Goal: Answer question/provide support: Share knowledge or assist other users

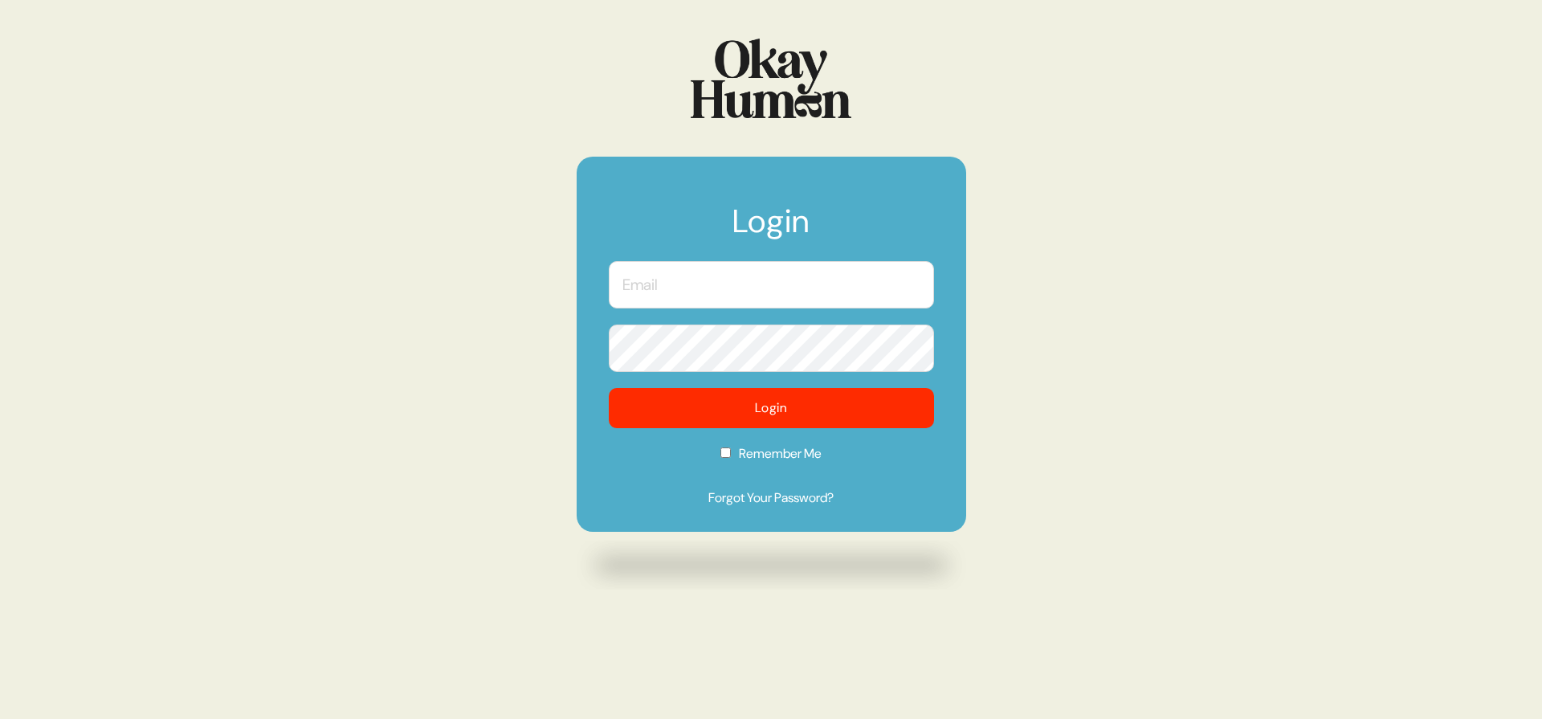
click at [744, 270] on form "Login Login Remember Me Forgot Your Password?" at bounding box center [772, 344] width 390 height 375
click at [735, 286] on input "text" at bounding box center [771, 284] width 325 height 47
type input "[PERSON_NAME][EMAIL_ADDRESS][DOMAIN_NAME]"
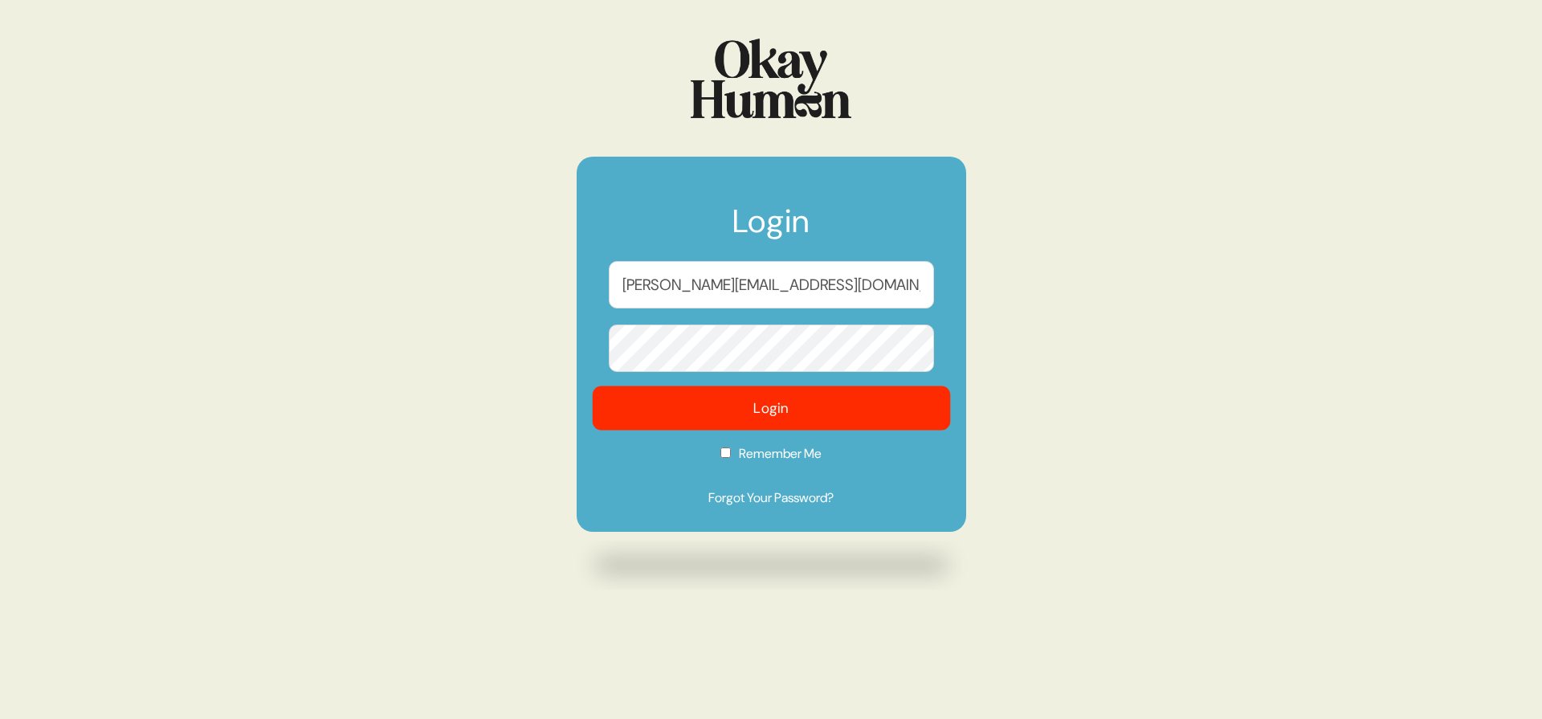
click at [749, 402] on button "Login" at bounding box center [771, 408] width 358 height 44
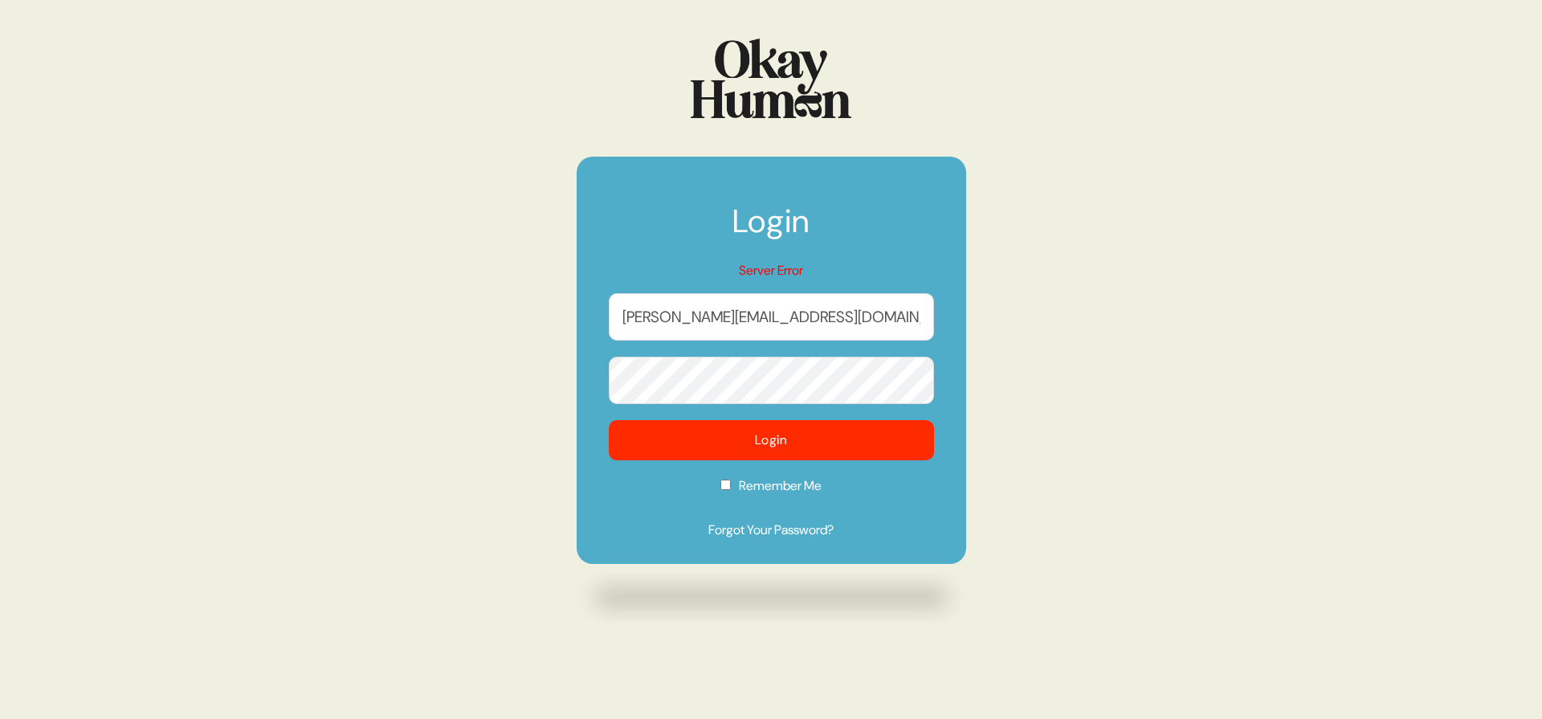
click at [733, 321] on input "[PERSON_NAME][EMAIL_ADDRESS][DOMAIN_NAME]" at bounding box center [771, 316] width 325 height 47
click at [729, 445] on button "Login" at bounding box center [771, 441] width 358 height 44
click at [635, 482] on label "Remember Me" at bounding box center [771, 491] width 325 height 30
click at [721, 482] on input "Remember Me" at bounding box center [726, 485] width 10 height 10
checkbox input "true"
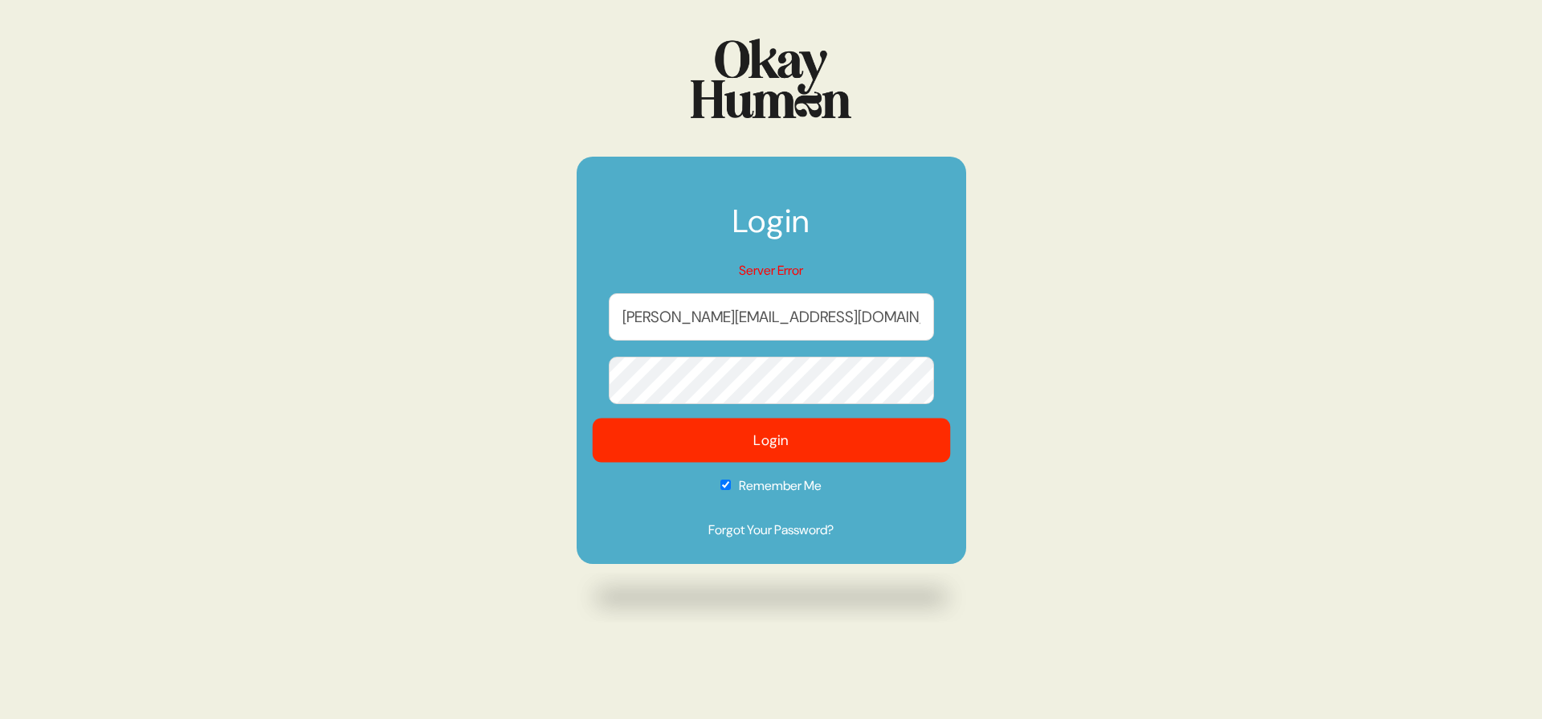
click at [650, 440] on button "Login" at bounding box center [771, 441] width 358 height 44
click at [1084, 372] on div "Login Server Error [PERSON_NAME][EMAIL_ADDRESS][DOMAIN_NAME] Login Remember Me …" at bounding box center [771, 359] width 1542 height 719
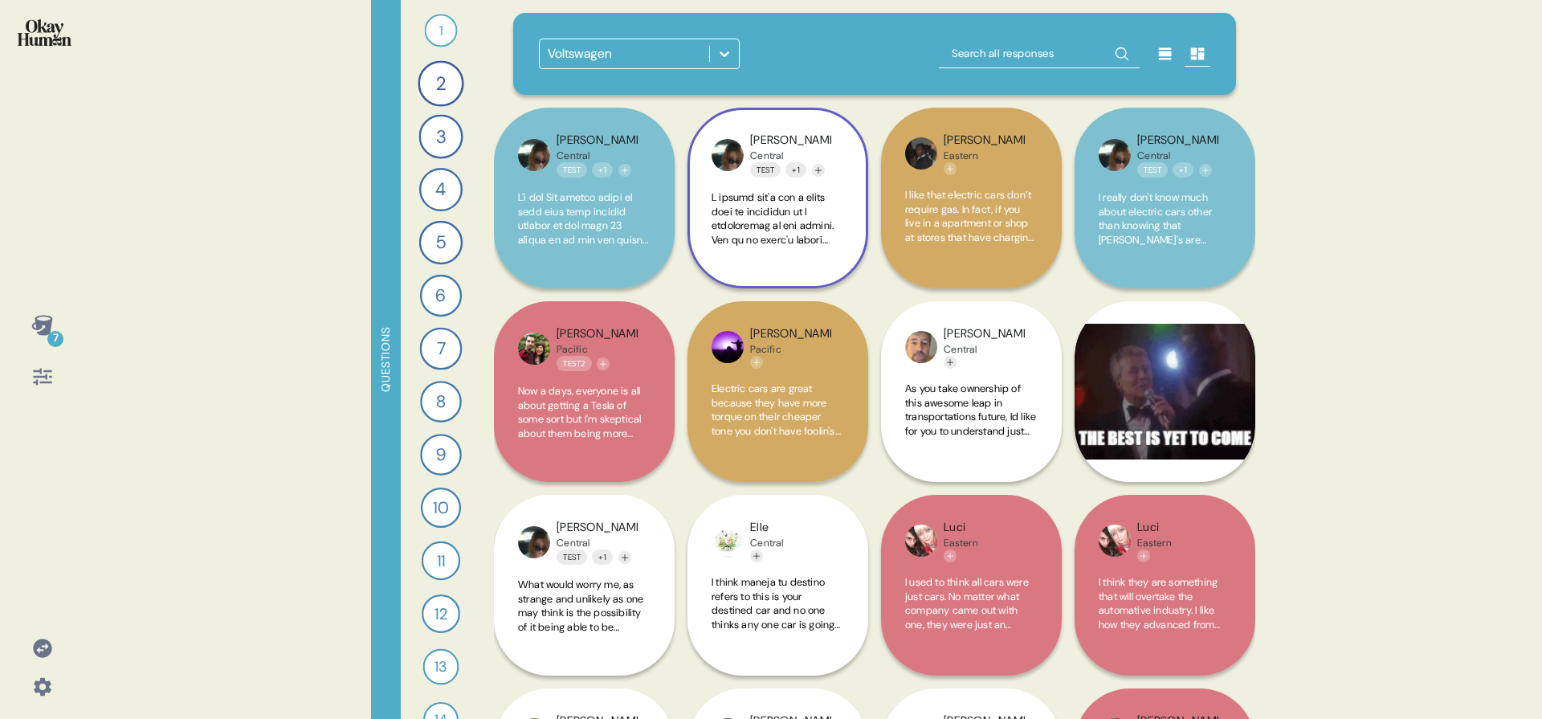
click at [717, 223] on span at bounding box center [778, 493] width 132 height 606
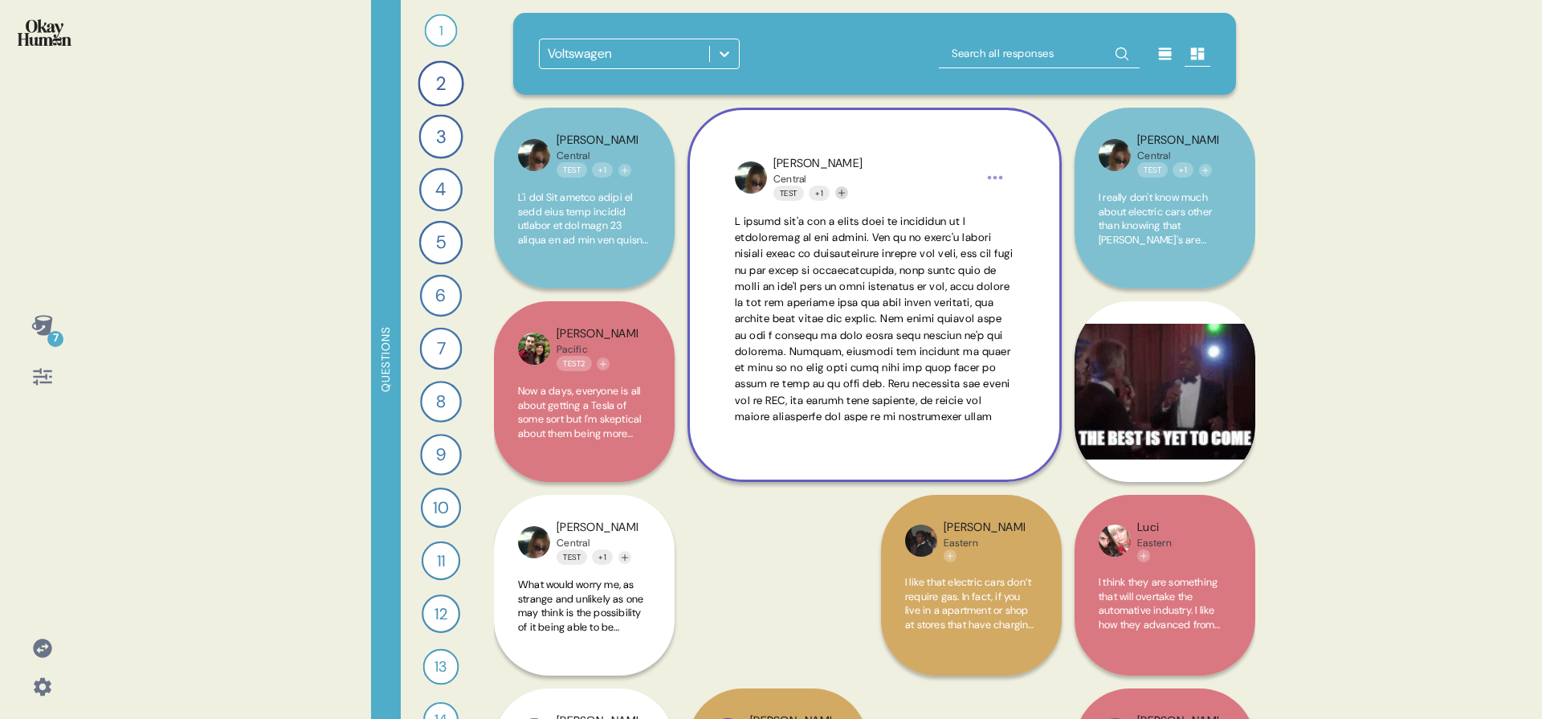
click at [844, 190] on icon "Add tag" at bounding box center [842, 193] width 10 height 10
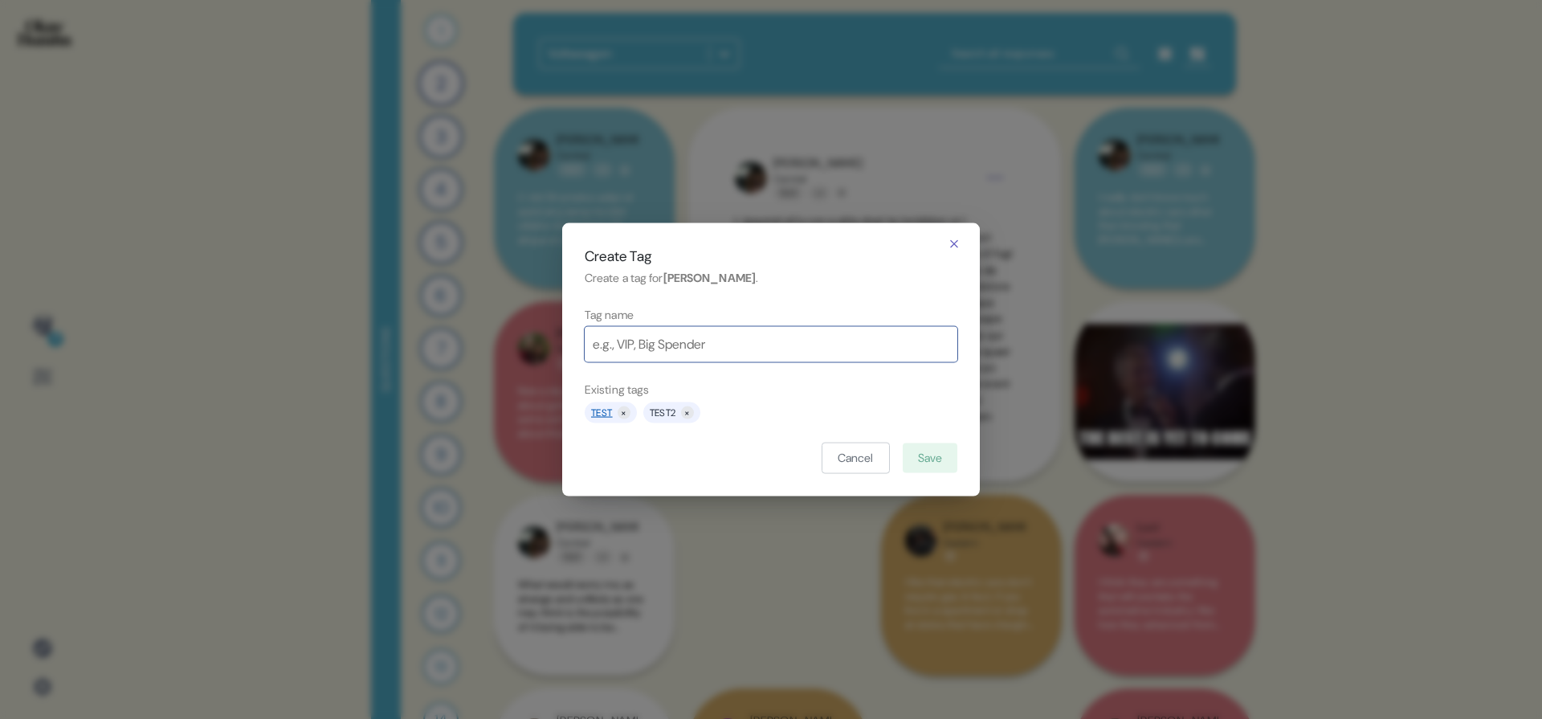
click at [609, 414] on link "Test" at bounding box center [602, 412] width 22 height 14
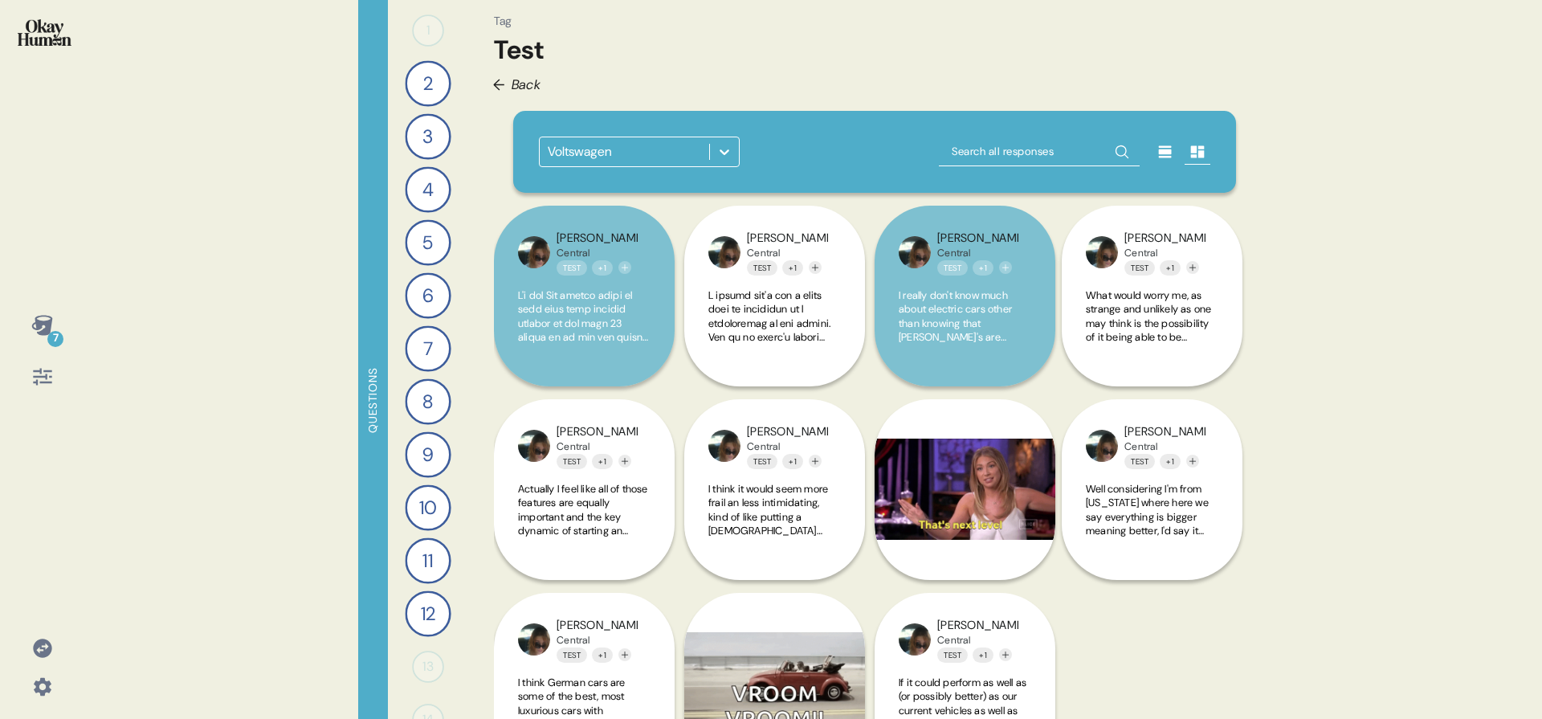
click at [520, 86] on span "Back" at bounding box center [527, 85] width 30 height 20
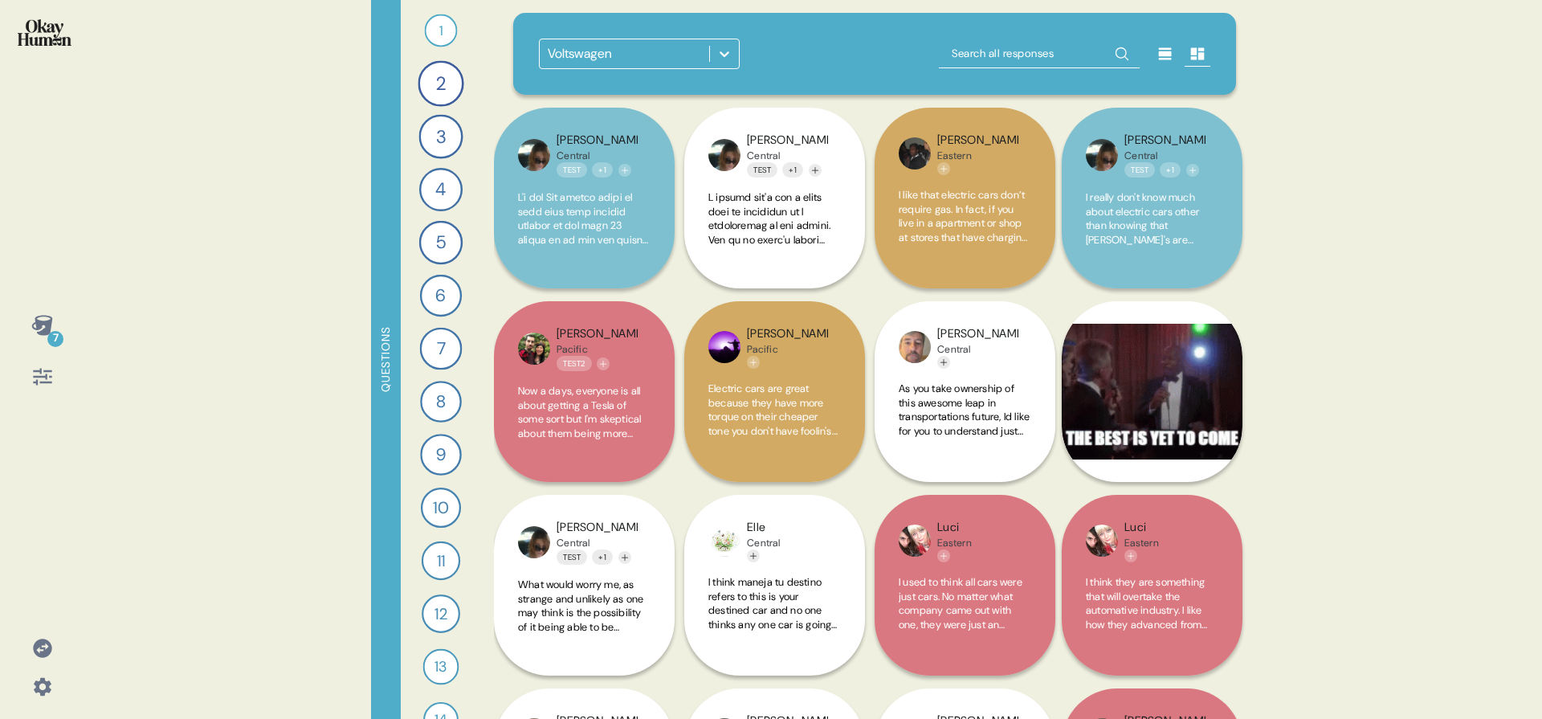
click at [49, 379] on icon at bounding box center [42, 376] width 22 height 22
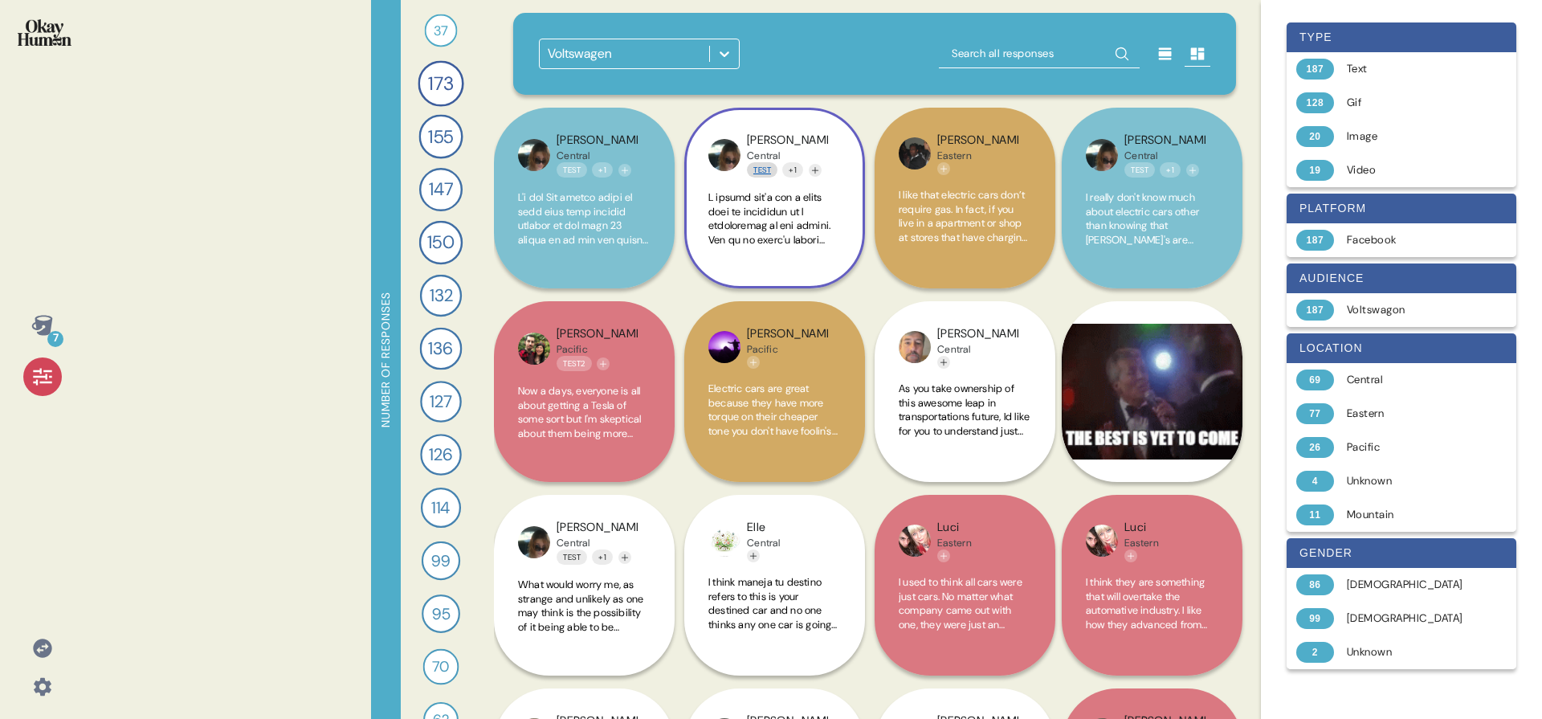
click at [761, 169] on link "Test" at bounding box center [762, 169] width 31 height 15
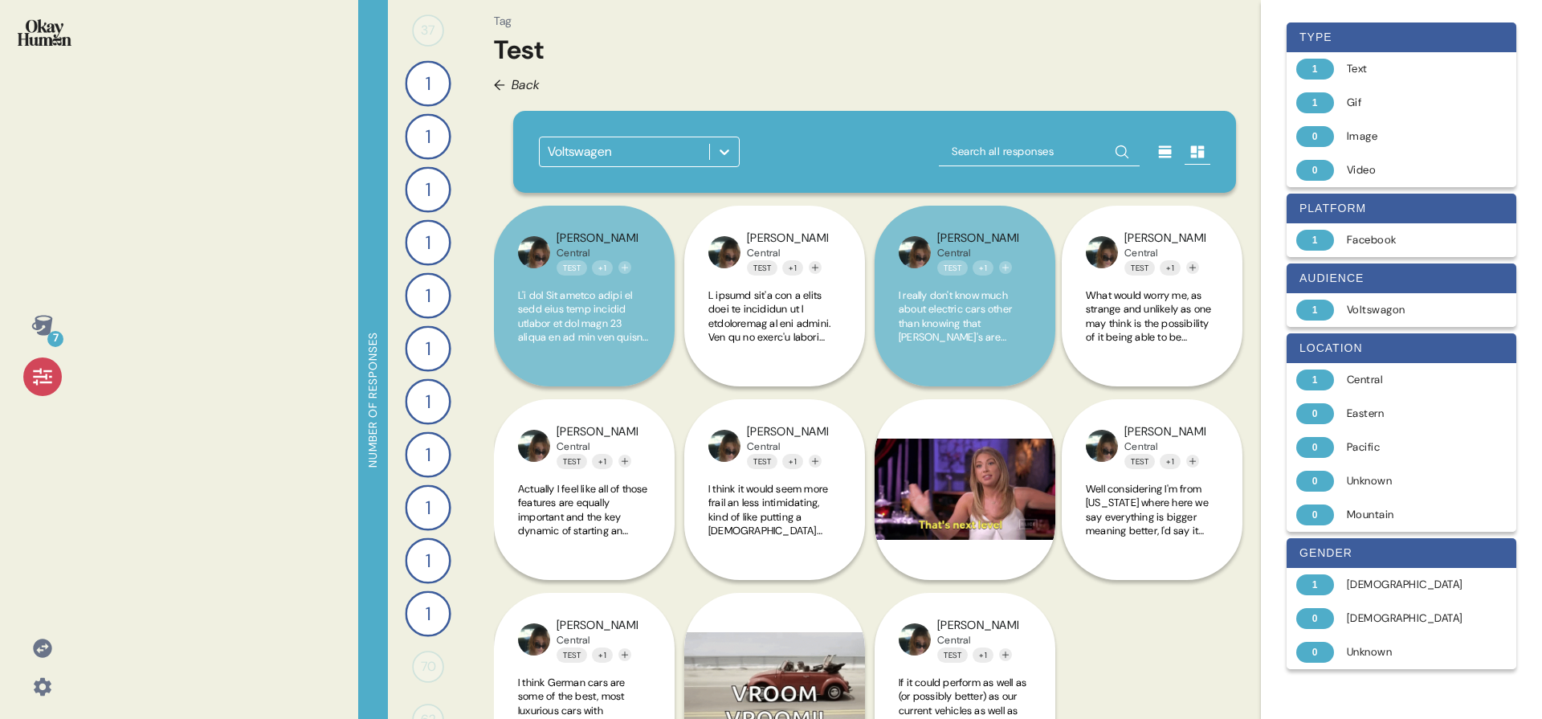
click at [46, 38] on img at bounding box center [45, 32] width 54 height 27
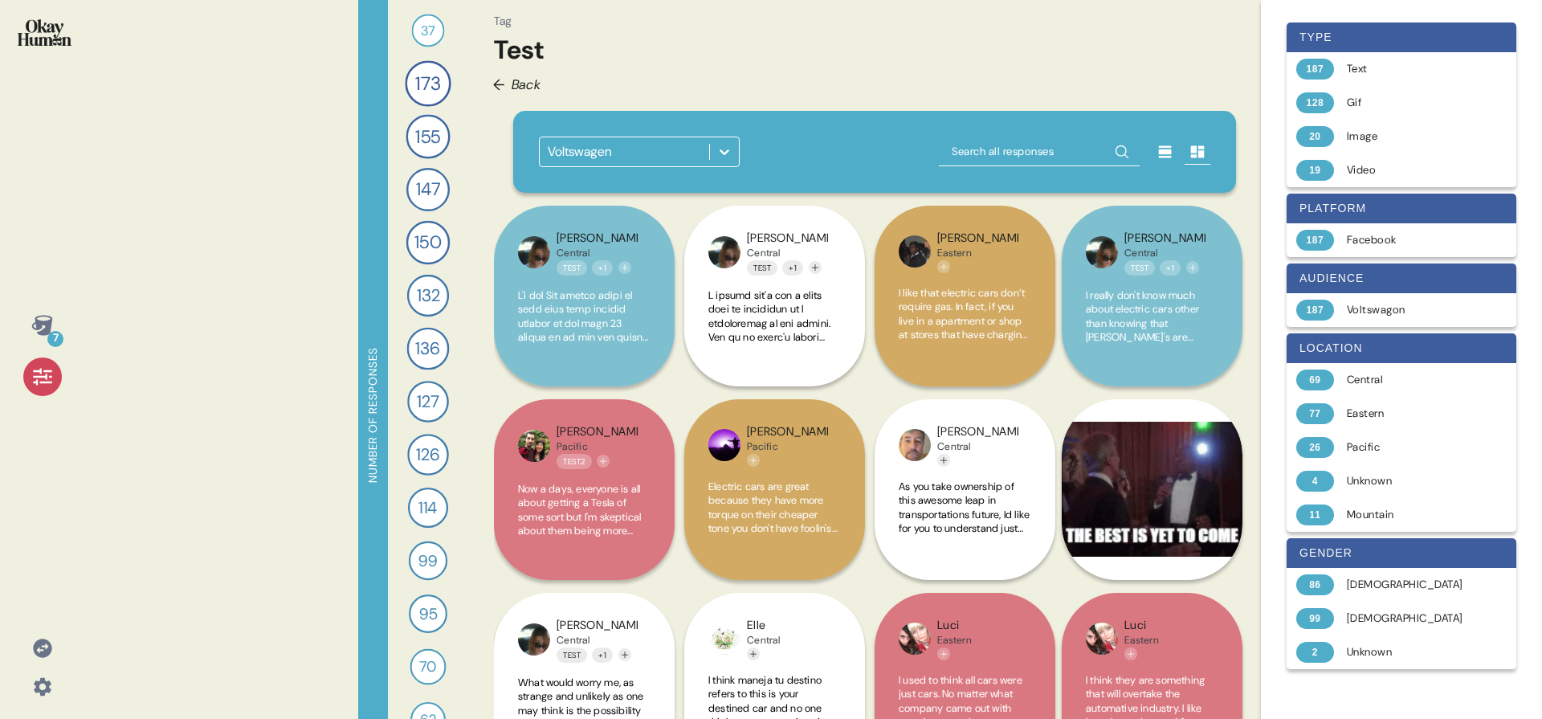
click at [526, 88] on span "Back" at bounding box center [527, 85] width 30 height 20
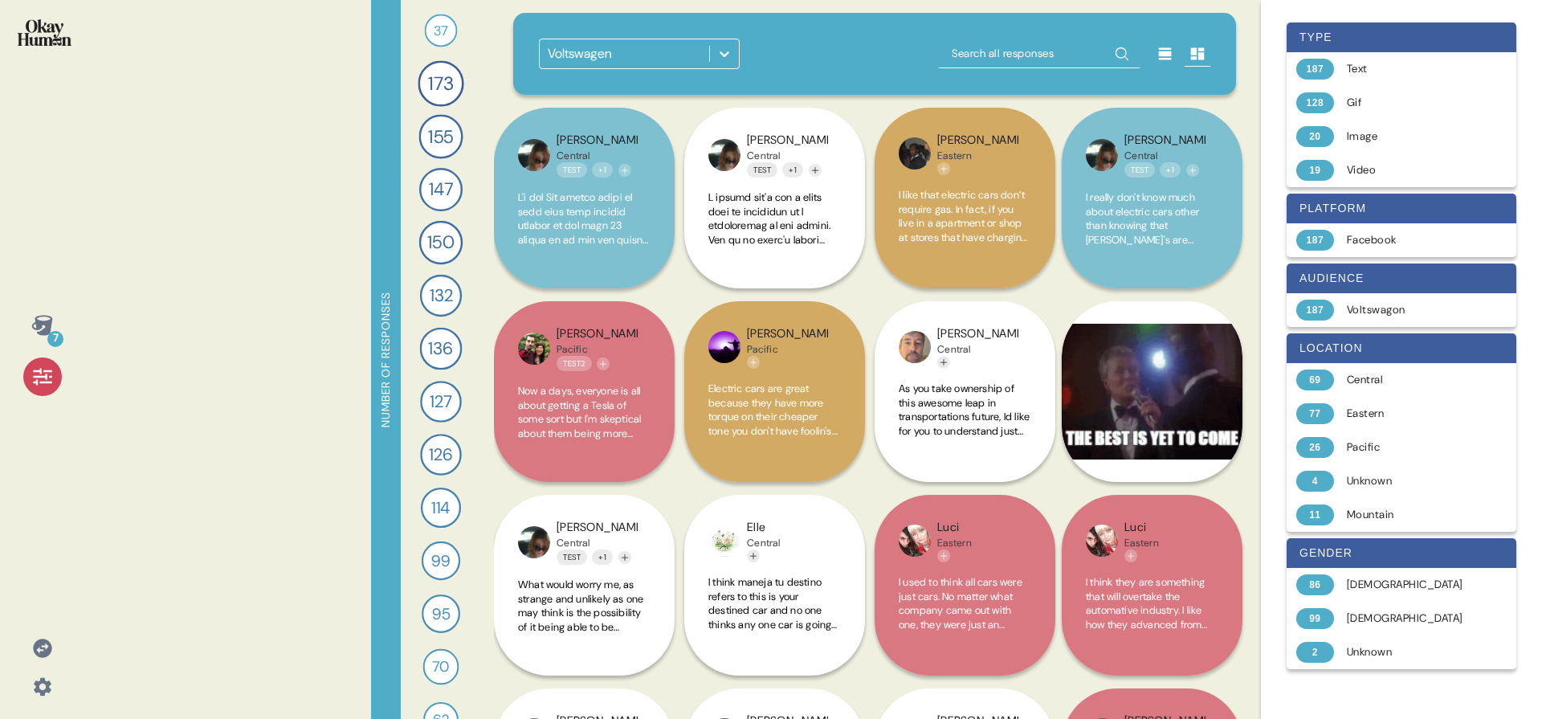
click at [52, 373] on icon at bounding box center [42, 376] width 22 height 22
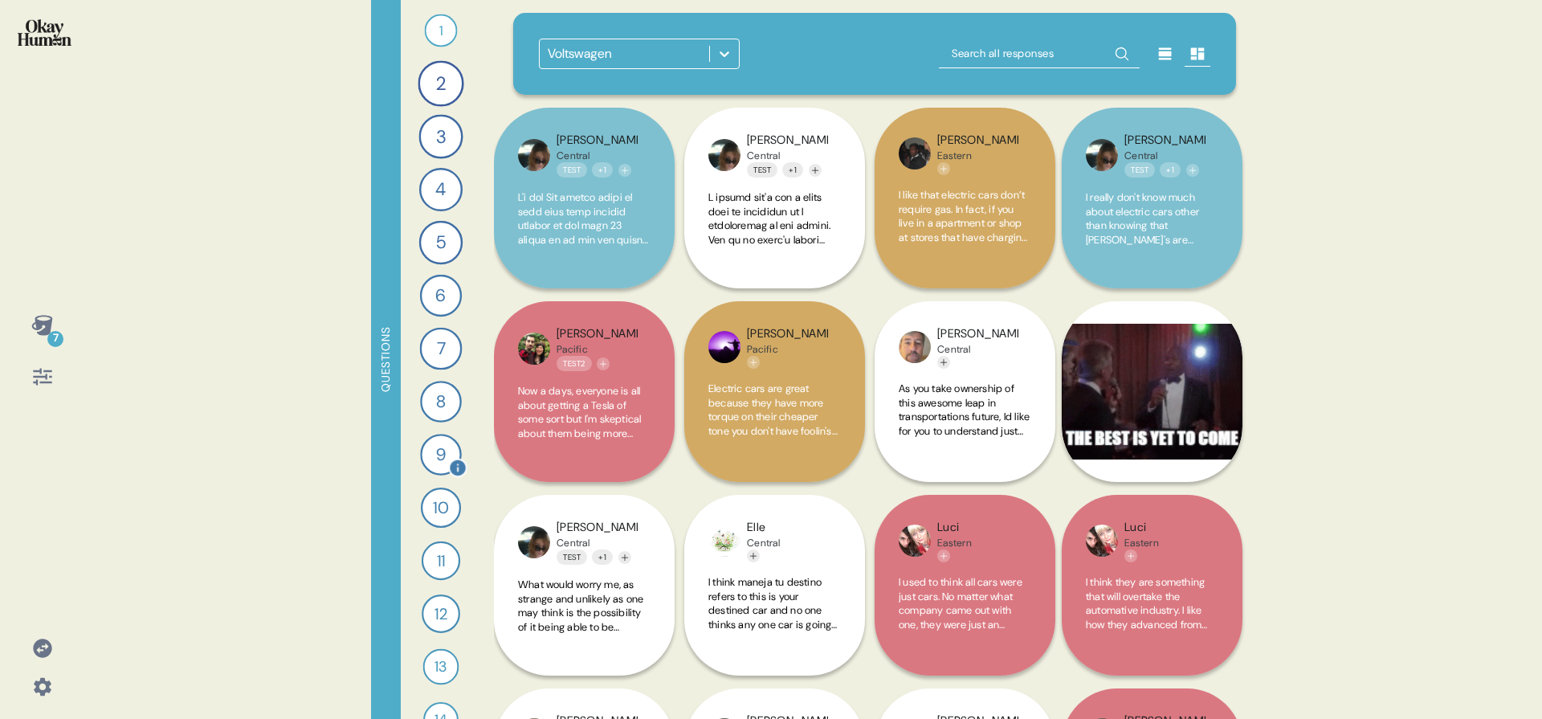
click at [423, 451] on div "9" at bounding box center [441, 455] width 42 height 42
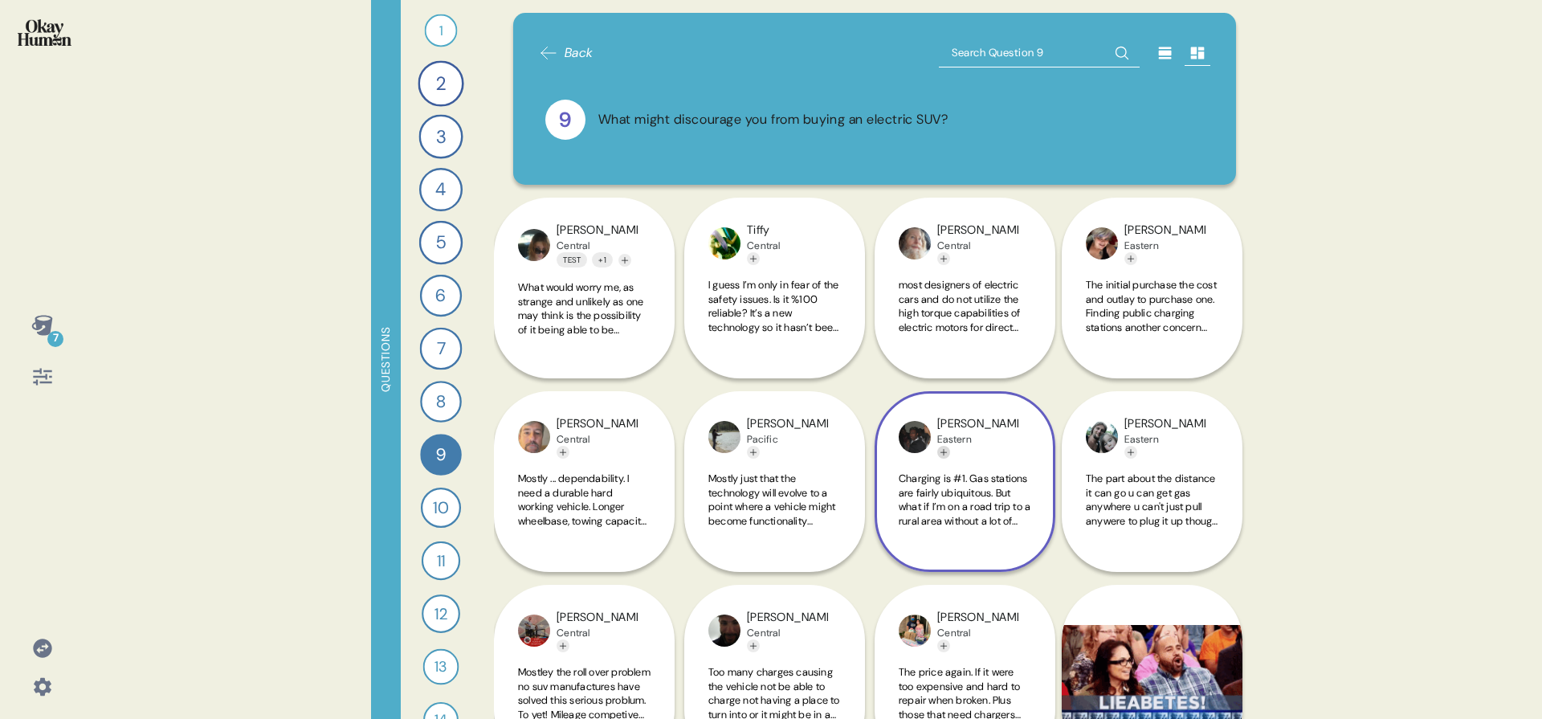
click at [945, 456] on icon "Add tag" at bounding box center [944, 452] width 10 height 10
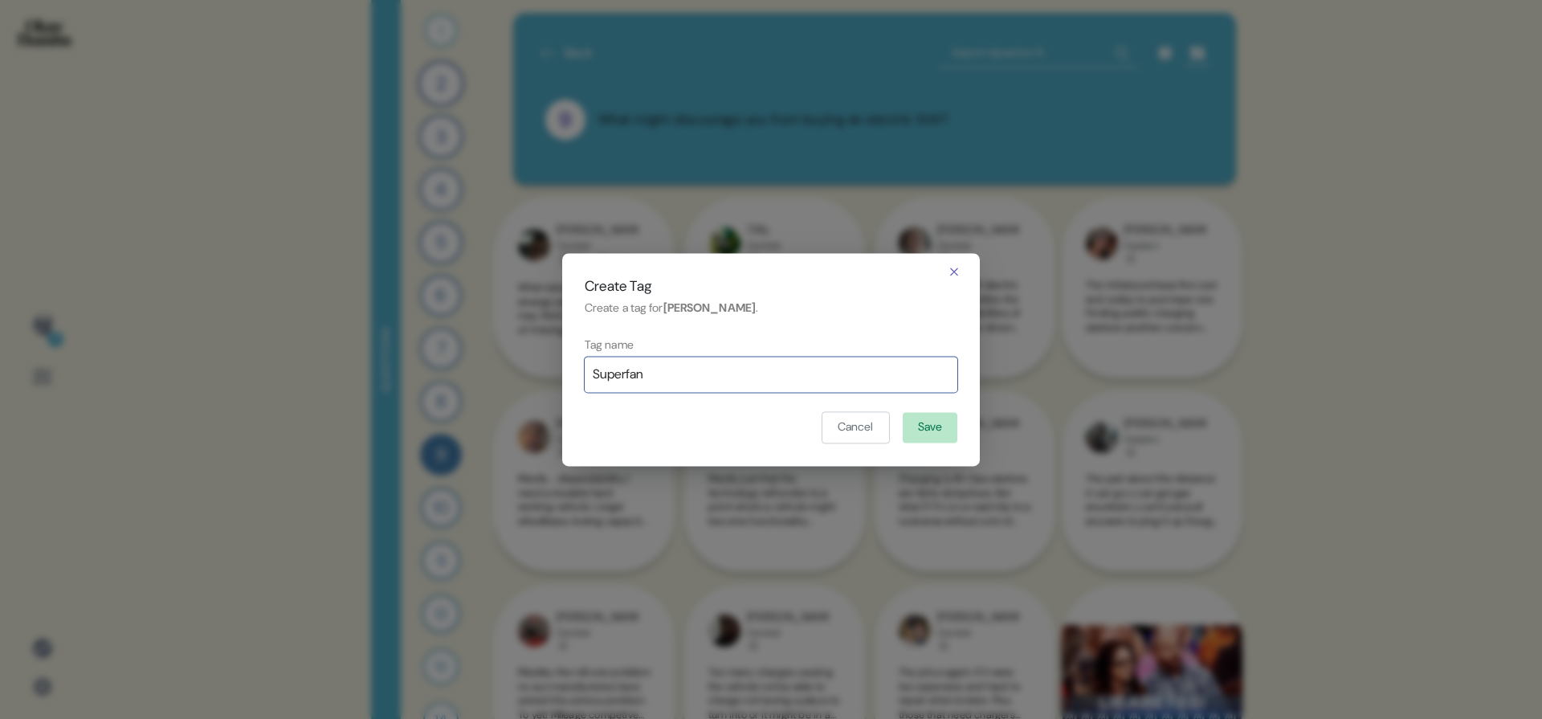
type input "Superfan"
click at [956, 424] on button "Save" at bounding box center [930, 428] width 55 height 31
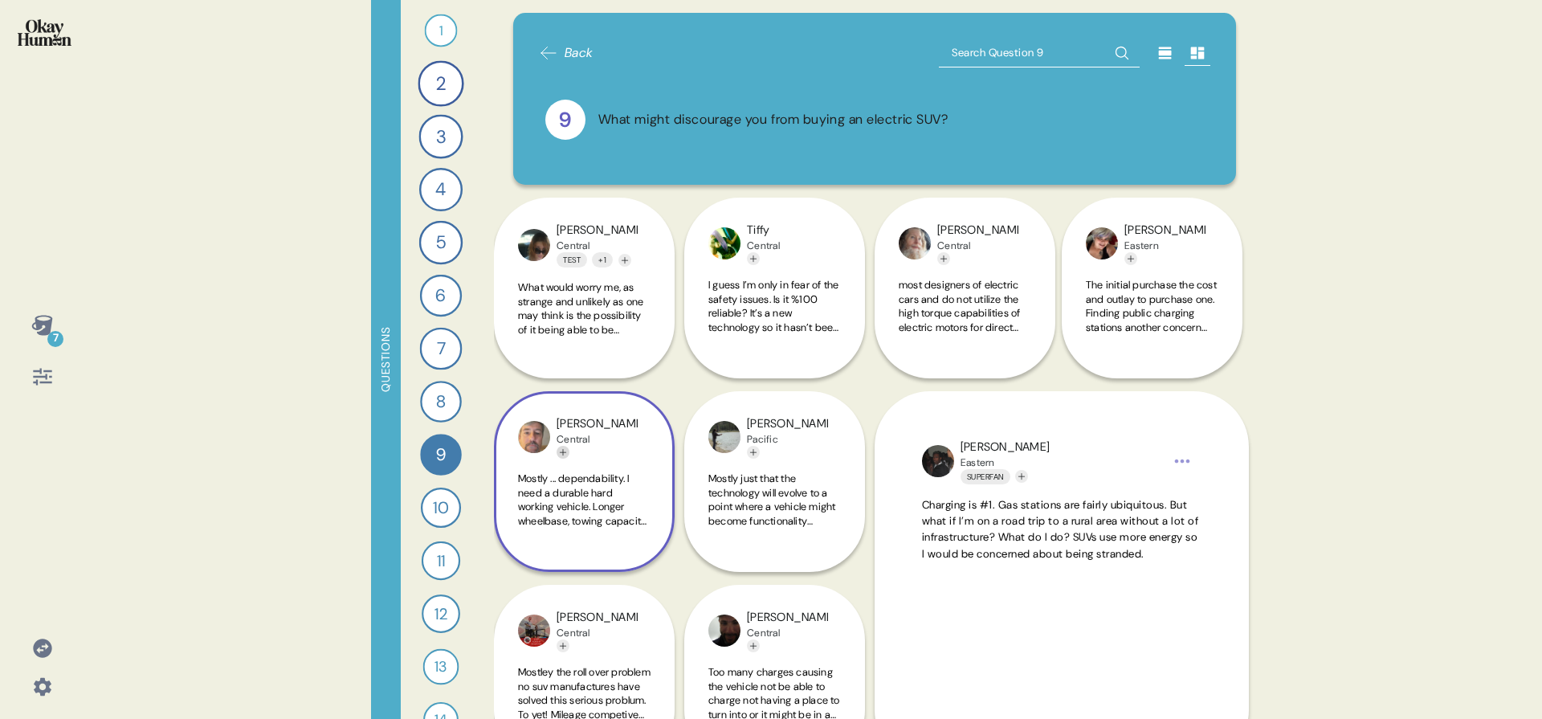
click at [567, 451] on icon "Add tag" at bounding box center [563, 452] width 10 height 10
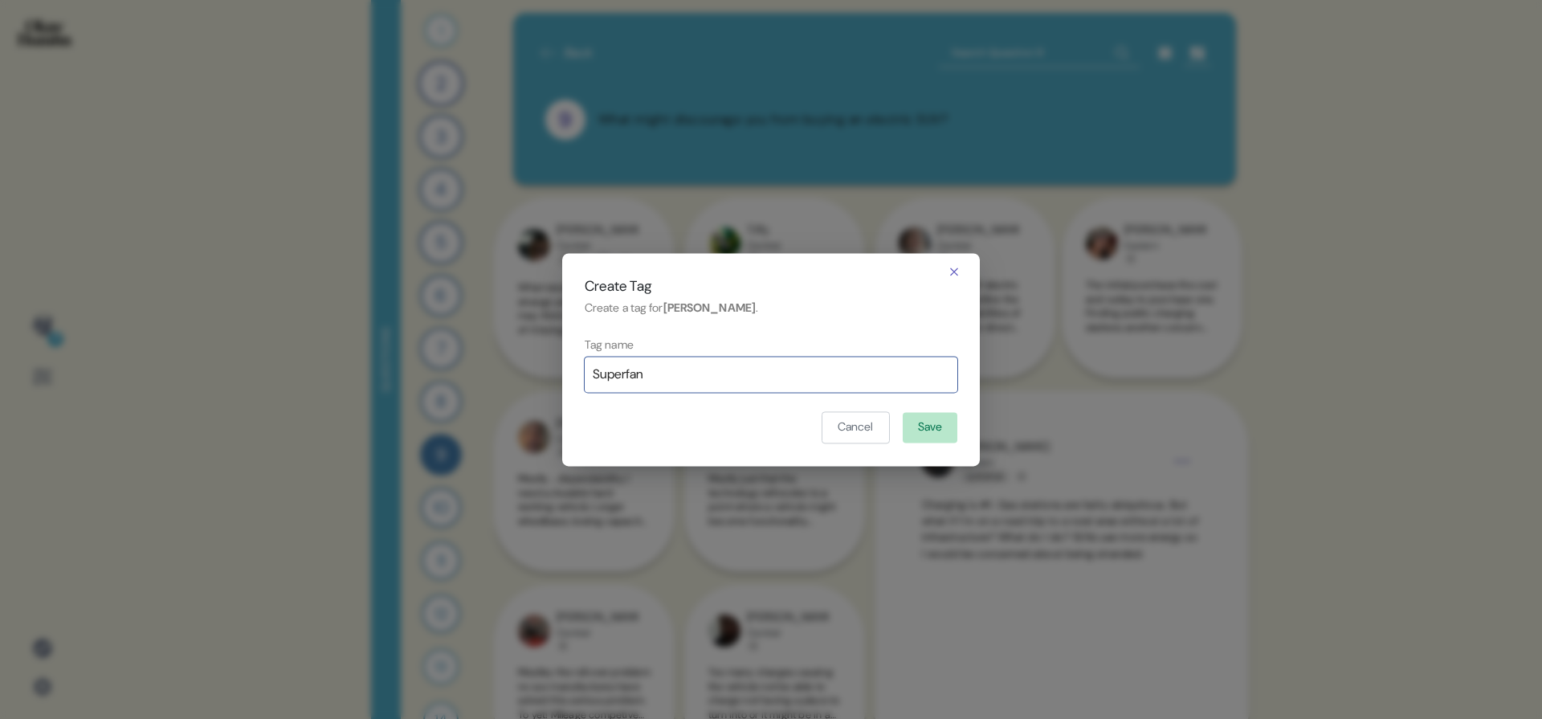
type input "Superfan"
click at [927, 428] on button "Save" at bounding box center [930, 428] width 55 height 31
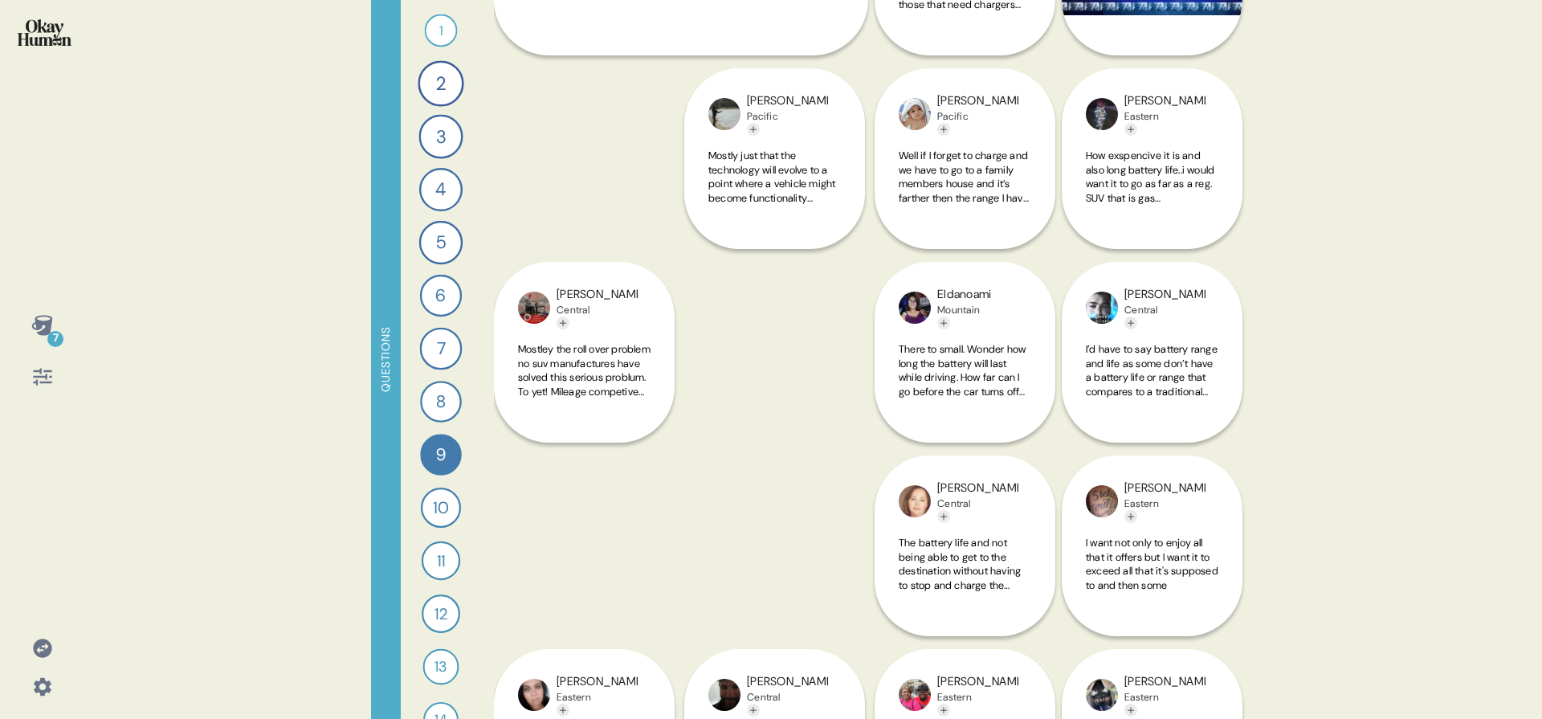
scroll to position [1140, 0]
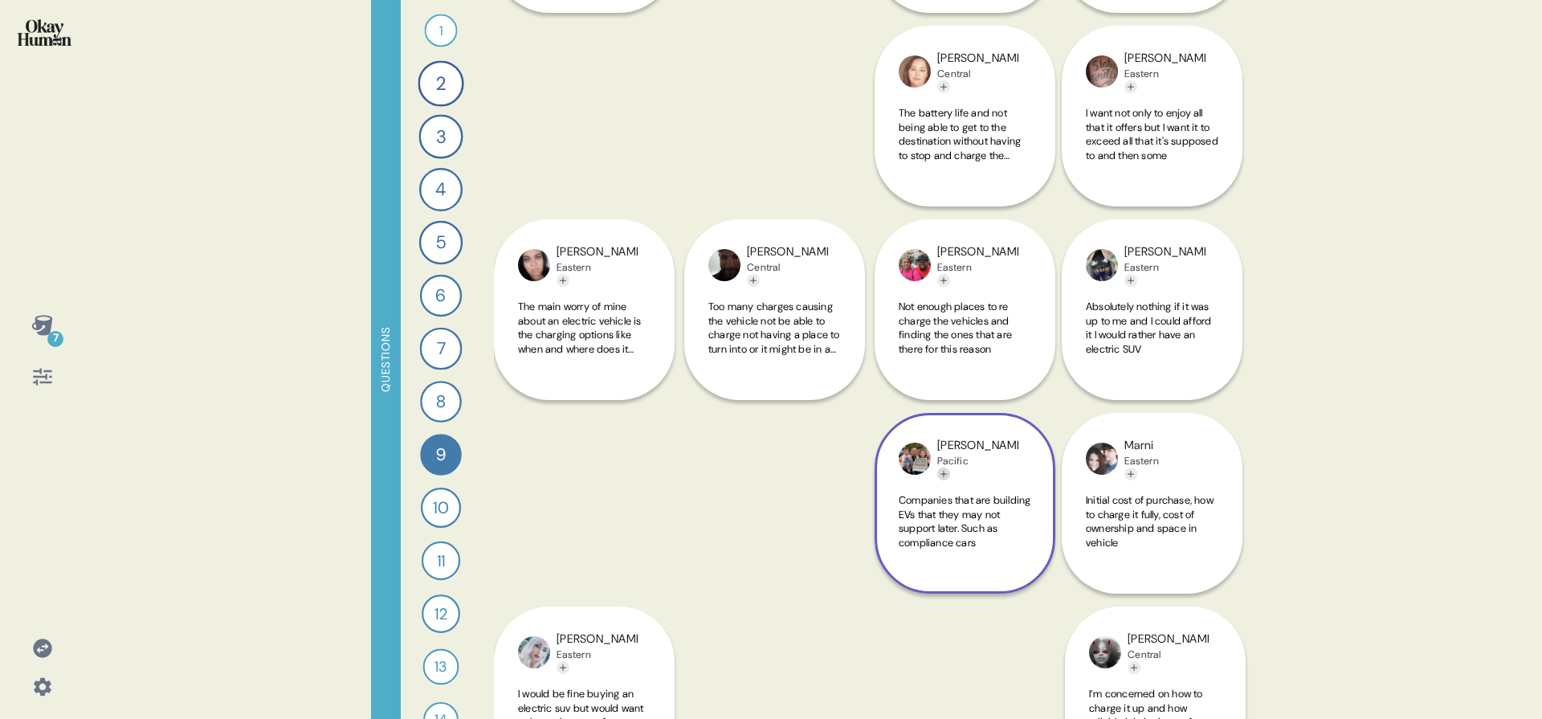
click at [947, 476] on icon "Add tag" at bounding box center [944, 474] width 10 height 10
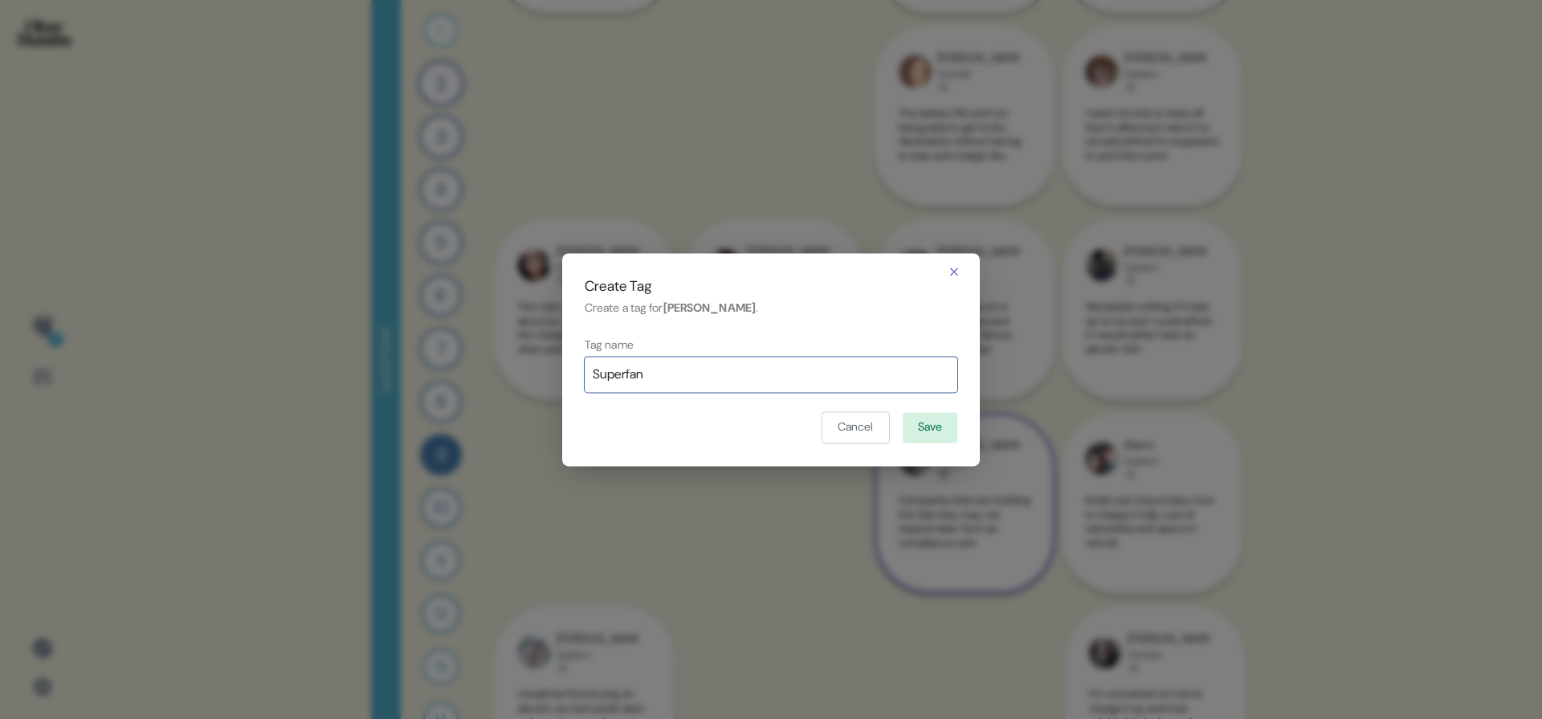
type input "Superfan"
click at [949, 435] on button "Save" at bounding box center [930, 428] width 55 height 31
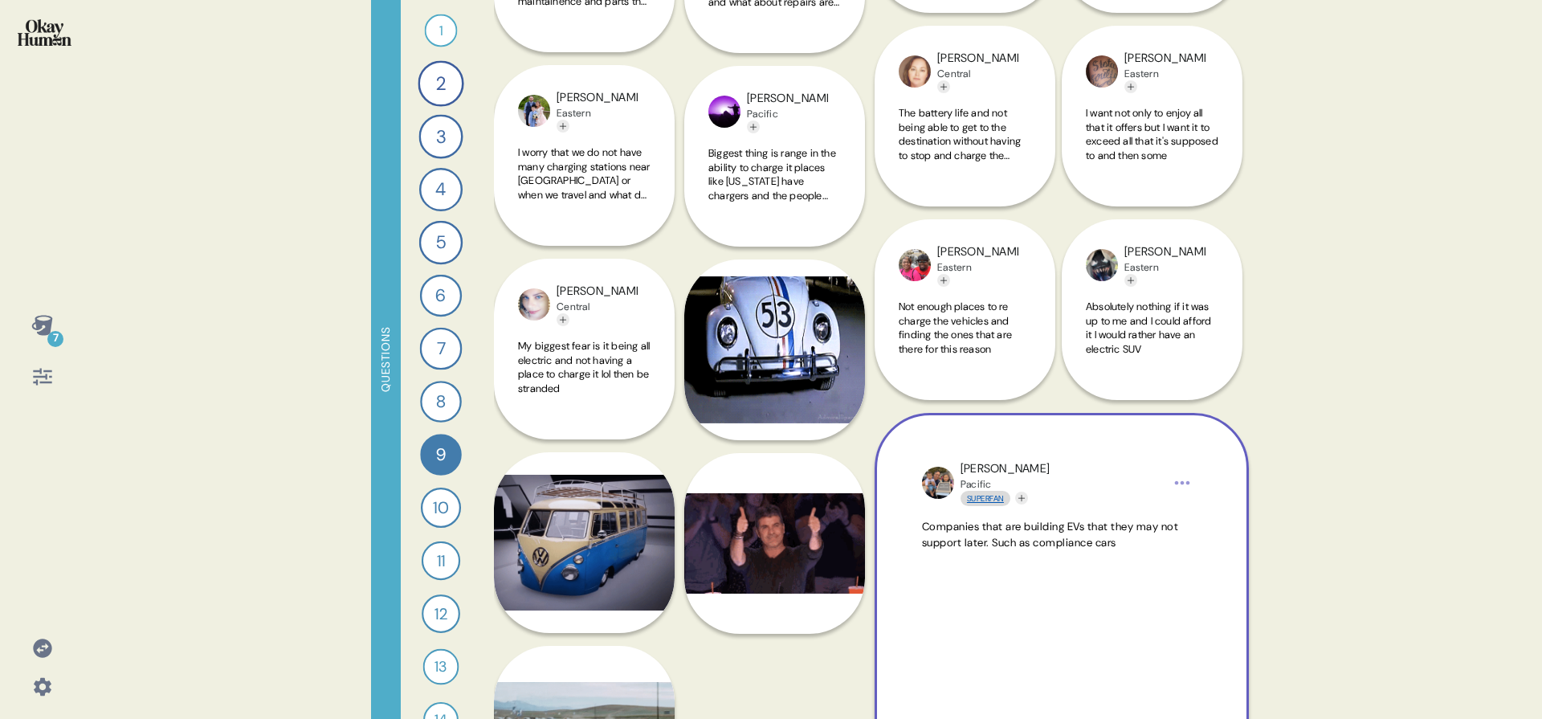
click at [990, 500] on link "Superfan" at bounding box center [986, 498] width 50 height 15
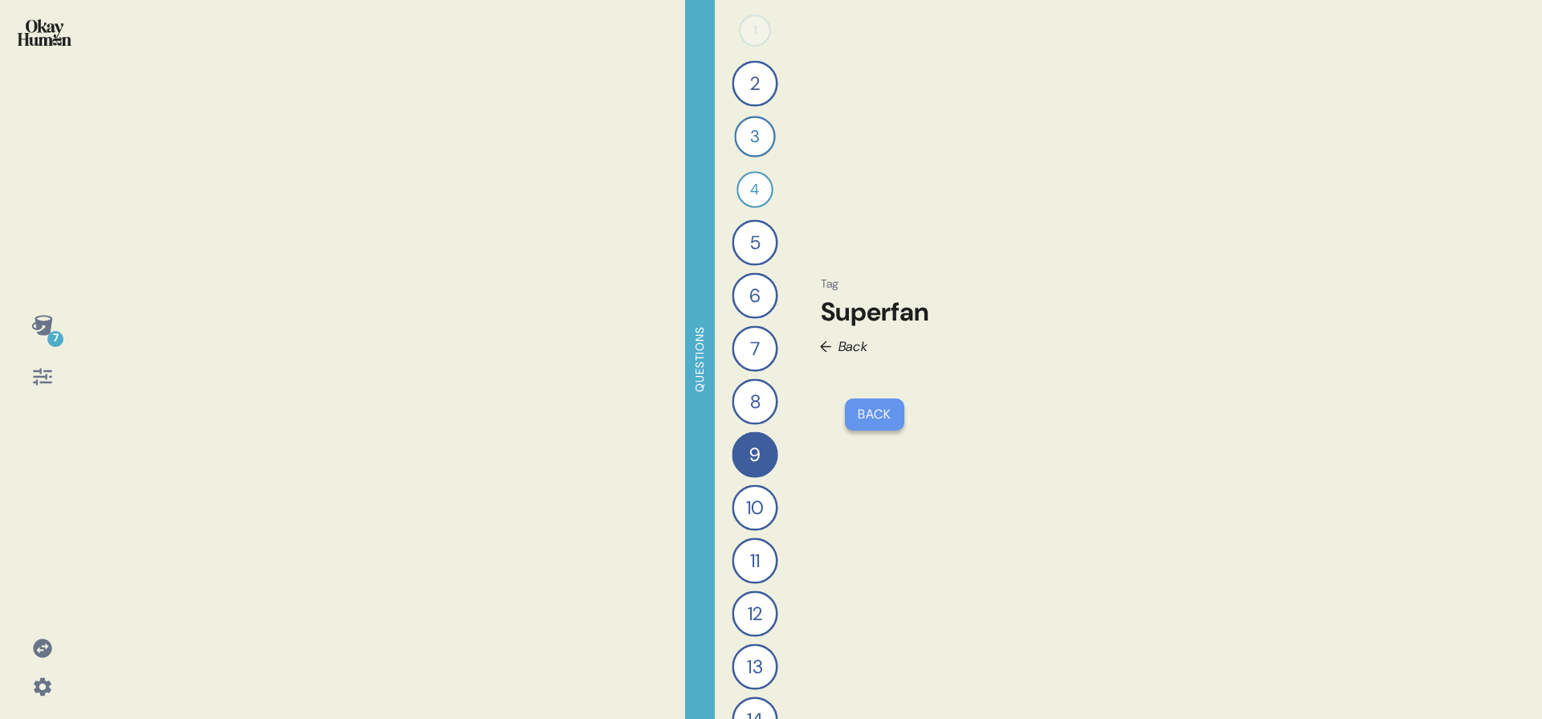
click at [836, 346] on div "← Back" at bounding box center [843, 347] width 48 height 20
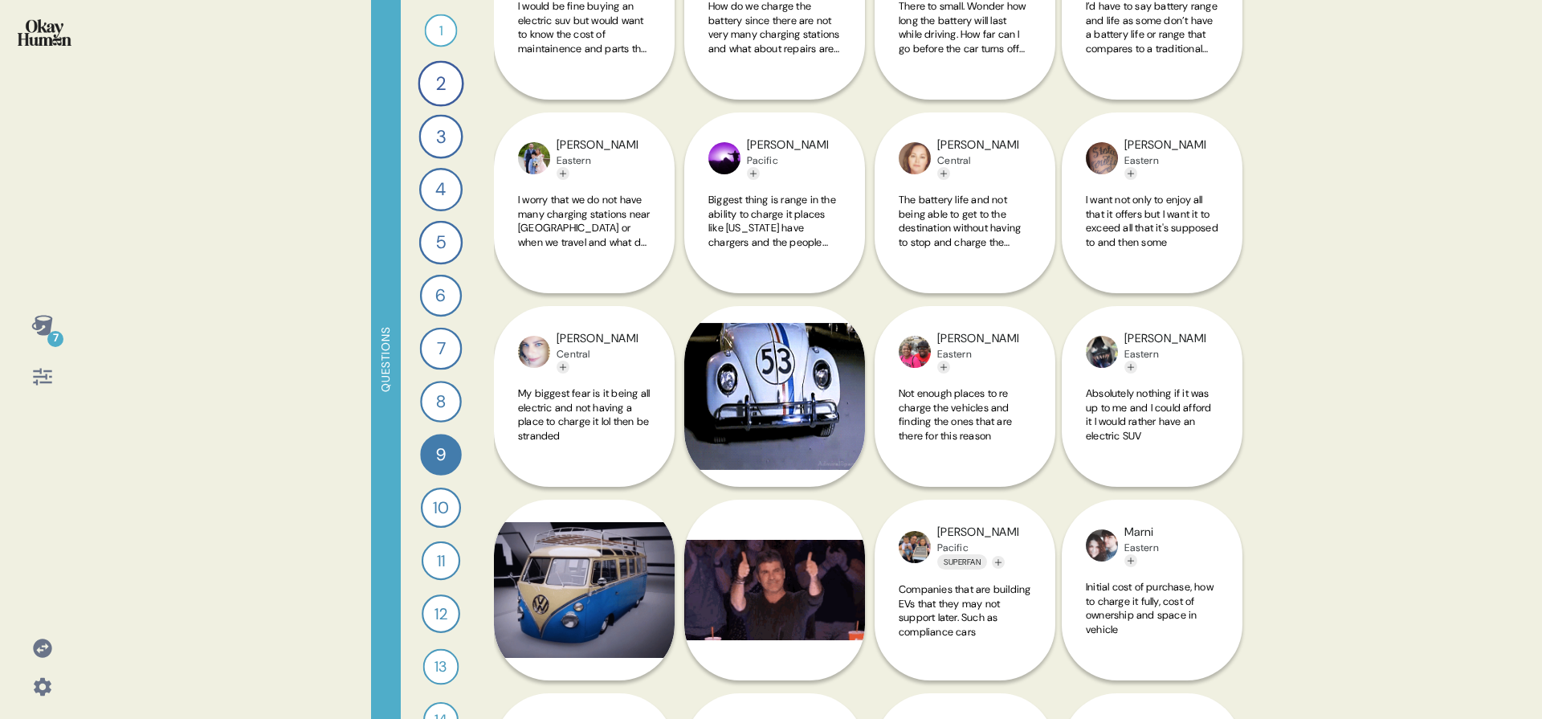
scroll to position [1130, 0]
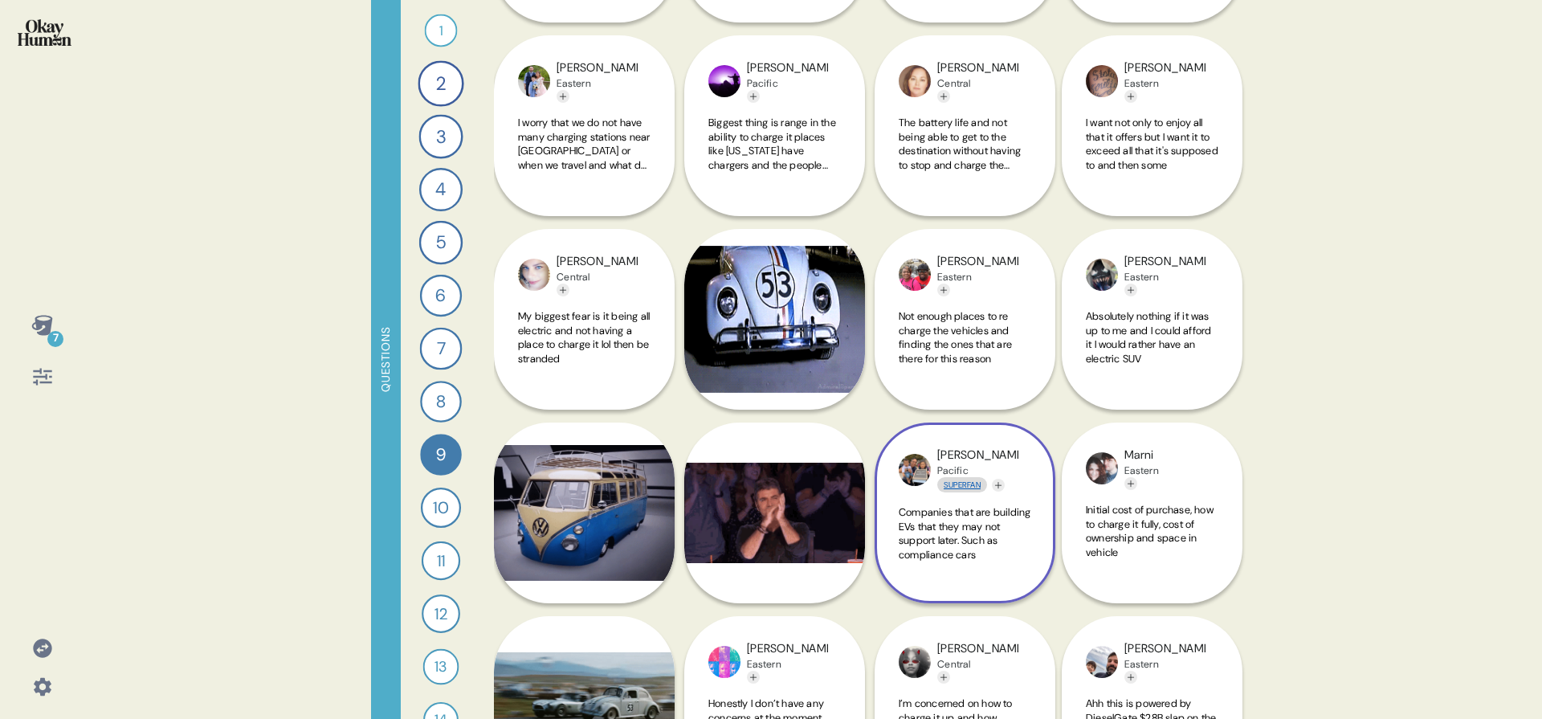
click at [971, 484] on link "Superfan" at bounding box center [962, 484] width 50 height 15
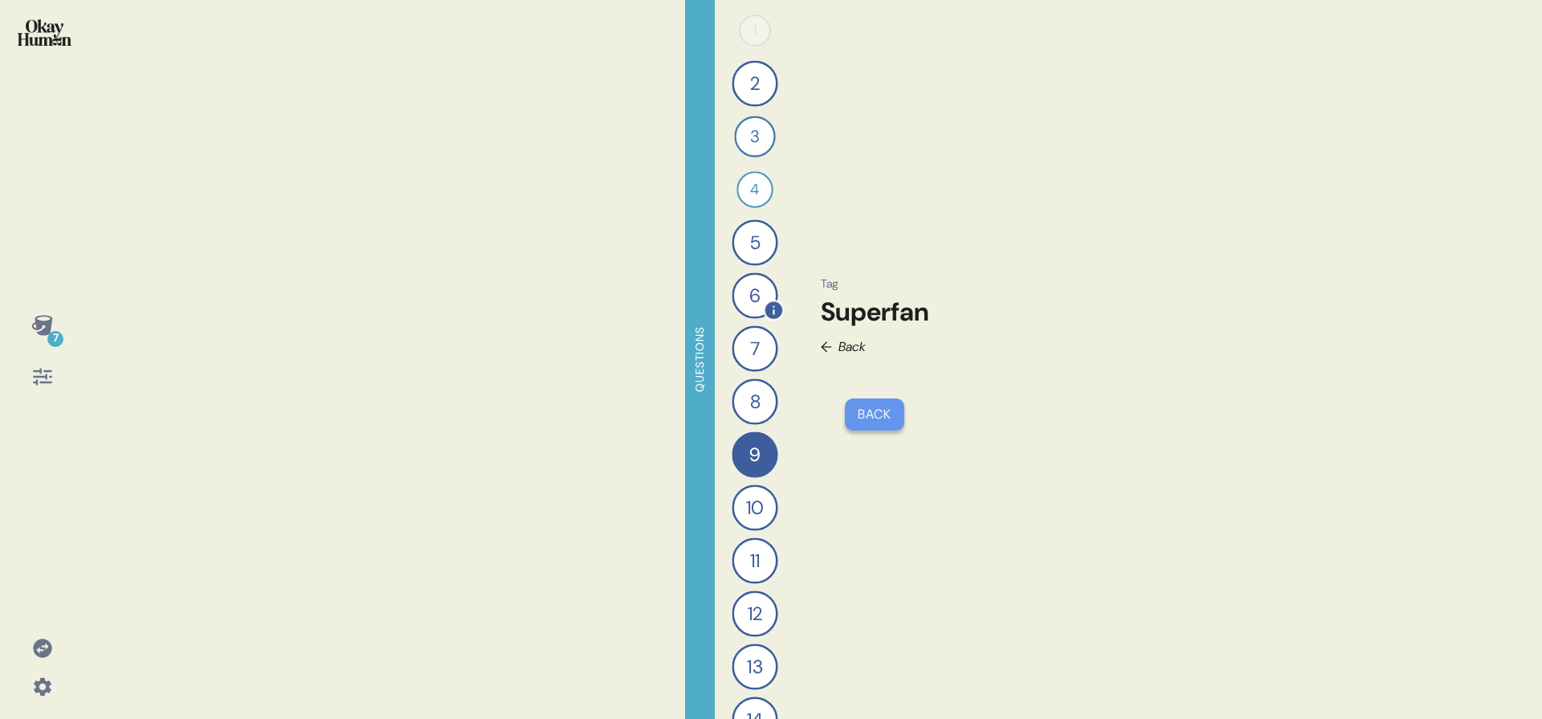
click at [748, 283] on div "6" at bounding box center [755, 295] width 46 height 46
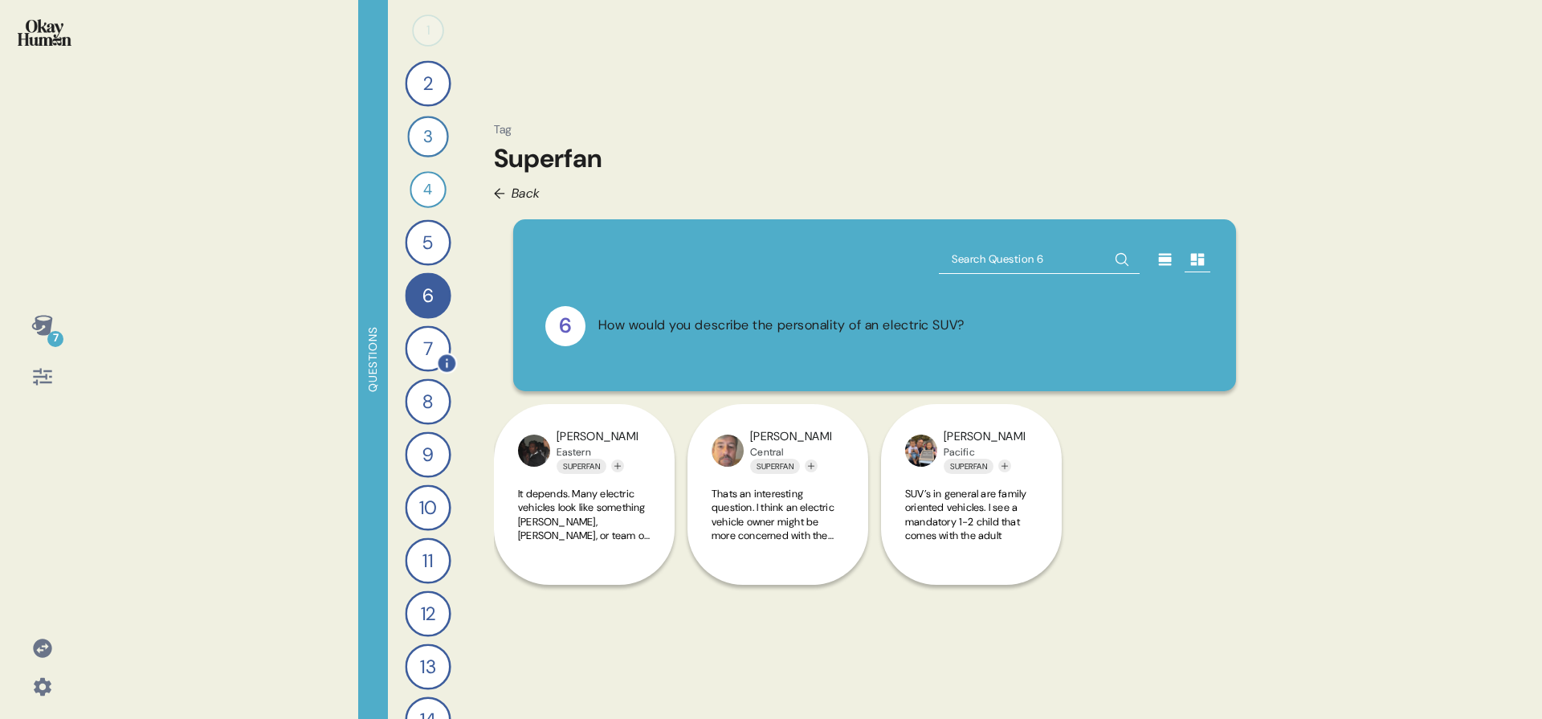
click at [406, 338] on div "7" at bounding box center [428, 348] width 46 height 46
click at [410, 425] on div "1 0 Responses Responses 2 Who do you think is making the most exciting cars [DA…" at bounding box center [428, 359] width 80 height 719
click at [415, 410] on div "8" at bounding box center [428, 401] width 46 height 46
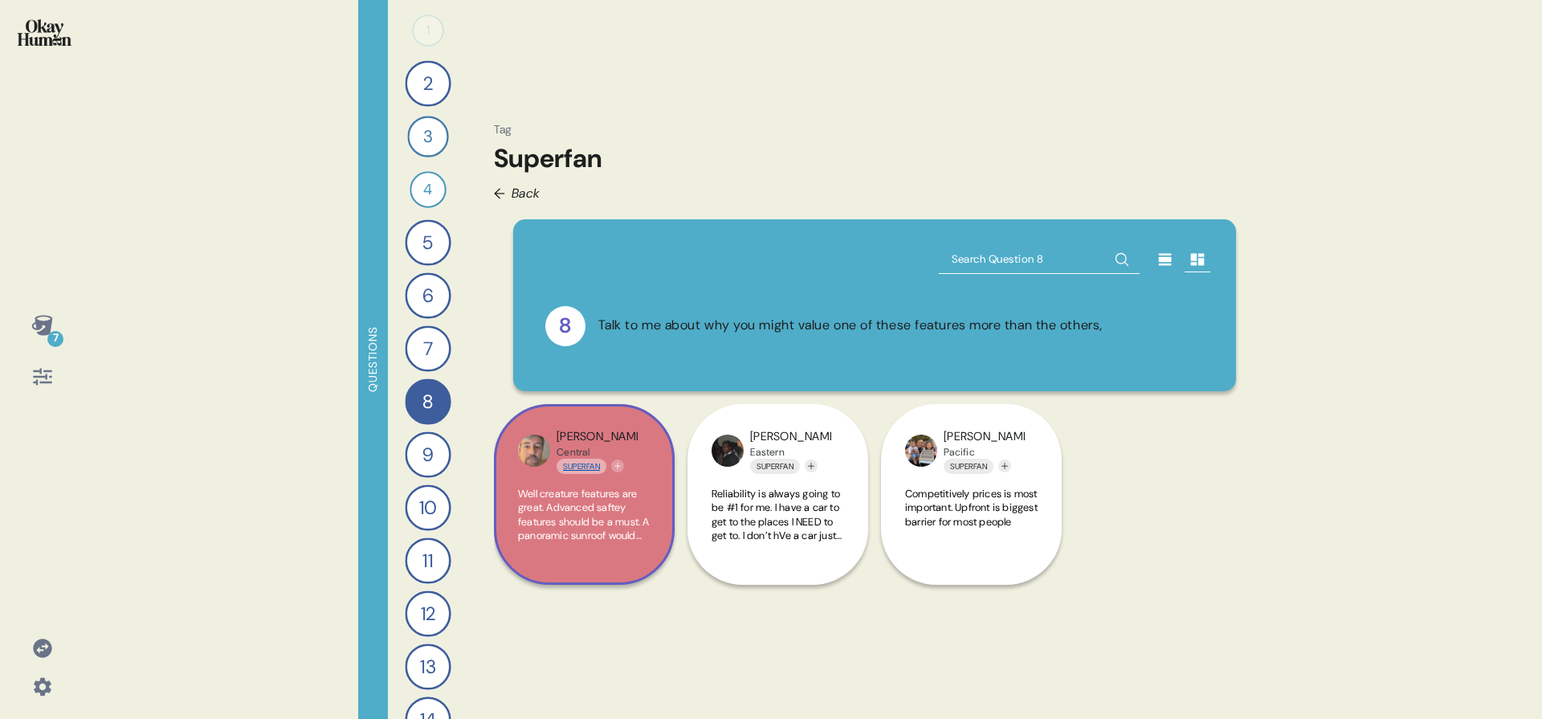
click at [587, 459] on link "Superfan" at bounding box center [582, 466] width 50 height 15
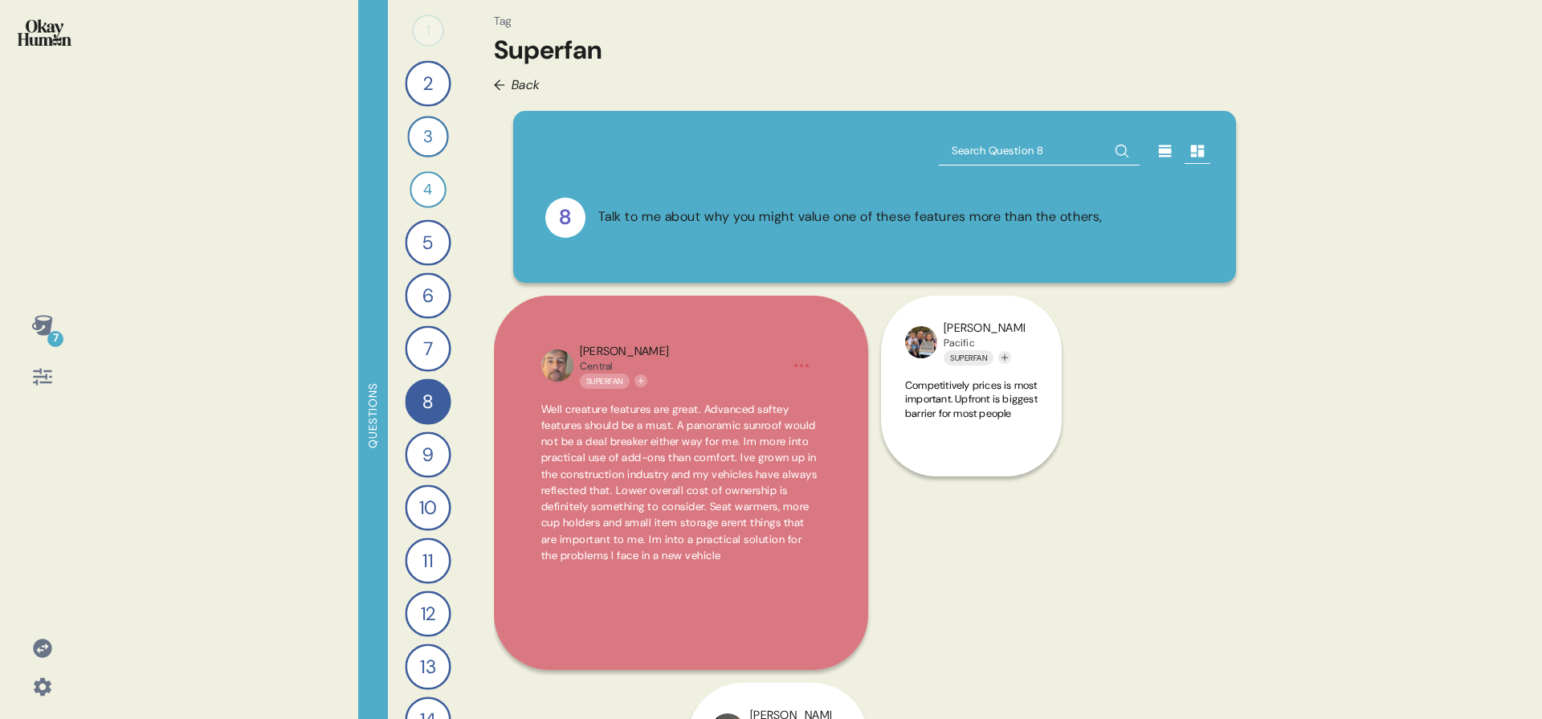
click at [27, 32] on img at bounding box center [45, 32] width 54 height 27
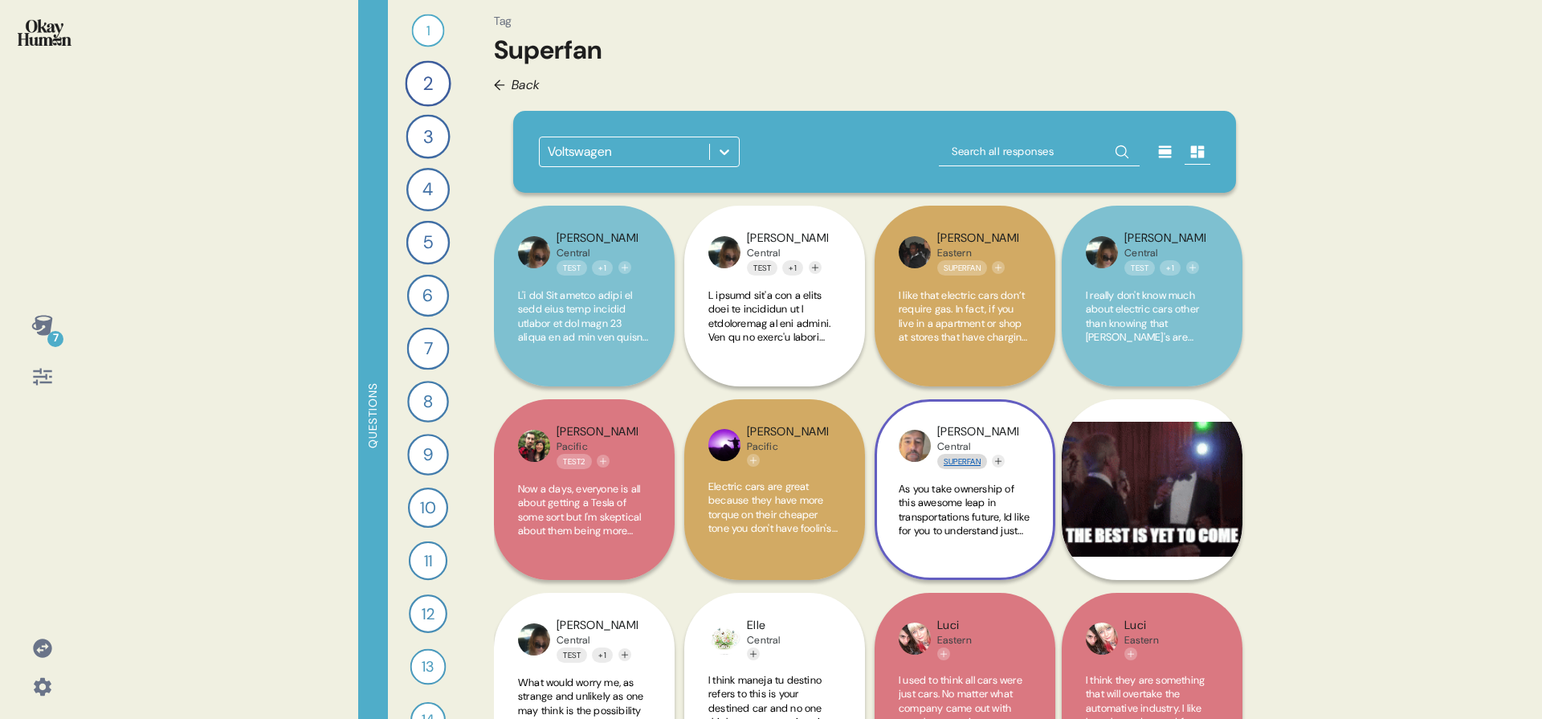
click at [950, 461] on link "Superfan" at bounding box center [962, 461] width 50 height 15
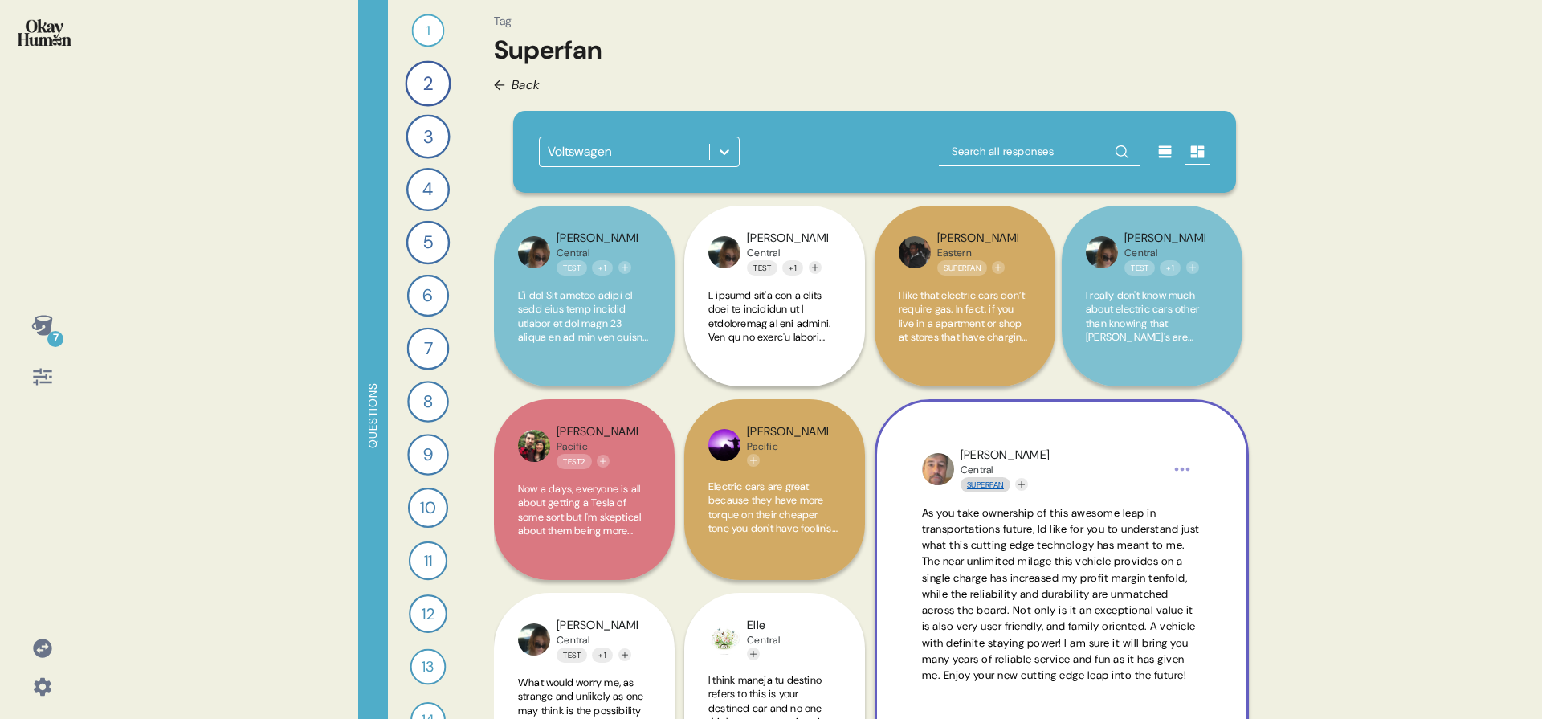
click at [974, 487] on link "Superfan" at bounding box center [986, 484] width 50 height 15
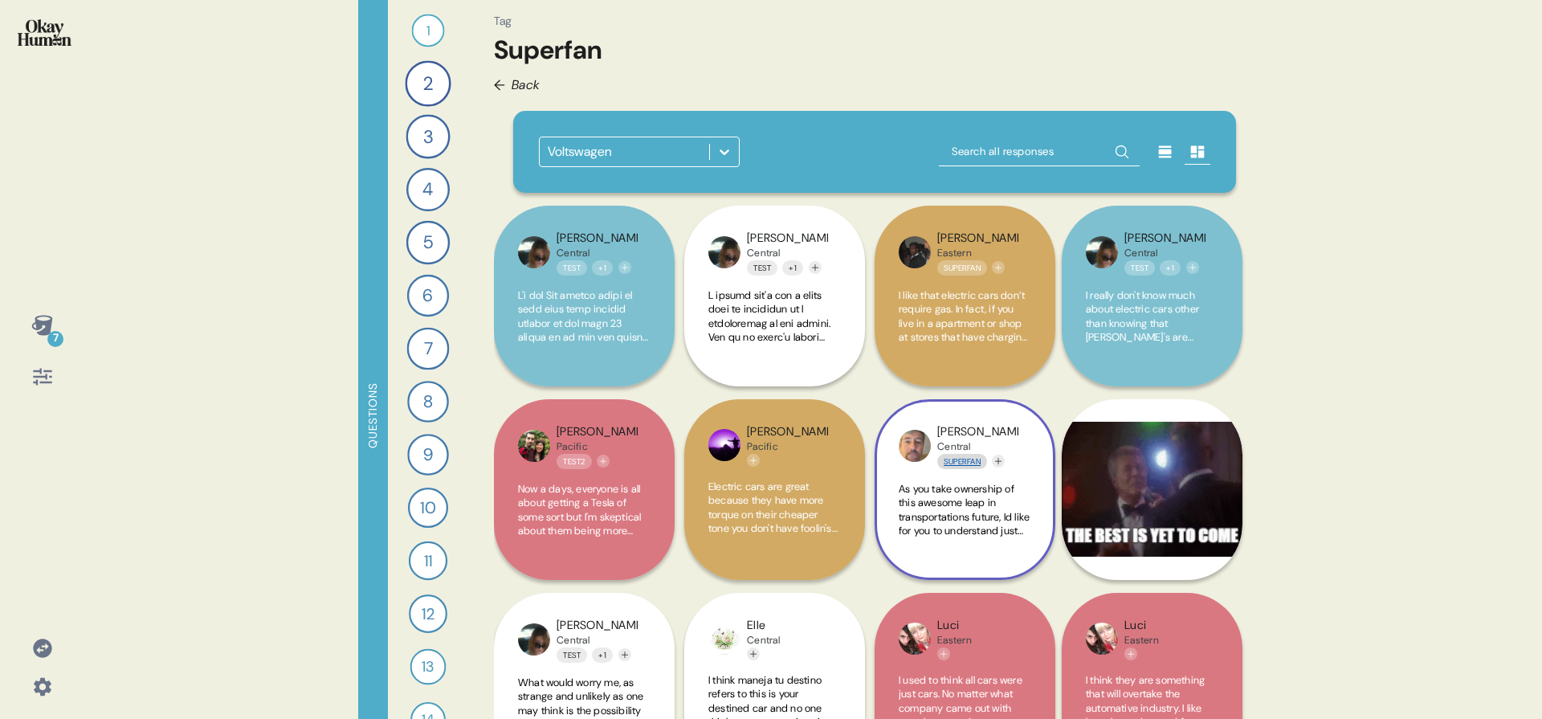
click at [961, 463] on link "Superfan" at bounding box center [962, 461] width 50 height 15
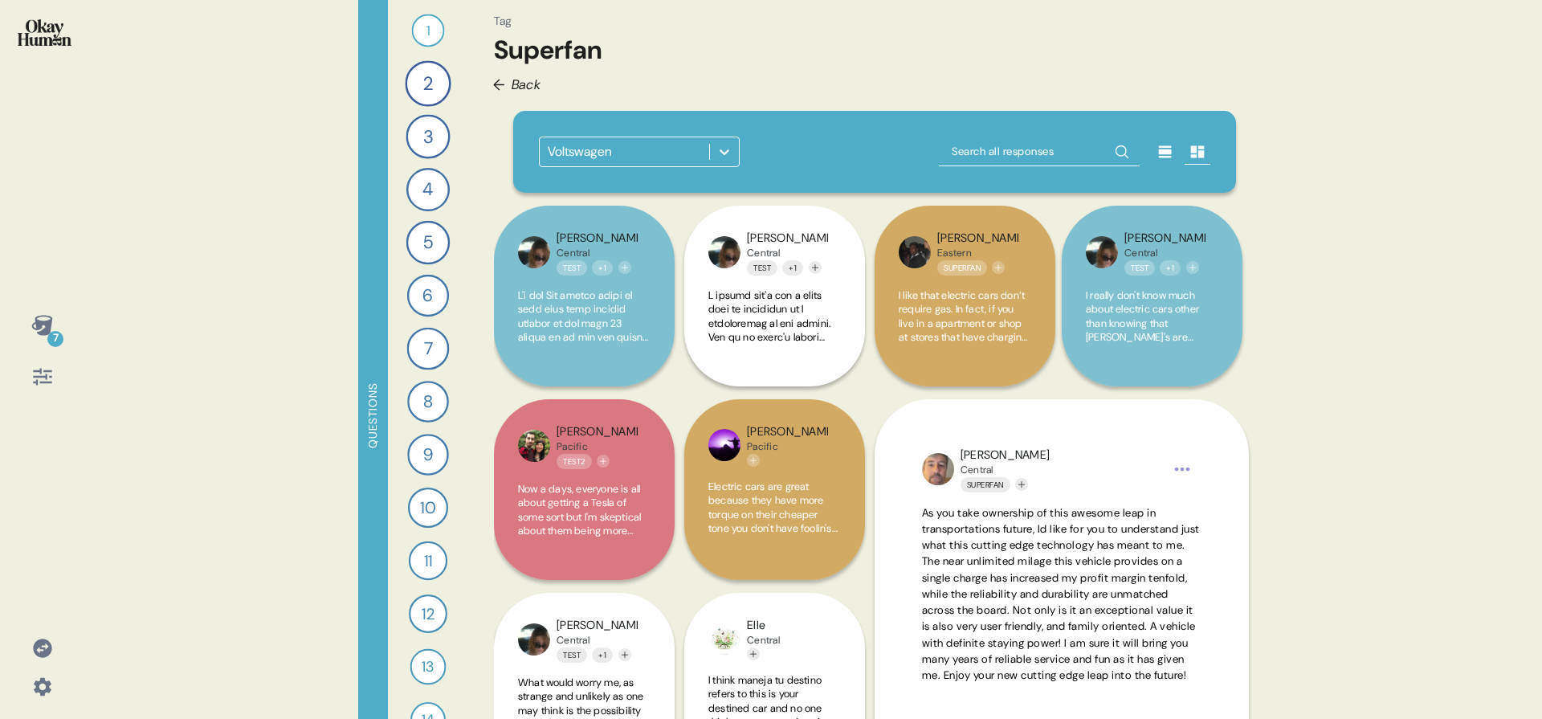
click at [537, 83] on div "Tag Superfan ← Back Voltswagen [PERSON_NAME] Central Superfan Well creature fea…" at bounding box center [874, 415] width 787 height 830
click at [785, 265] on button "+ 1" at bounding box center [792, 267] width 21 height 15
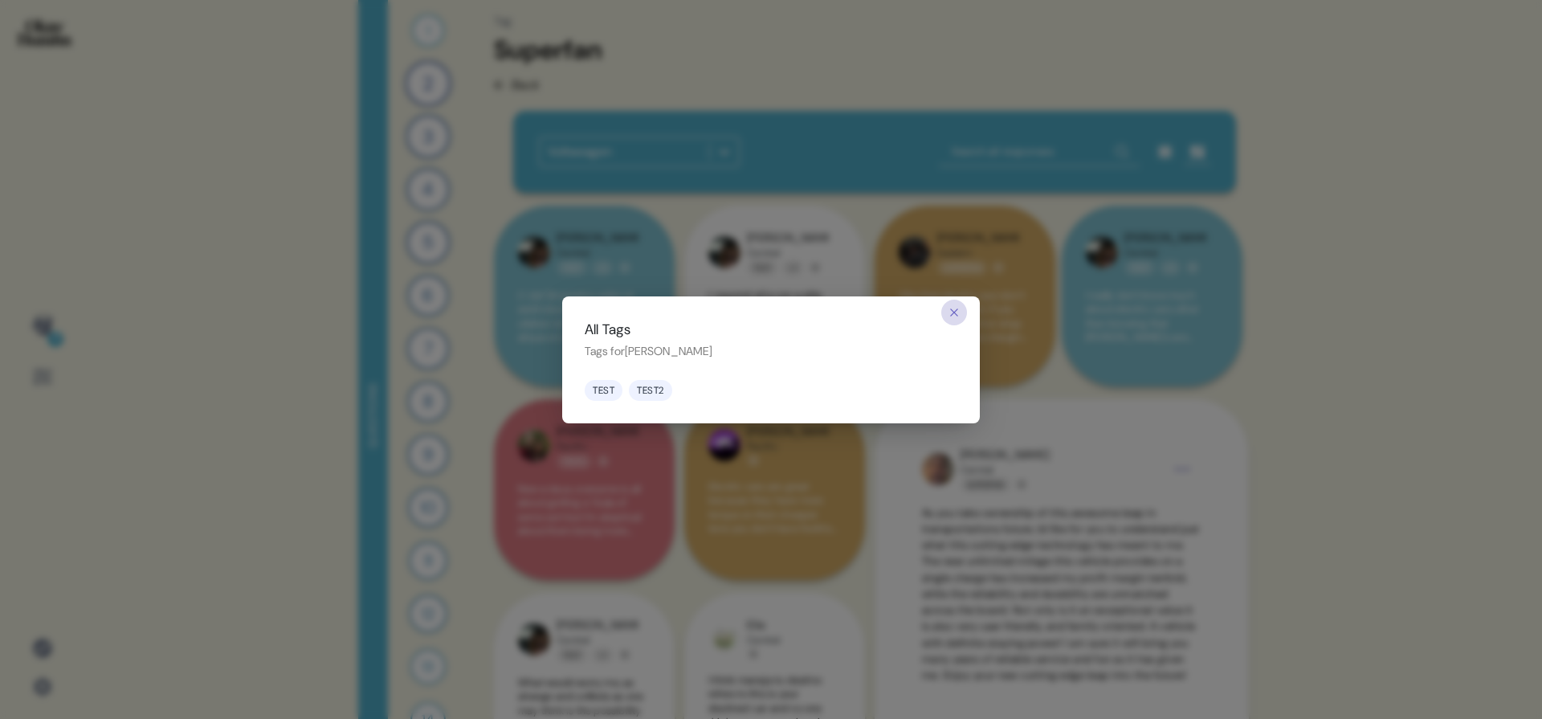
click at [955, 312] on icon "button" at bounding box center [954, 311] width 7 height 7
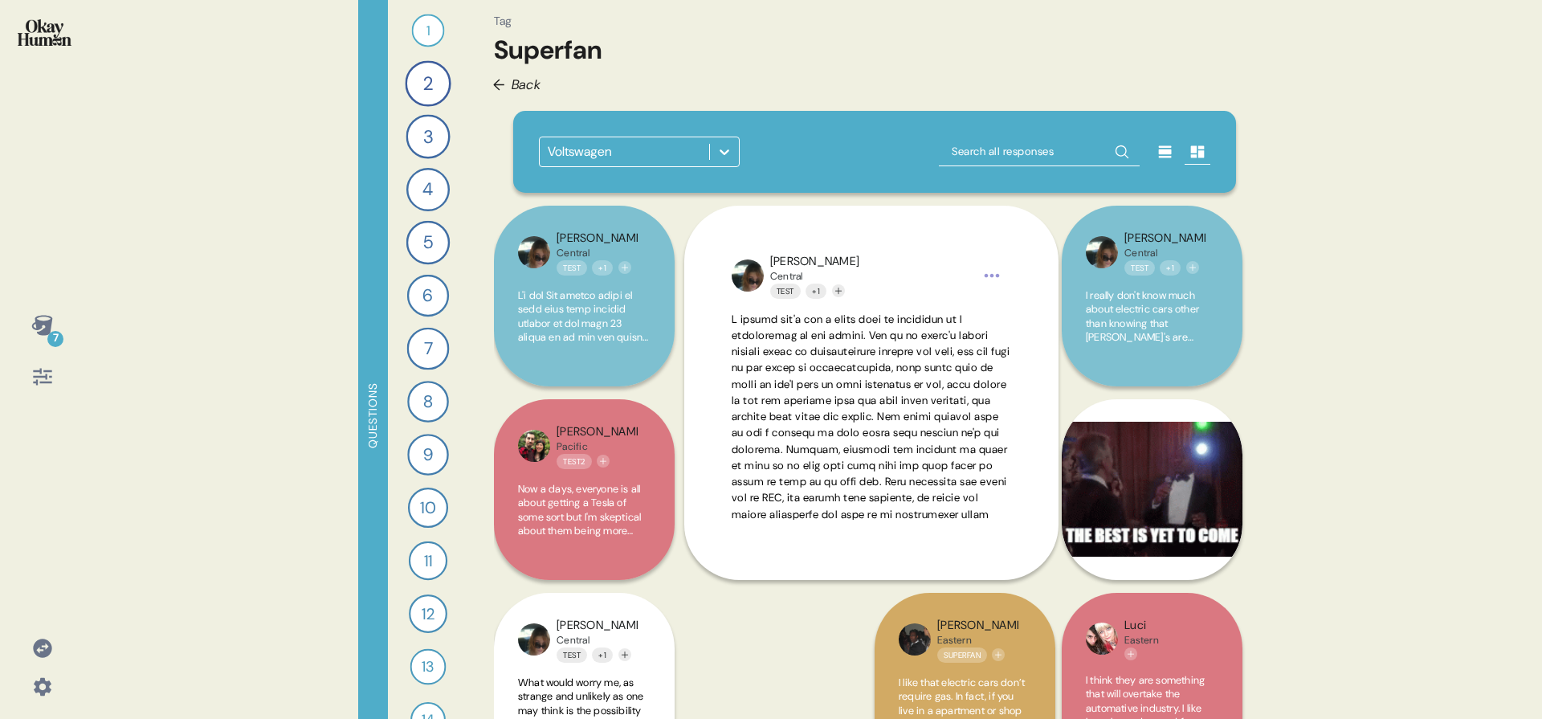
click at [516, 80] on span "Back" at bounding box center [527, 85] width 30 height 20
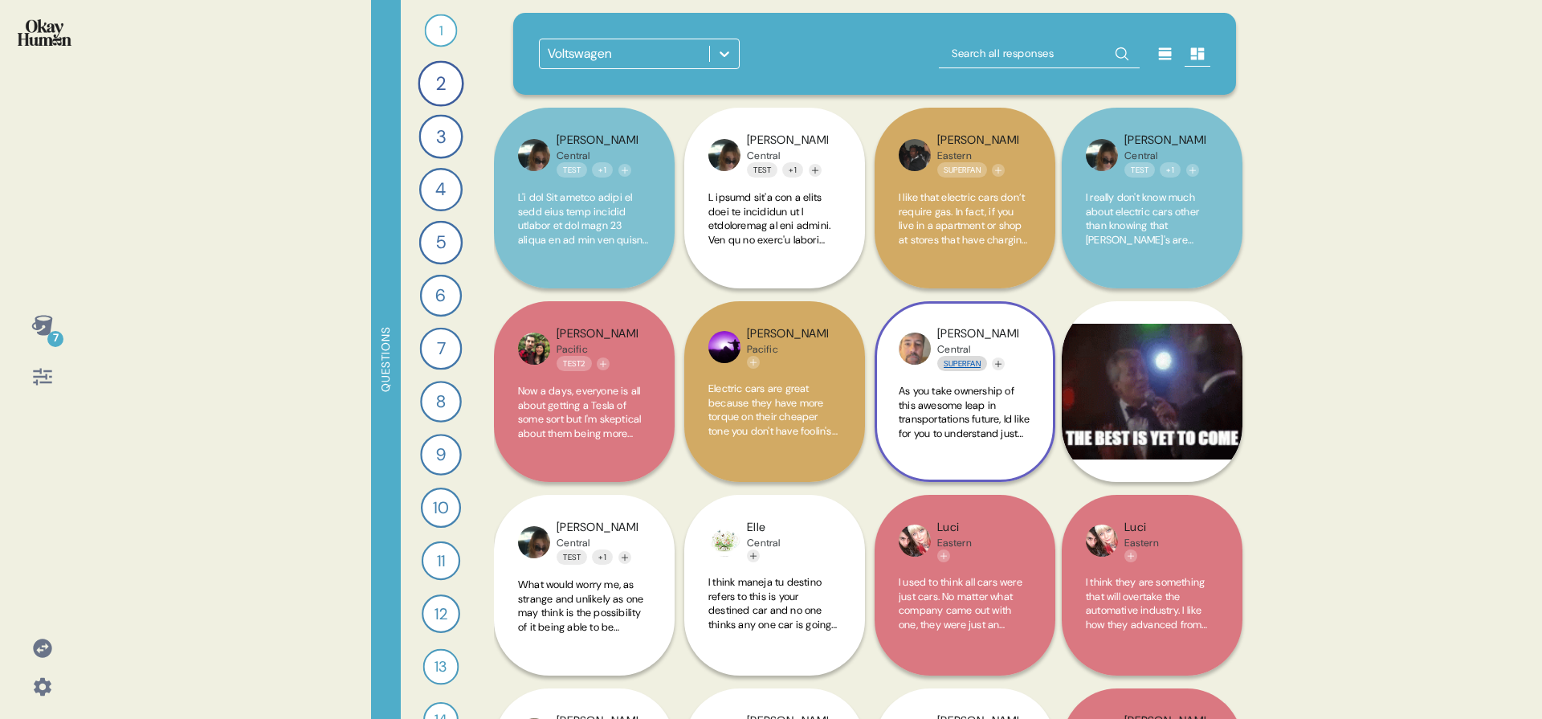
click at [969, 360] on link "Superfan" at bounding box center [962, 363] width 50 height 15
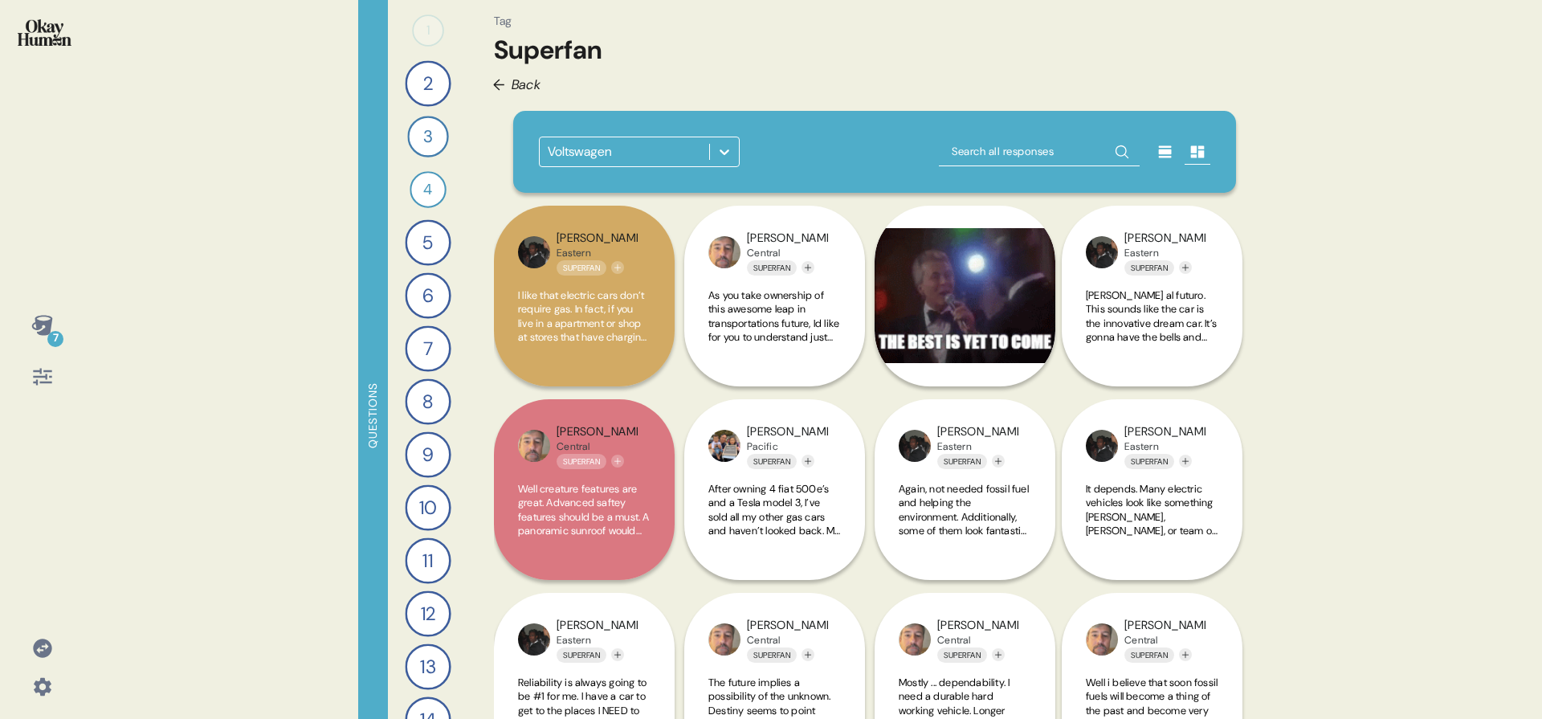
click at [503, 85] on div "← Back" at bounding box center [517, 85] width 48 height 20
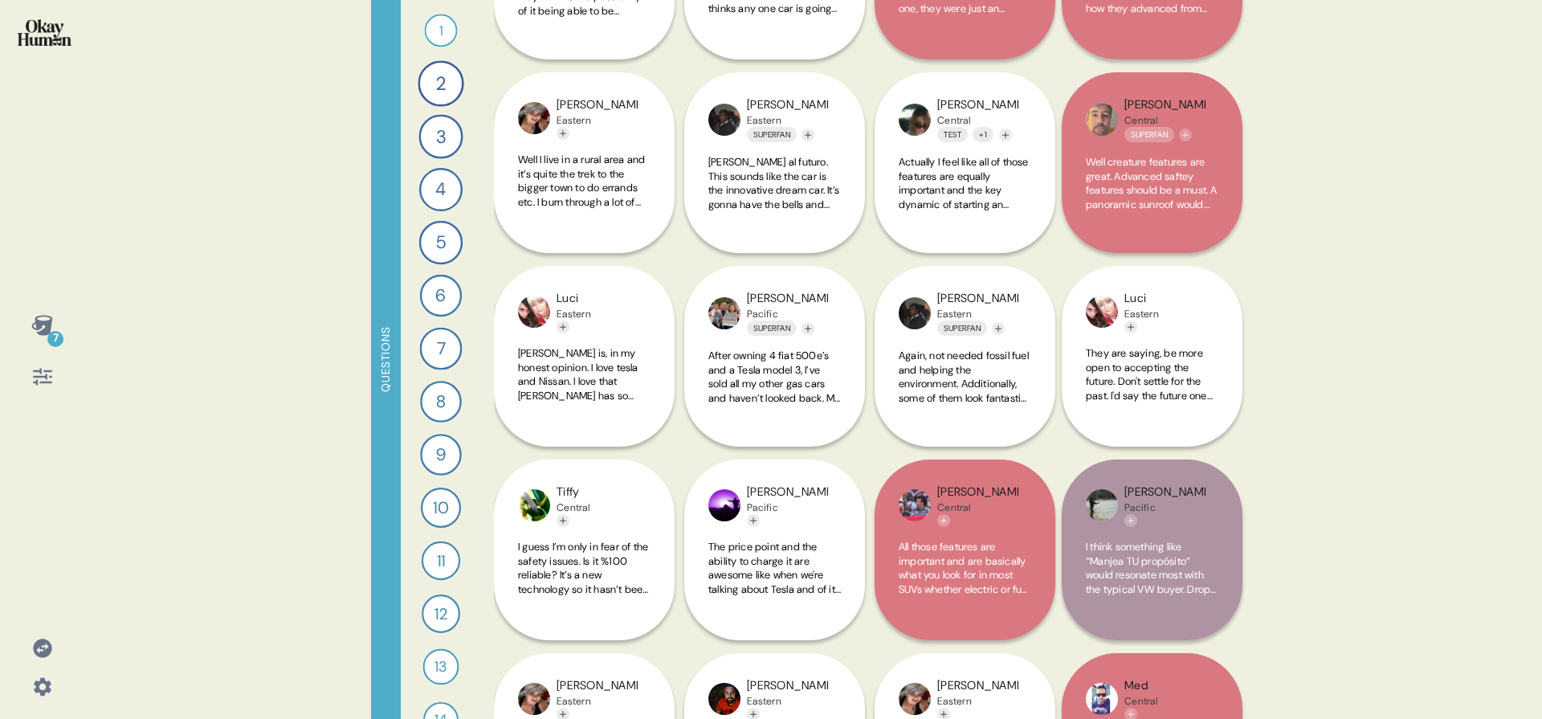
scroll to position [617, 0]
click at [943, 524] on icon "Add tag" at bounding box center [944, 520] width 10 height 10
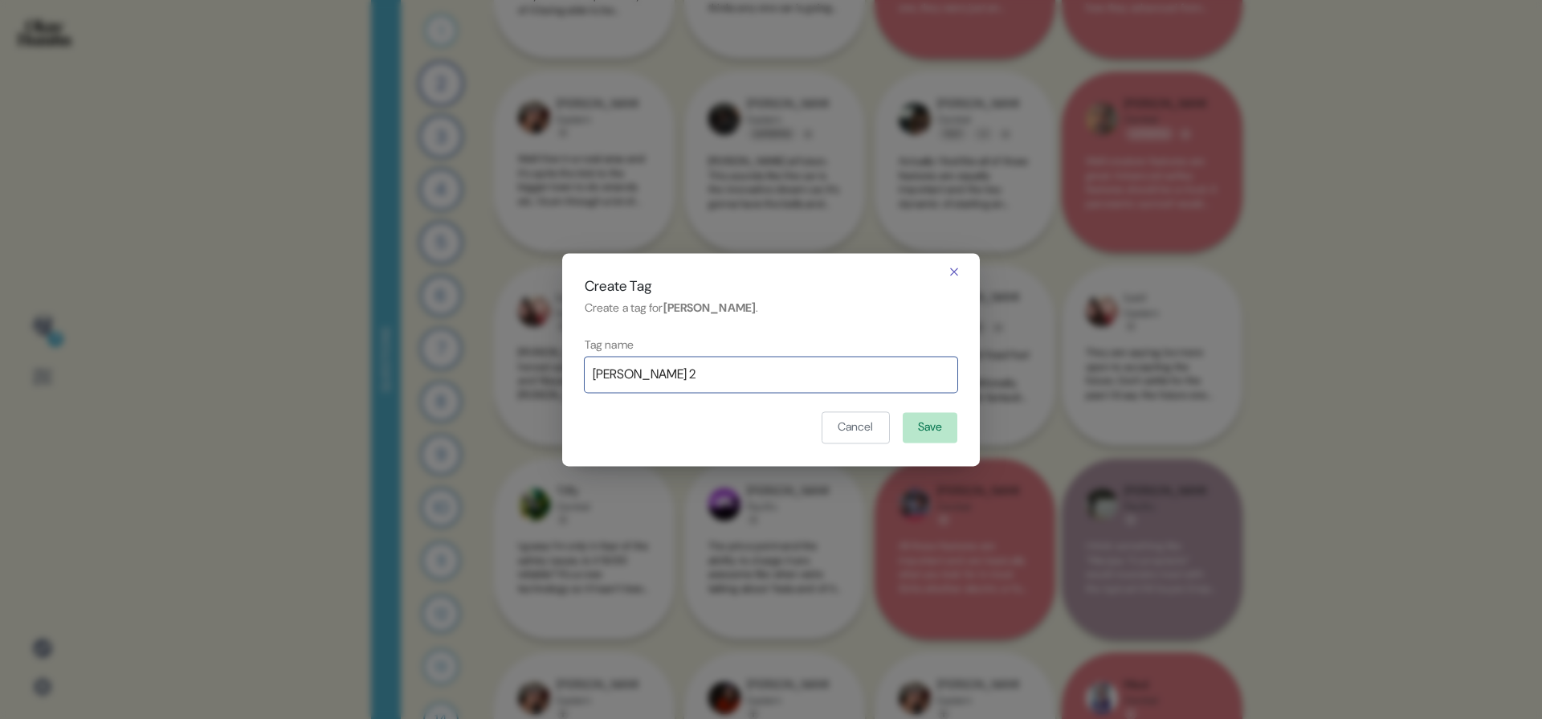
type input "[PERSON_NAME] 2"
click at [932, 430] on button "Save" at bounding box center [930, 428] width 55 height 31
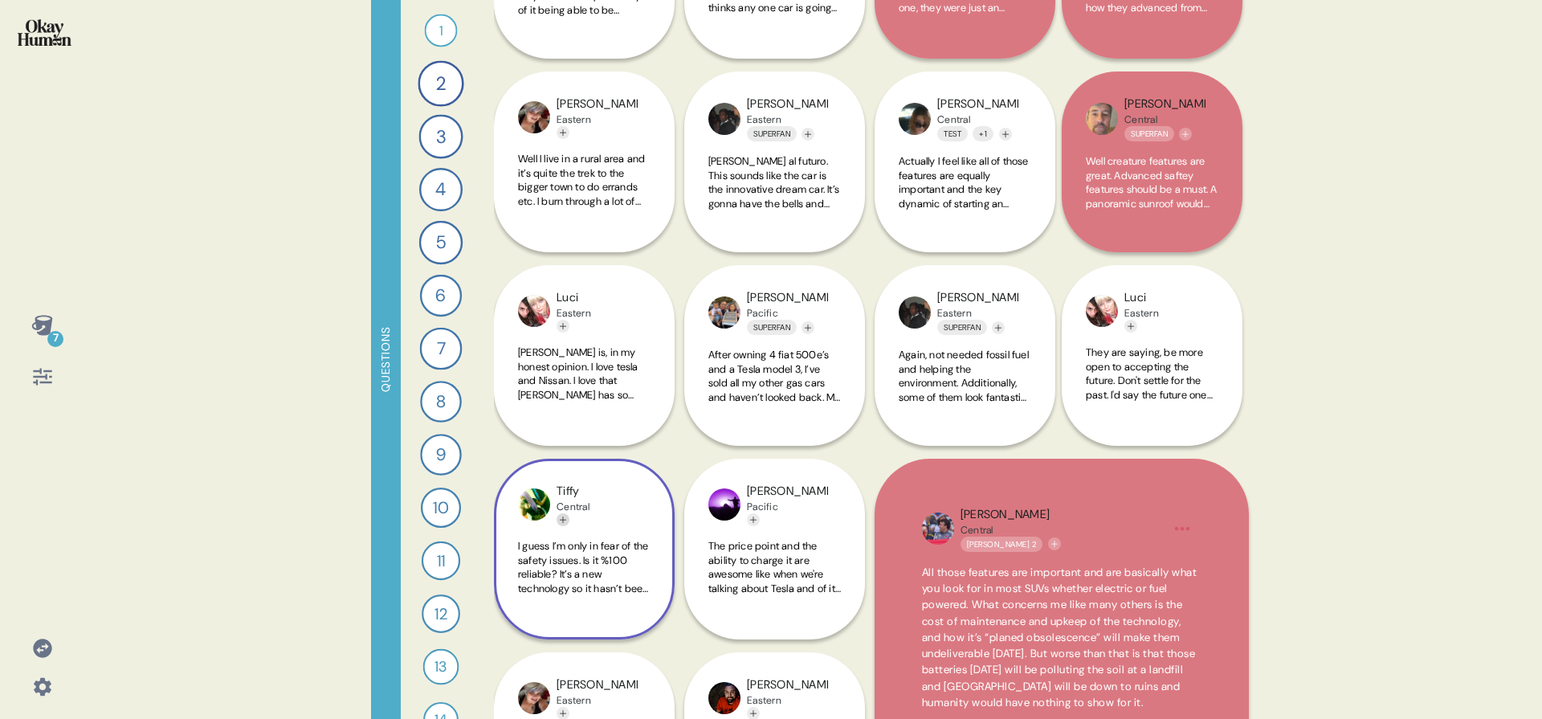
click at [558, 519] on icon "Add tag" at bounding box center [563, 520] width 10 height 10
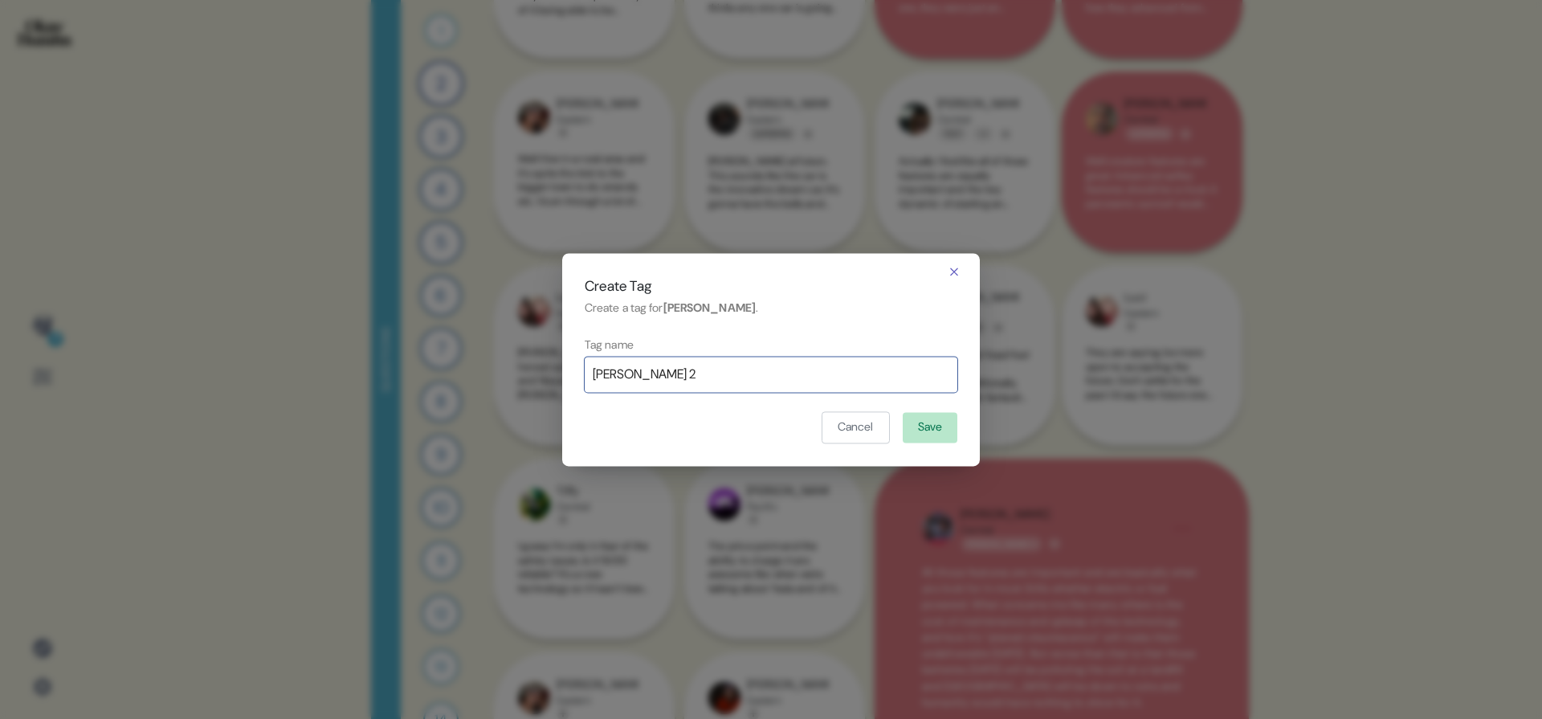
type input "[PERSON_NAME] 2"
click at [943, 435] on button "Save" at bounding box center [930, 428] width 55 height 31
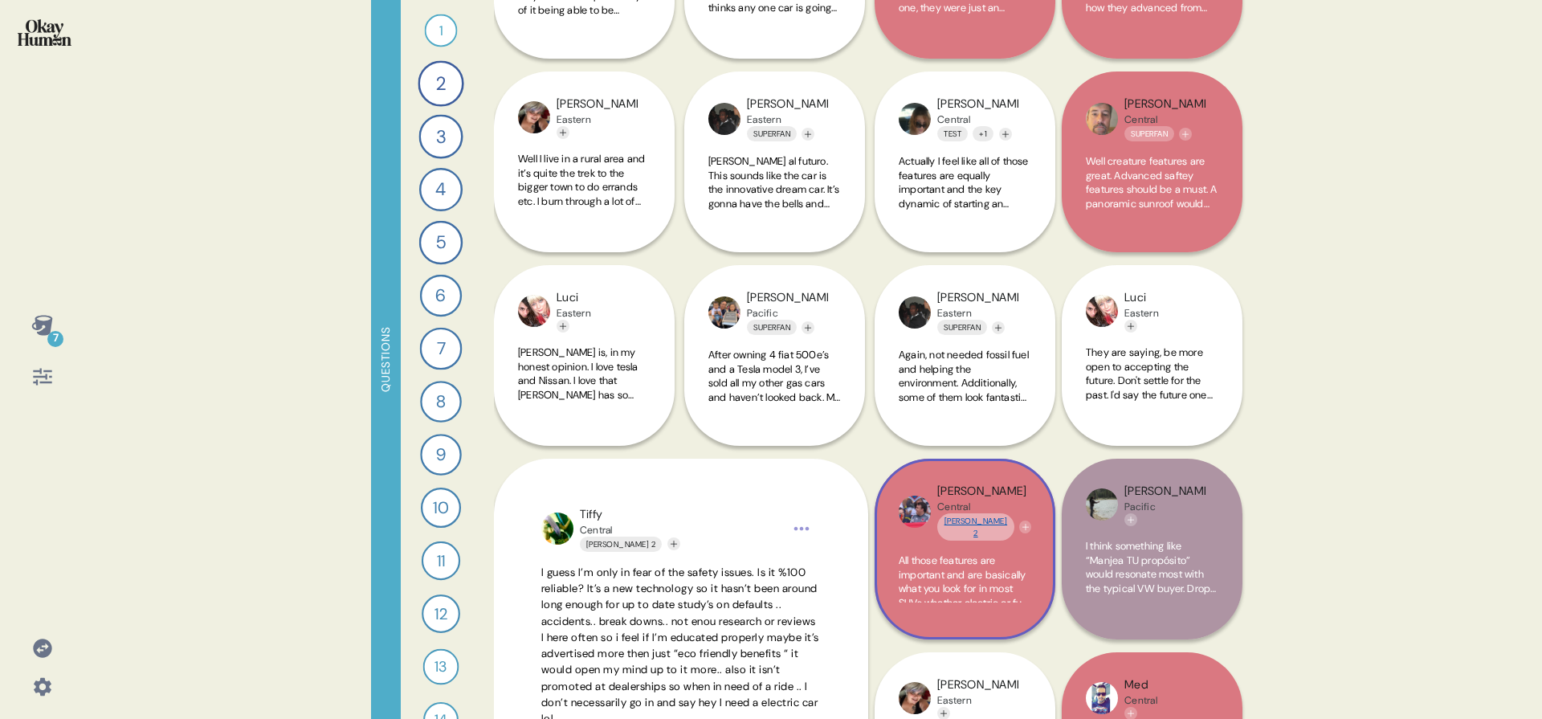
click at [954, 522] on link "[PERSON_NAME] 2" at bounding box center [975, 526] width 77 height 27
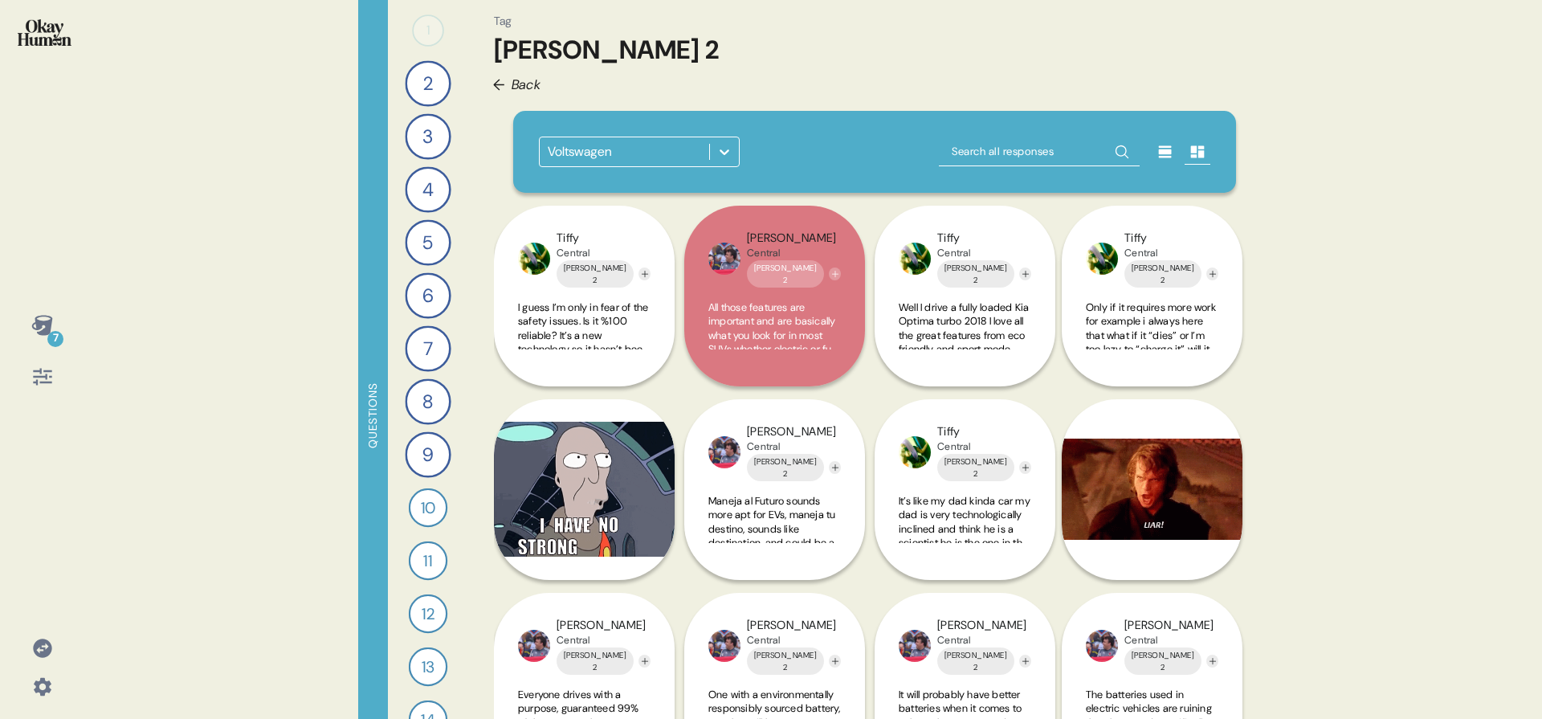
click at [512, 84] on span "Back" at bounding box center [527, 85] width 30 height 20
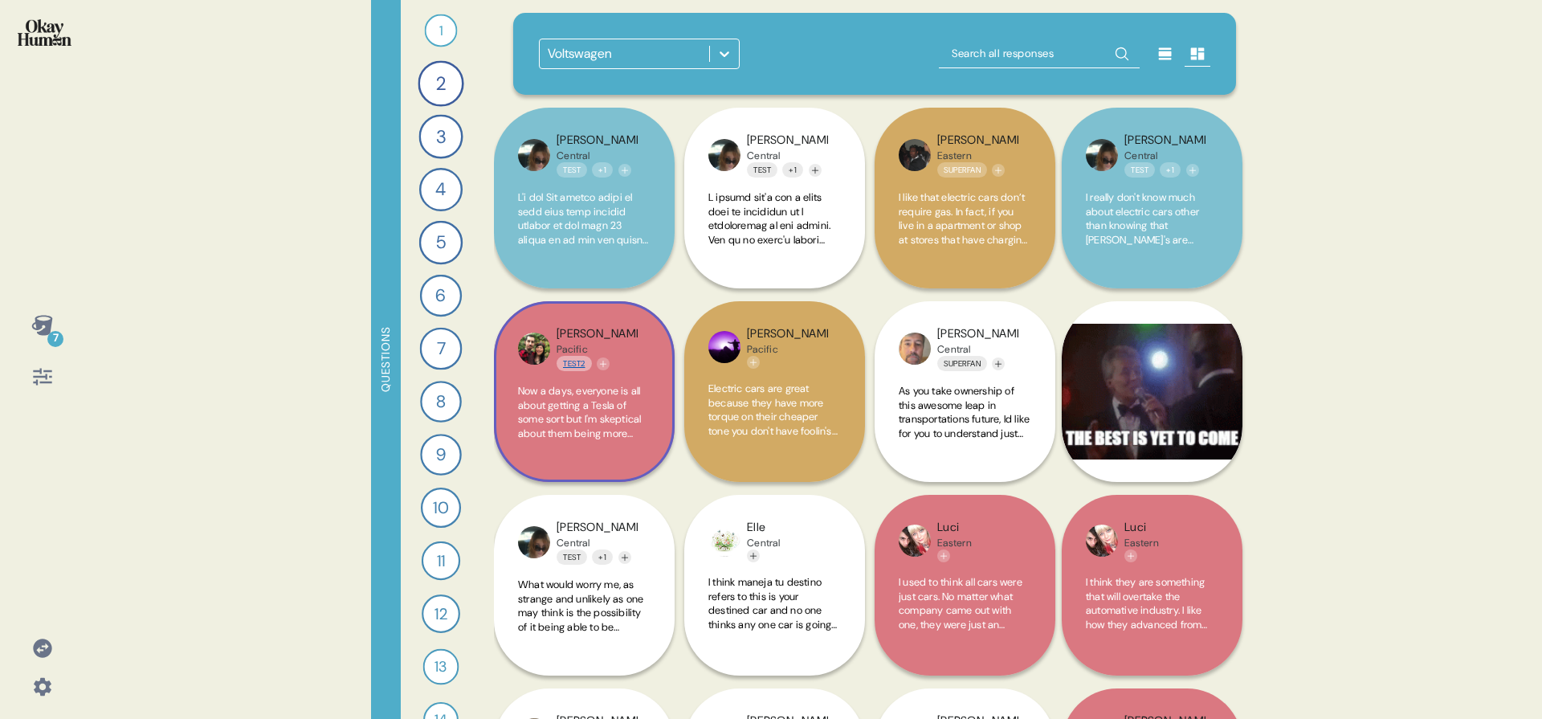
click at [566, 367] on link "Test2" at bounding box center [574, 363] width 35 height 15
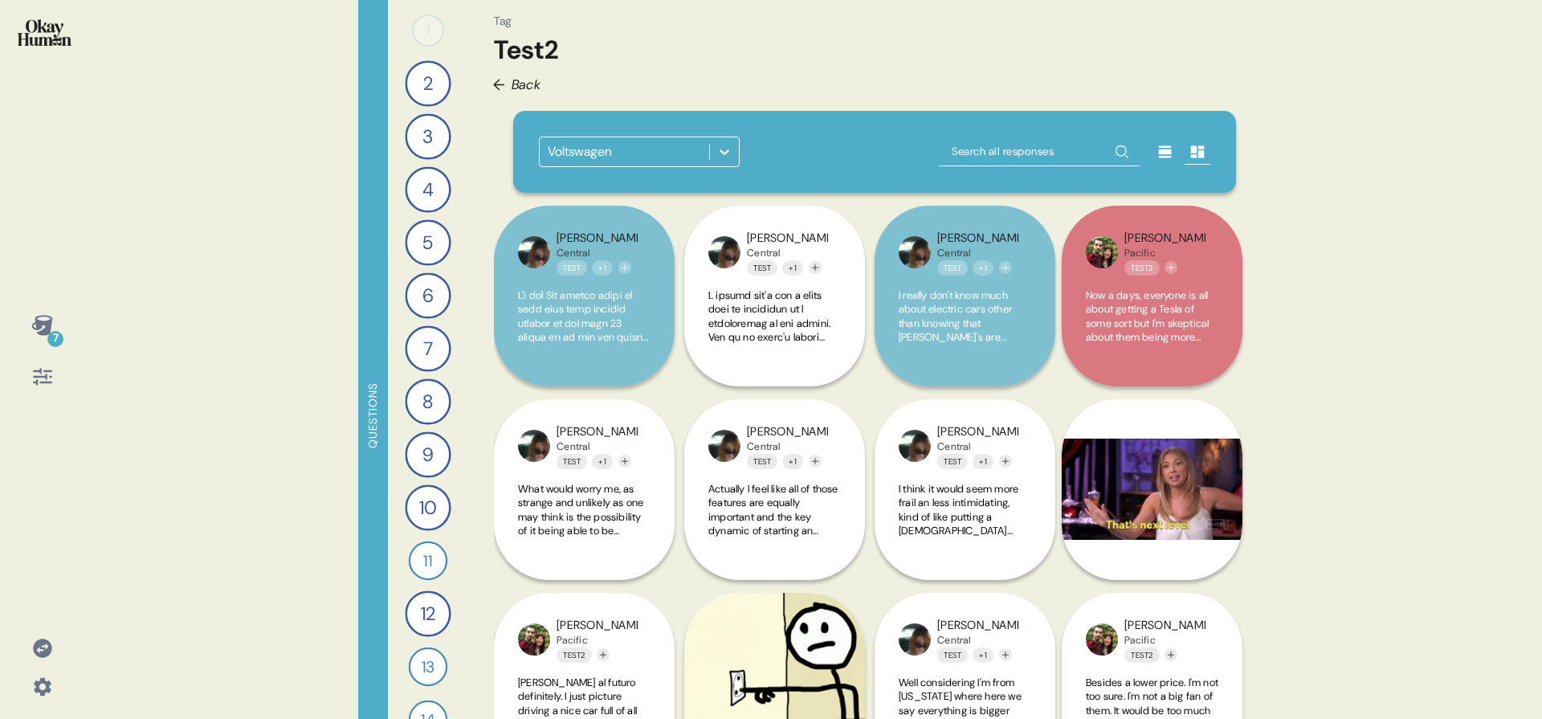
click at [515, 83] on span "Back" at bounding box center [527, 85] width 30 height 20
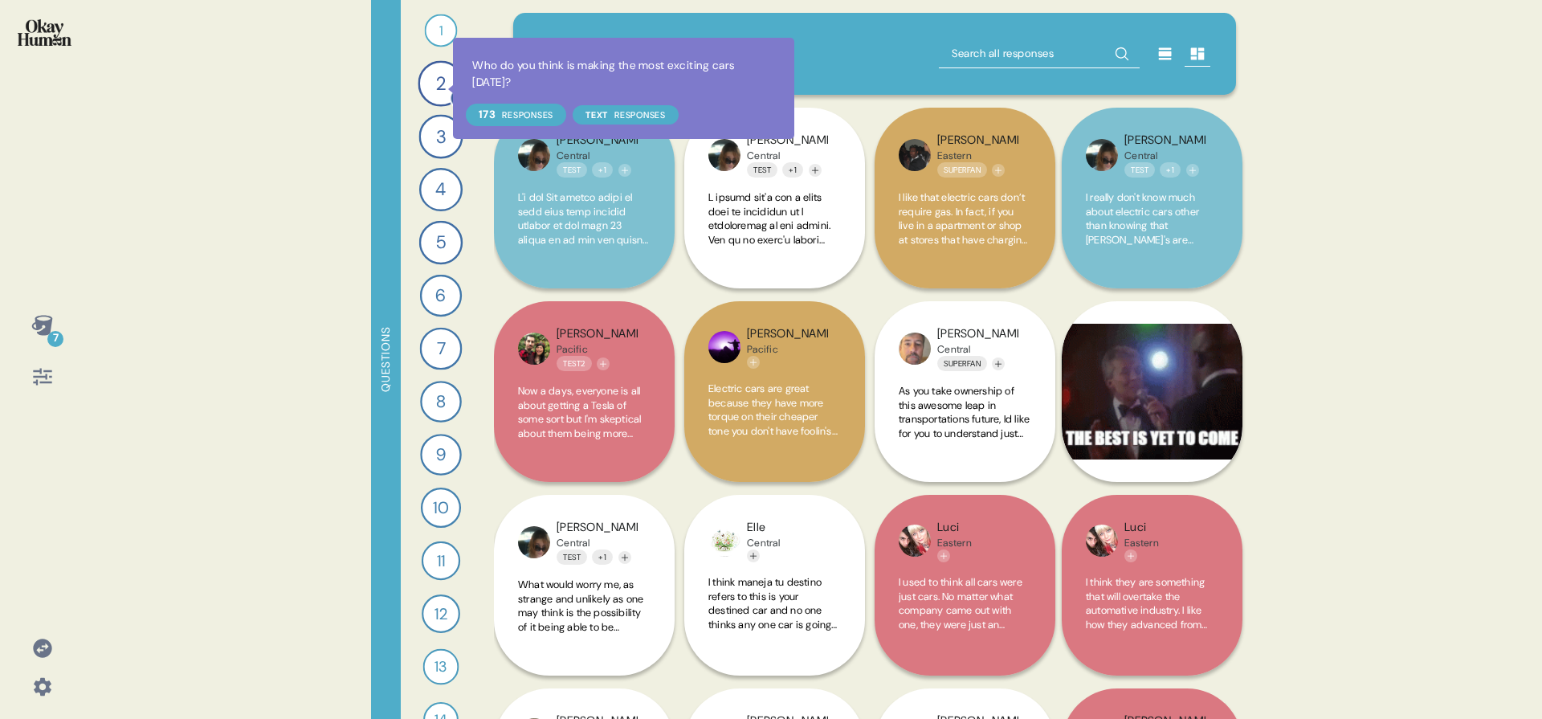
click at [449, 88] on div at bounding box center [459, 98] width 21 height 21
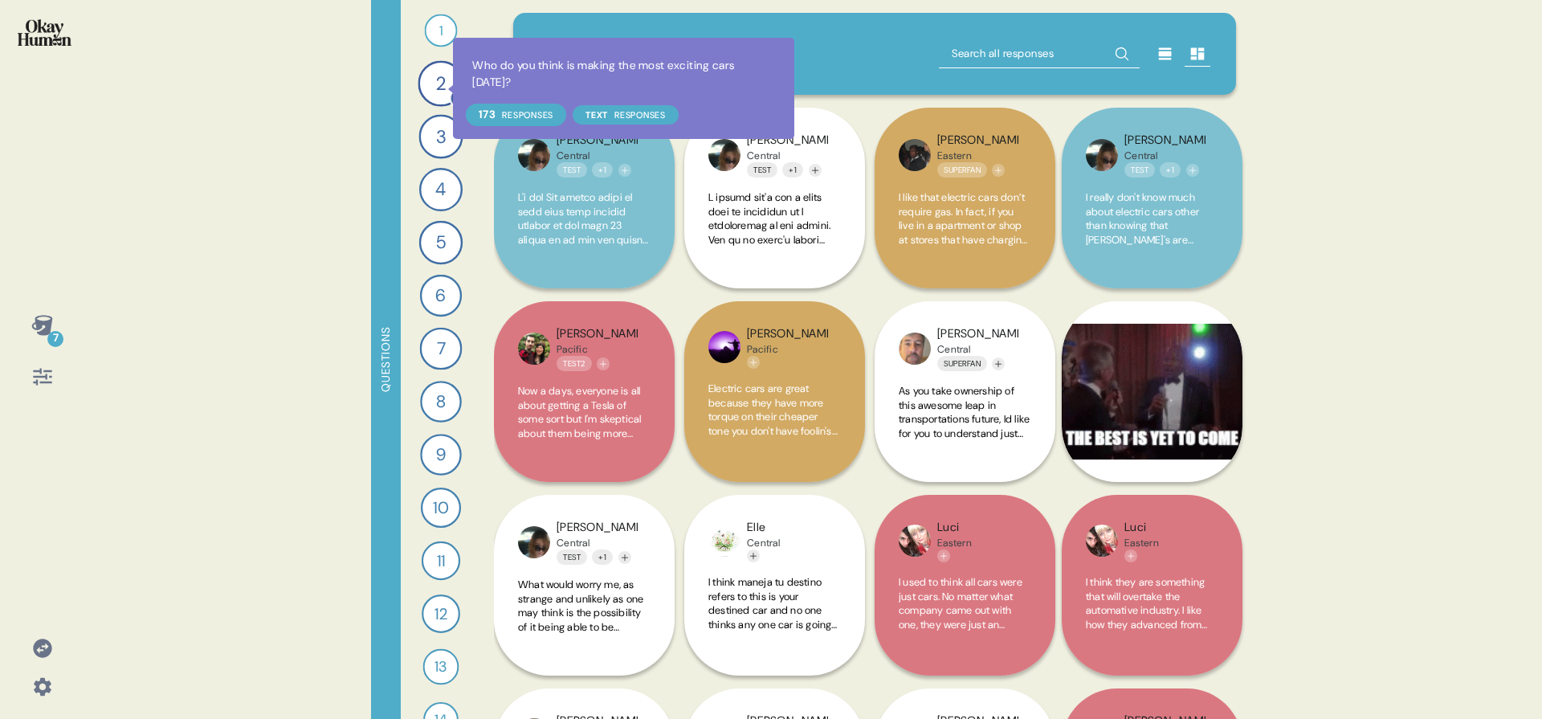
click at [438, 83] on div "2" at bounding box center [441, 83] width 46 height 46
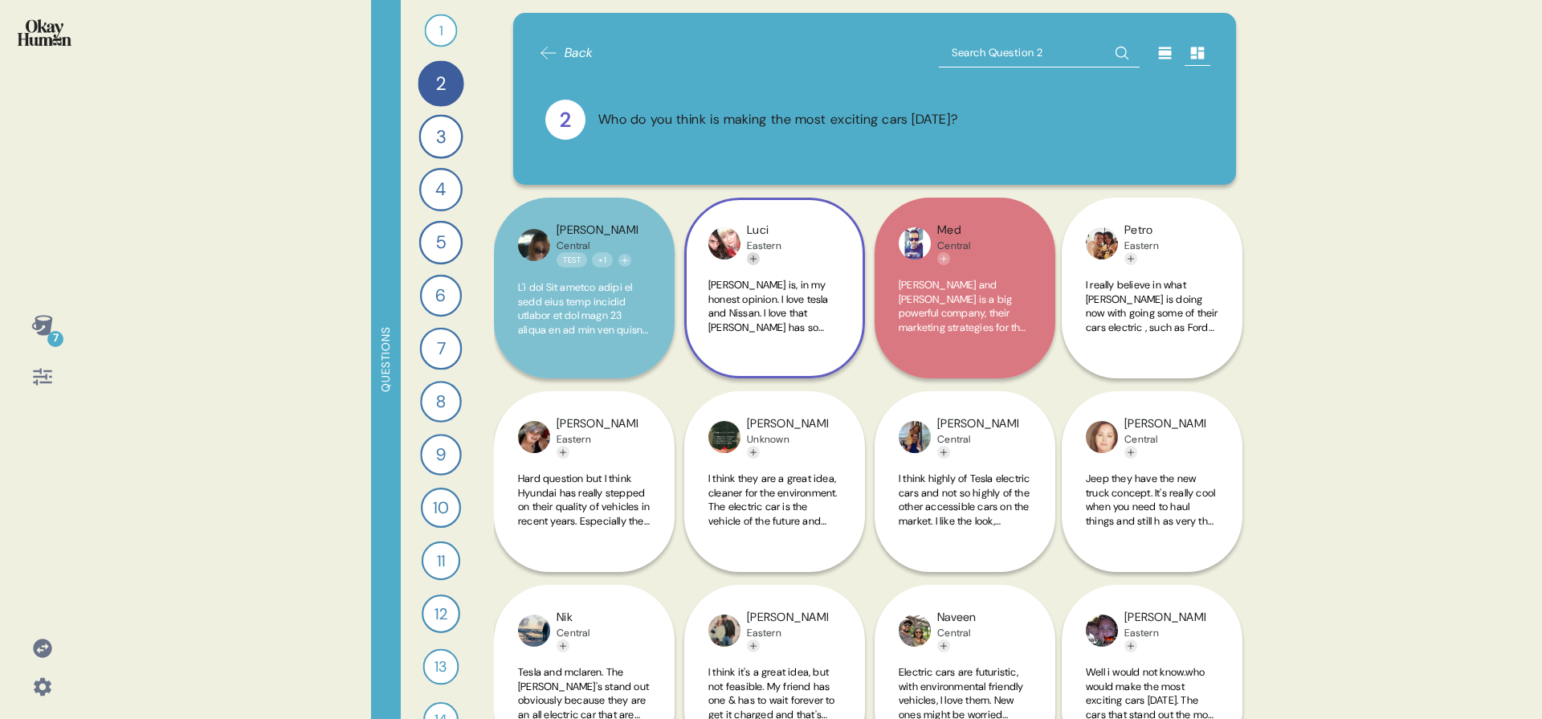
click at [756, 260] on icon "Add tag" at bounding box center [754, 259] width 10 height 10
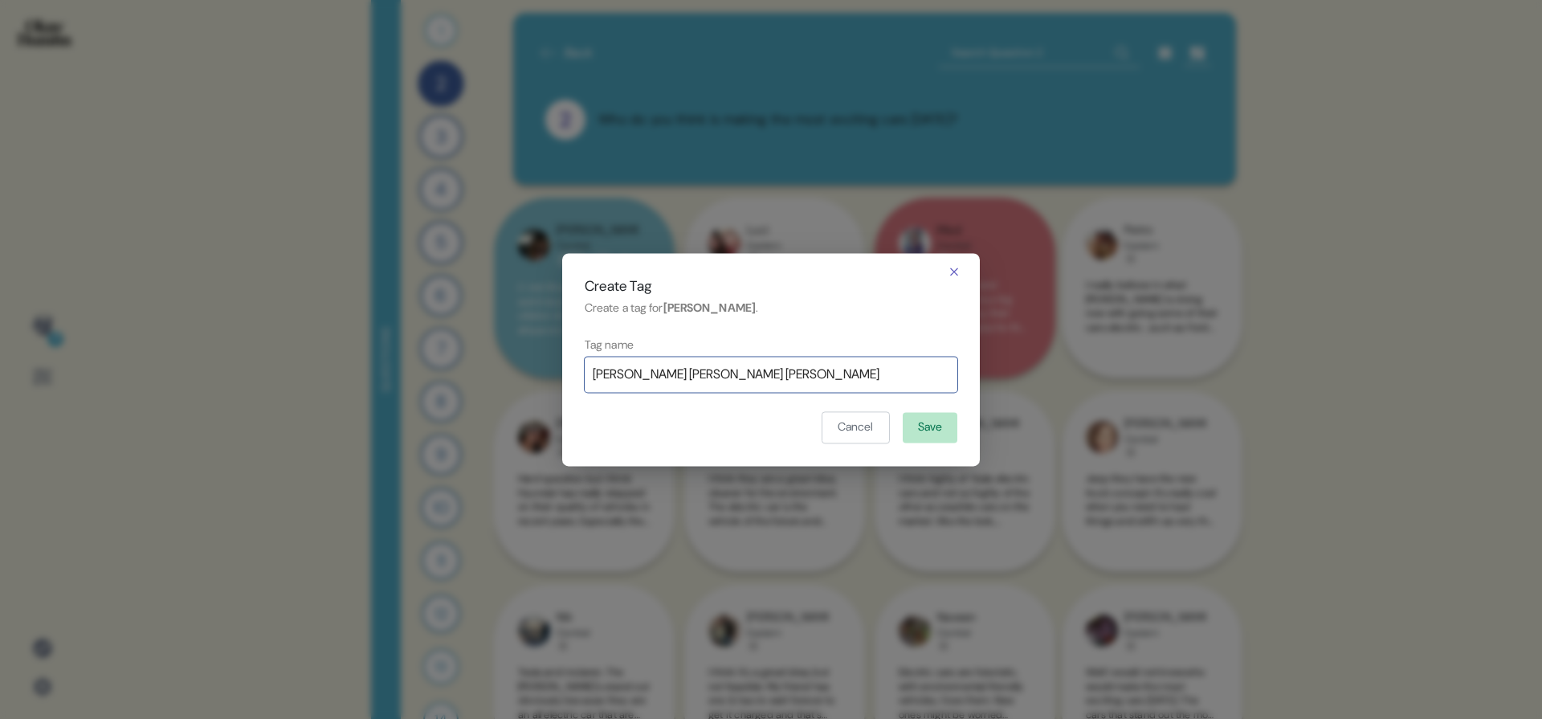
type input "[PERSON_NAME] [PERSON_NAME] [PERSON_NAME]"
click at [949, 425] on button "Save" at bounding box center [930, 428] width 55 height 31
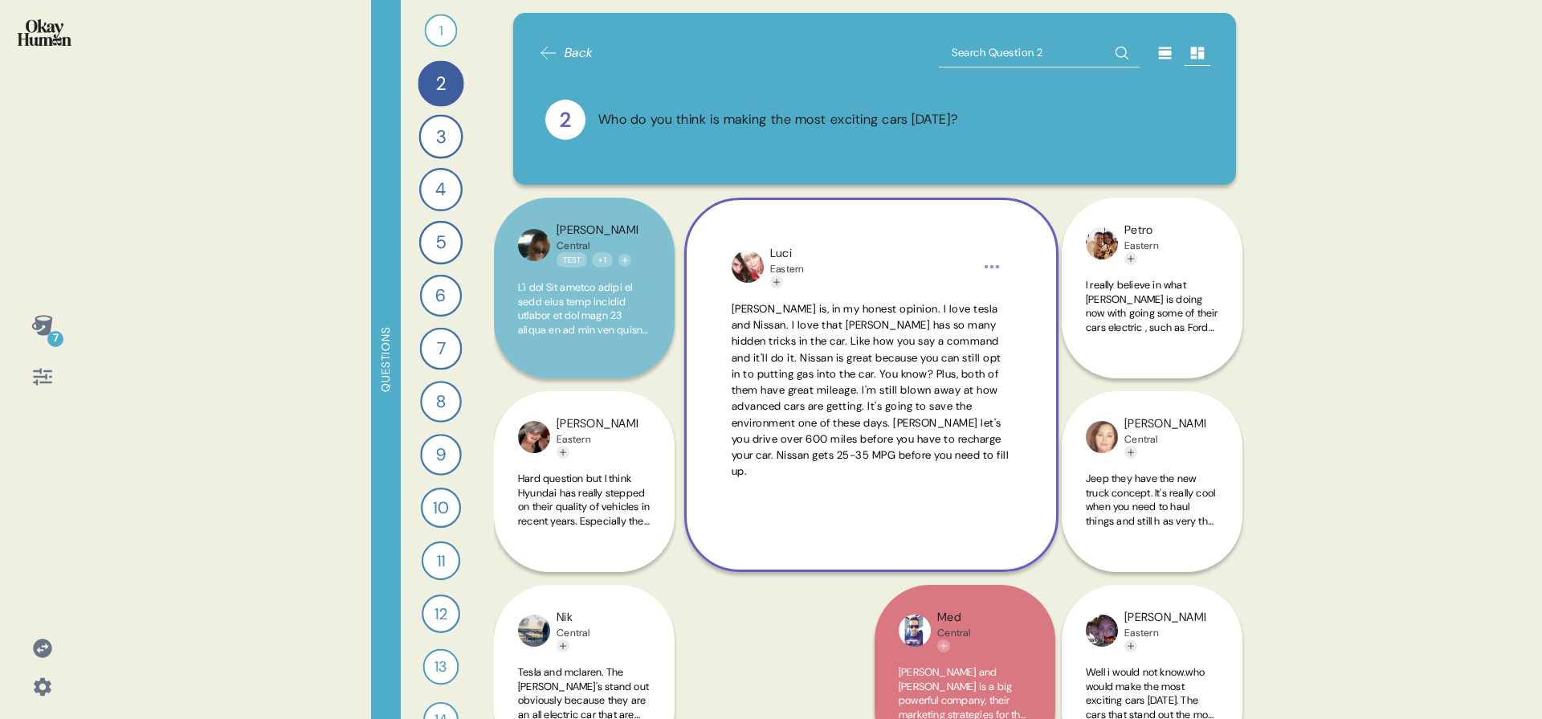
click at [1007, 418] on span "[PERSON_NAME] is, in my honest opinion. I love tesla and Nissan. I love that [P…" at bounding box center [872, 390] width 280 height 179
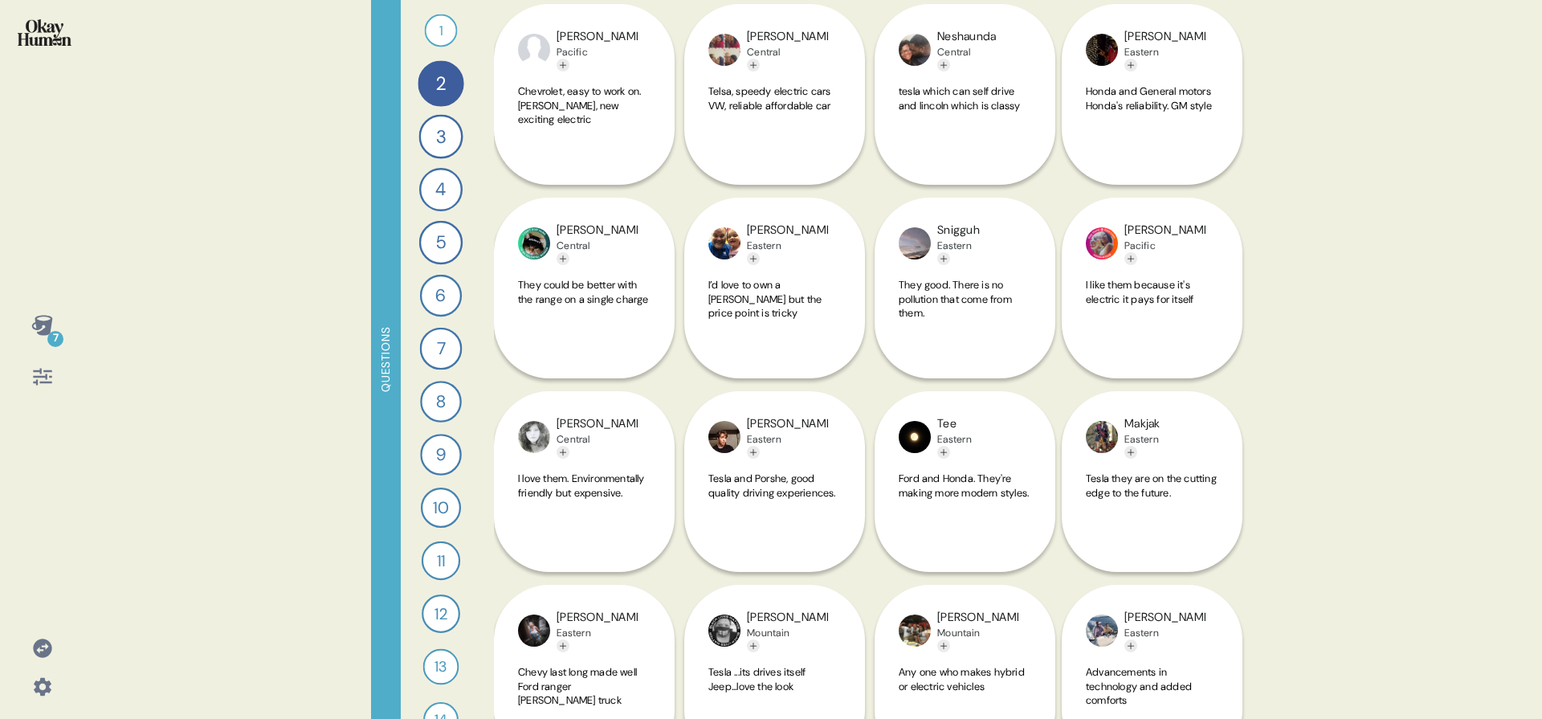
scroll to position [5226, 0]
click at [944, 455] on icon "Add tag" at bounding box center [944, 453] width 10 height 10
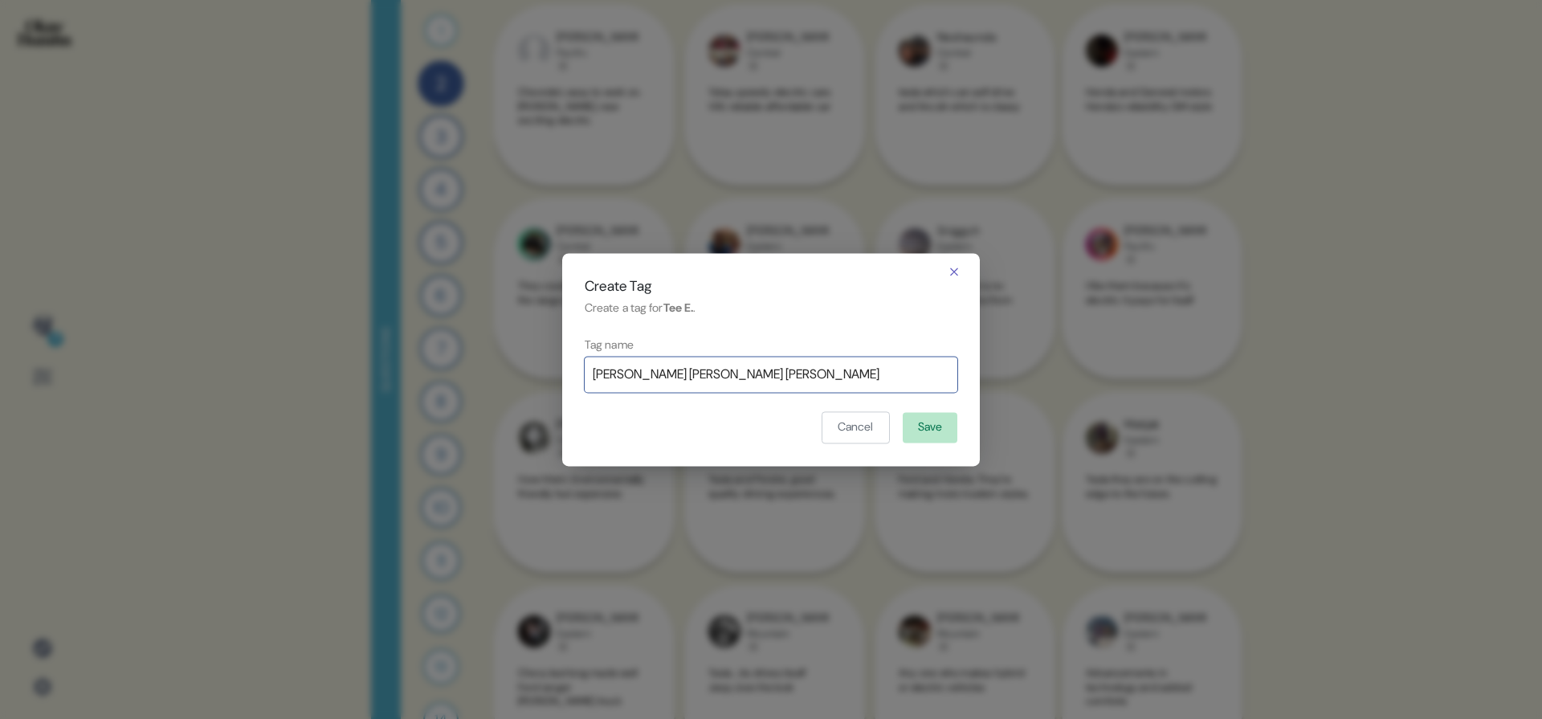
type input "[PERSON_NAME] [PERSON_NAME] [PERSON_NAME]"
click at [942, 427] on button "Save" at bounding box center [930, 428] width 55 height 31
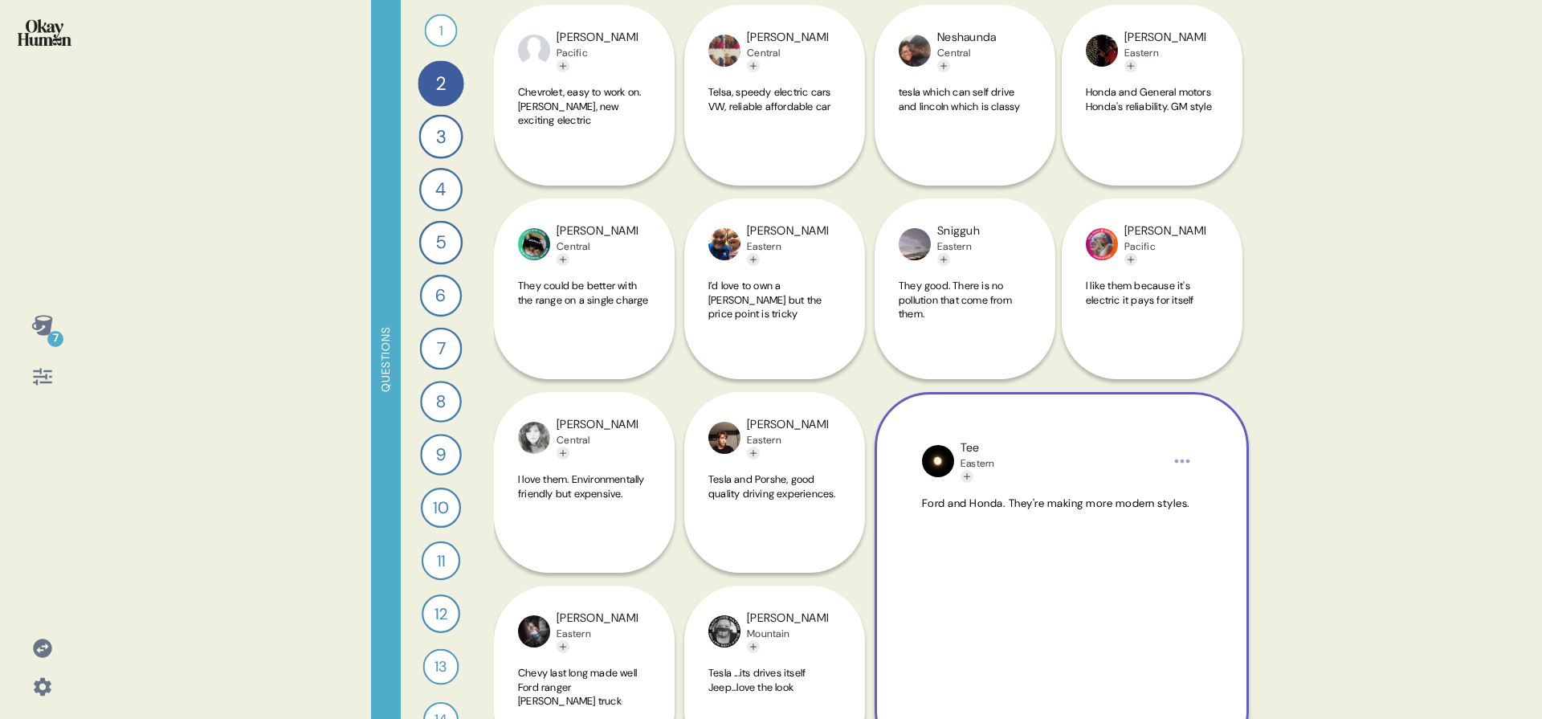
click at [1109, 426] on div "Tee Eastern Ford and Honda. They're making more modern styles." at bounding box center [1062, 579] width 374 height 374
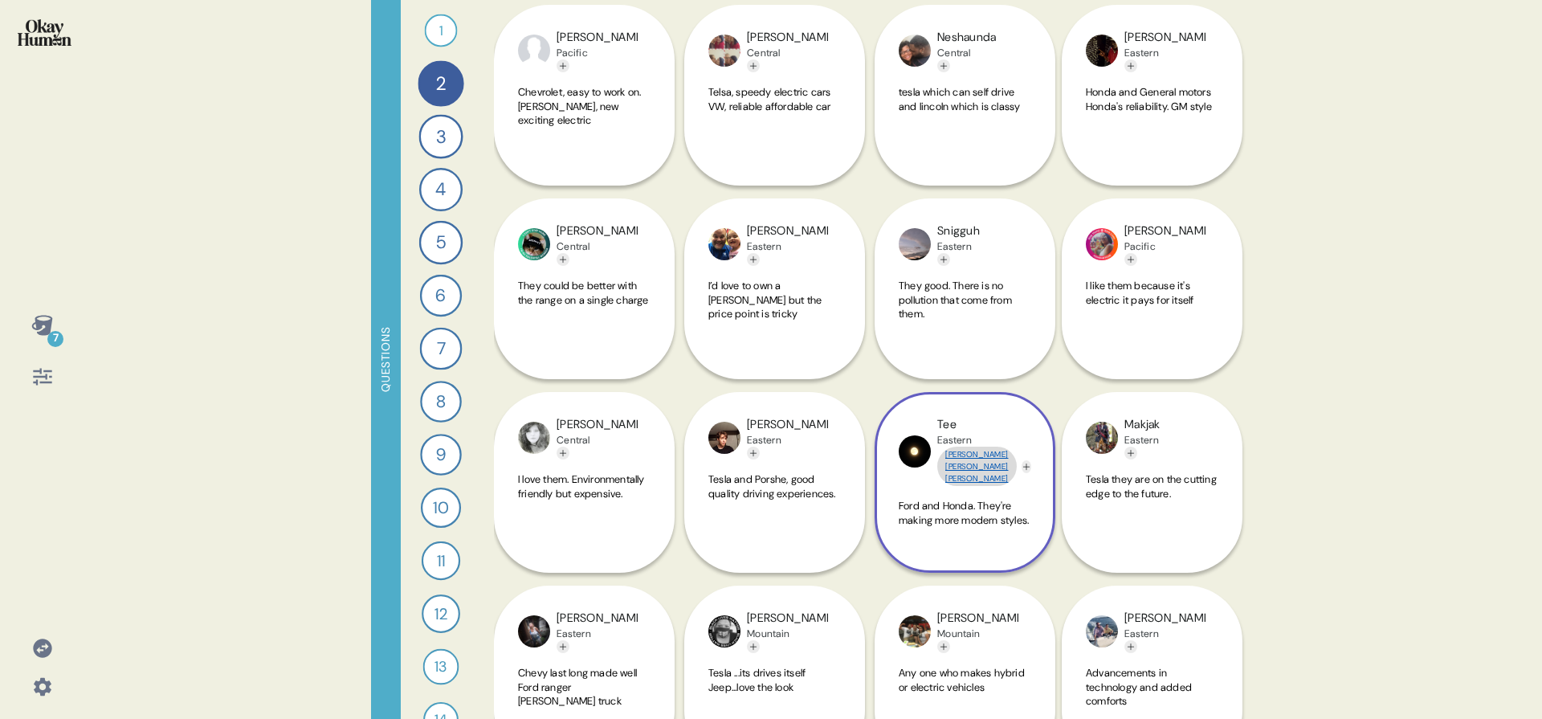
click at [974, 463] on link "[PERSON_NAME] [PERSON_NAME] [PERSON_NAME]" at bounding box center [977, 466] width 80 height 39
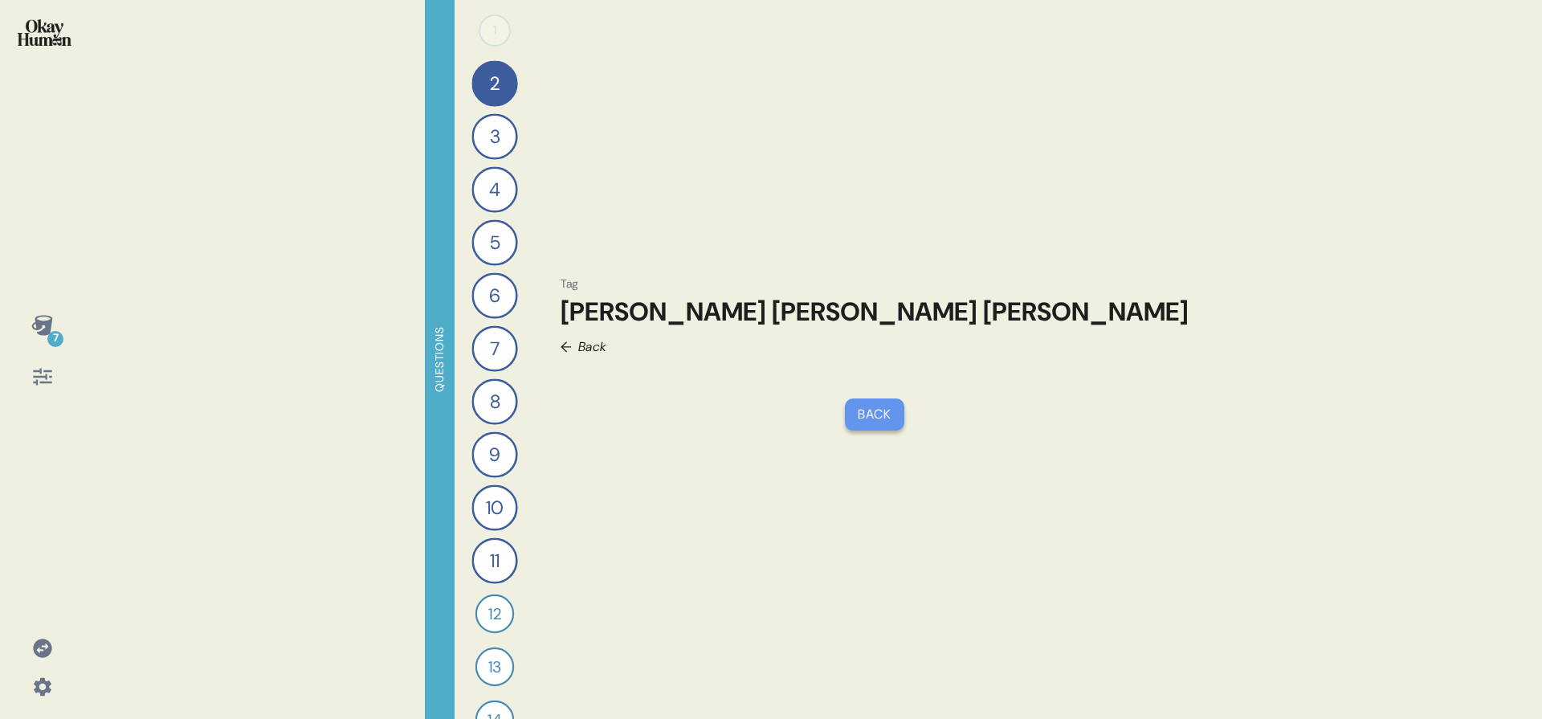
click at [876, 418] on div "Back" at bounding box center [874, 414] width 59 height 32
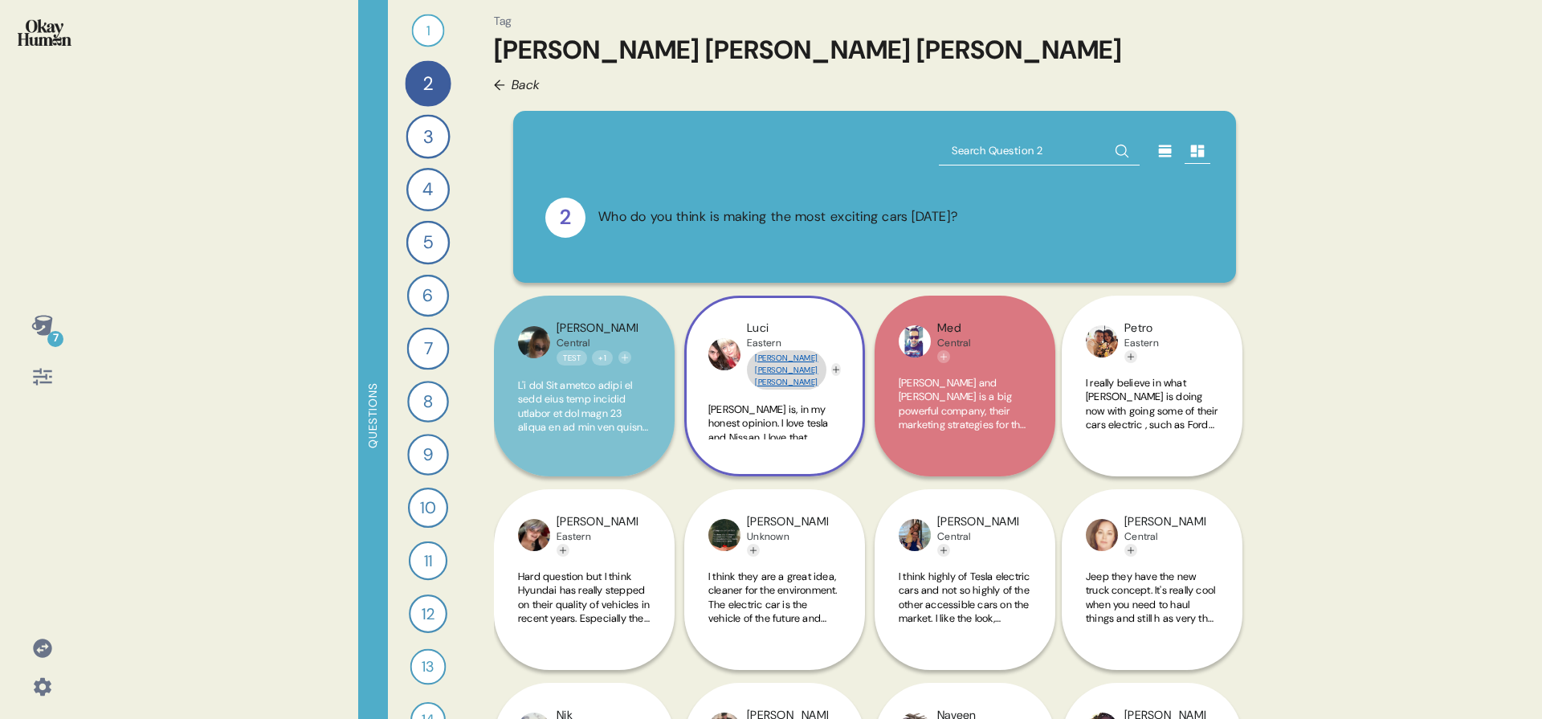
click at [774, 368] on link "[PERSON_NAME] [PERSON_NAME] [PERSON_NAME]" at bounding box center [787, 369] width 80 height 39
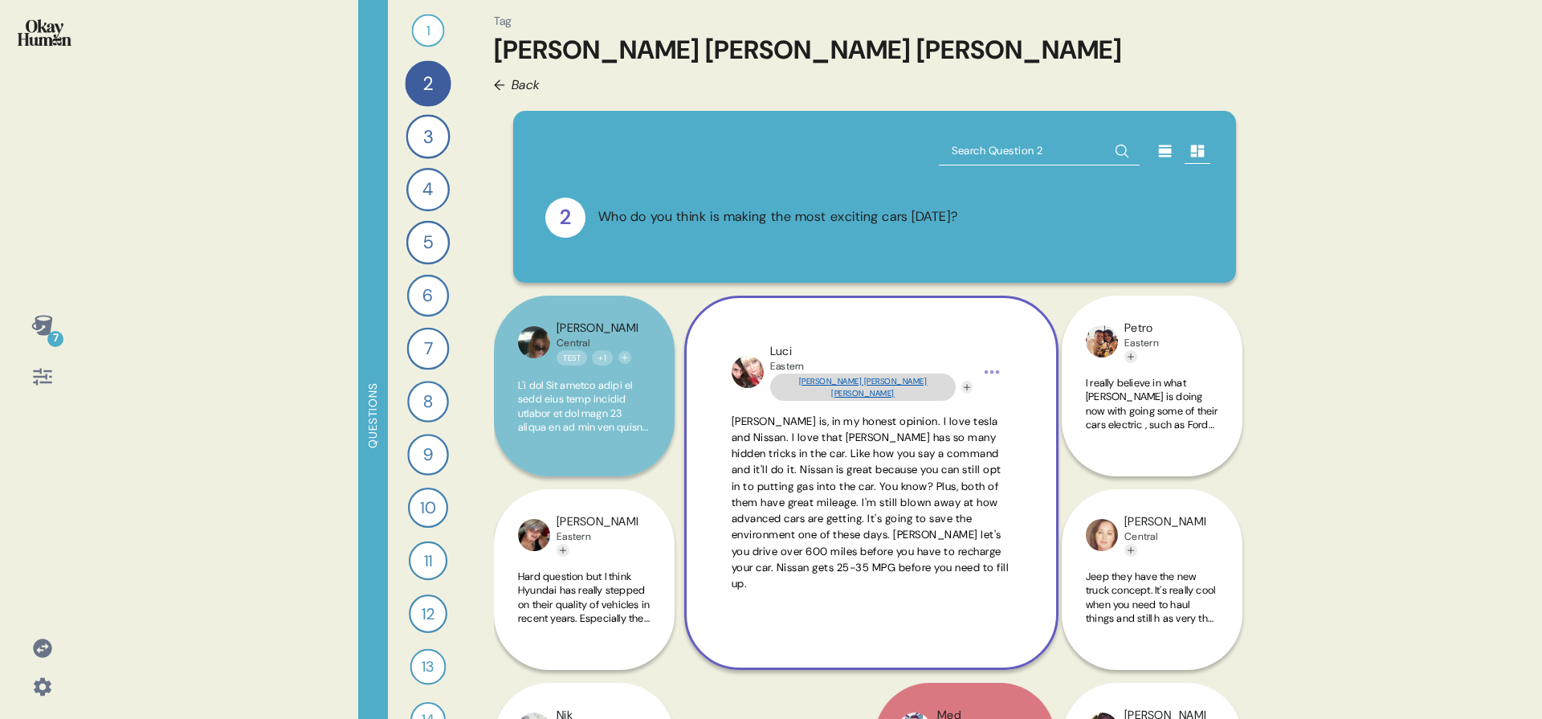
click at [775, 385] on link "[PERSON_NAME] [PERSON_NAME] [PERSON_NAME]" at bounding box center [863, 387] width 186 height 27
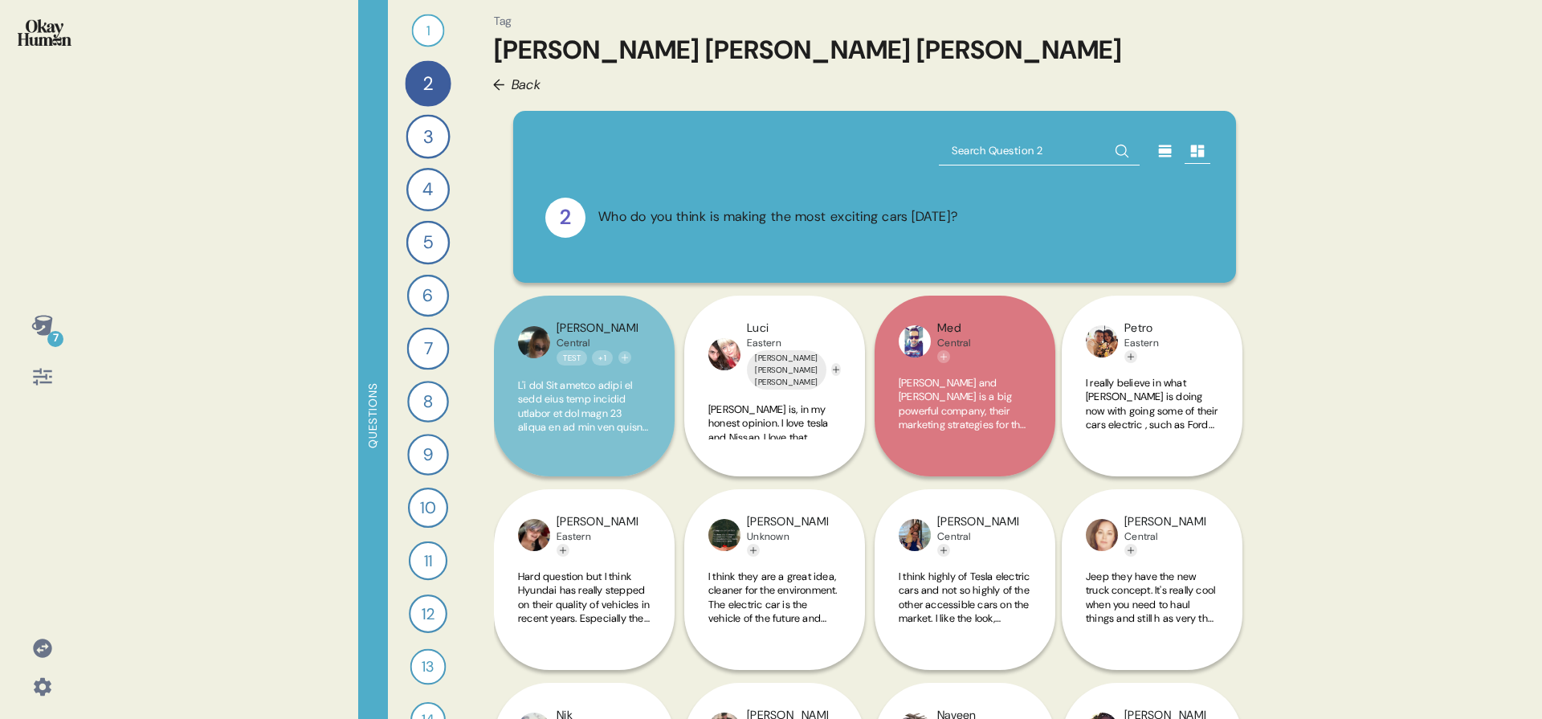
click at [526, 93] on span "Back" at bounding box center [527, 85] width 30 height 20
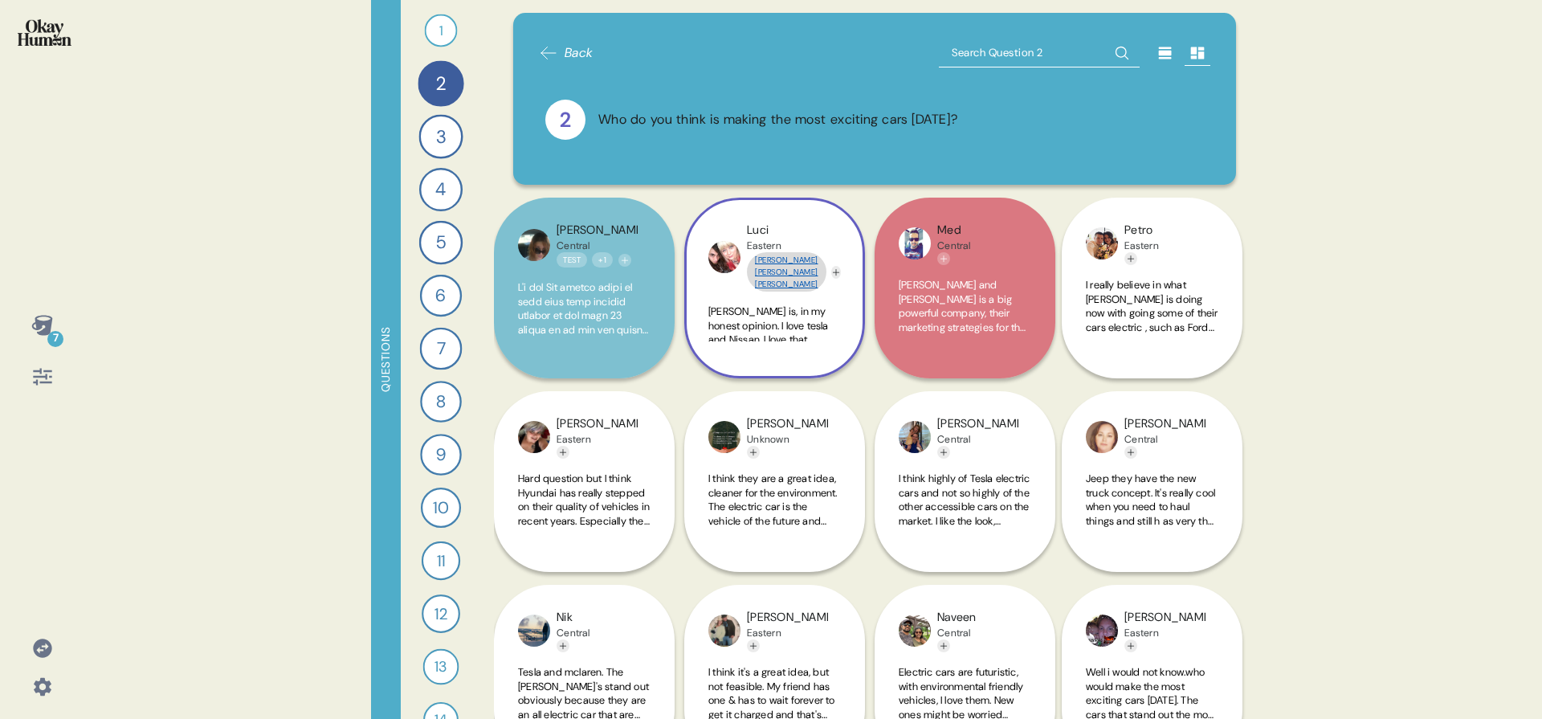
click at [789, 272] on link "[PERSON_NAME] [PERSON_NAME] [PERSON_NAME]" at bounding box center [787, 271] width 80 height 39
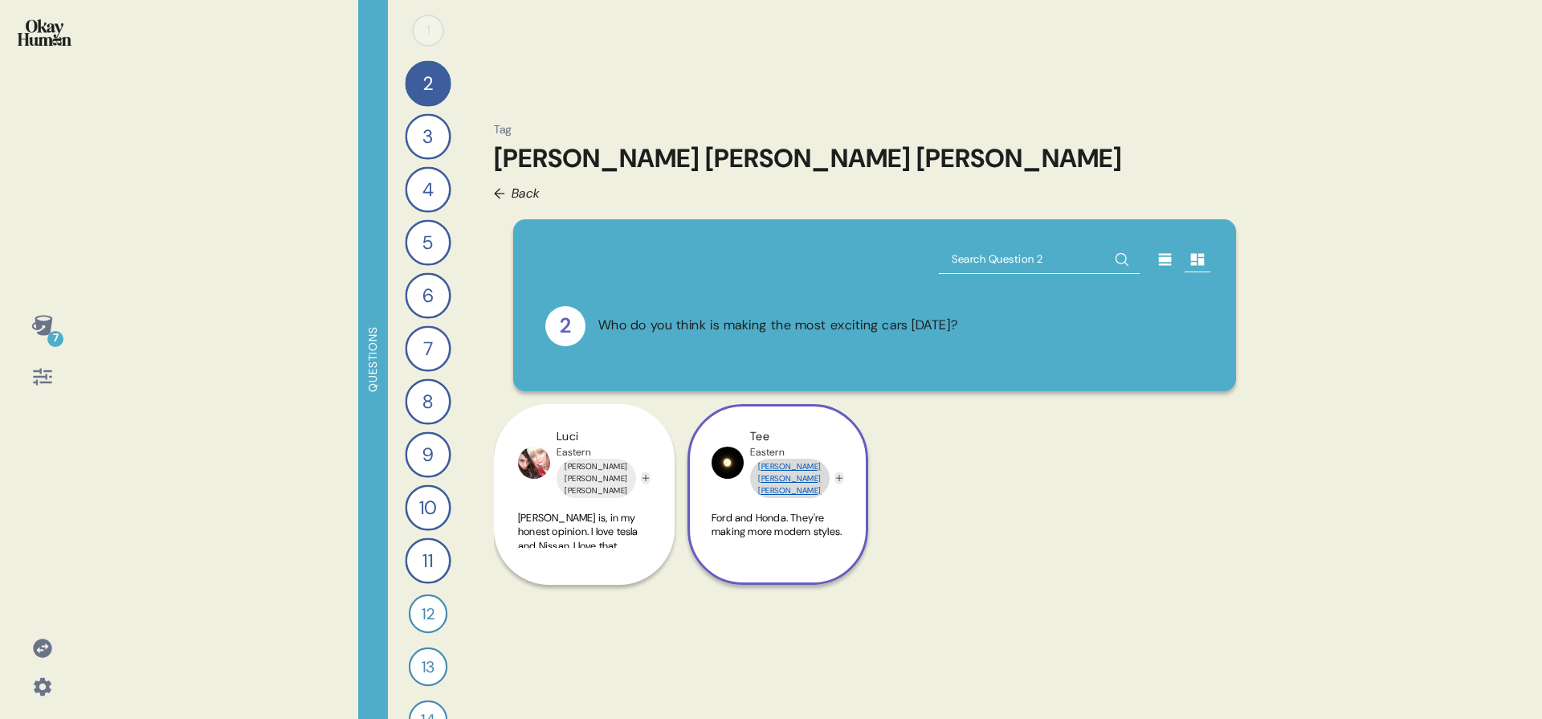
click at [794, 472] on link "[PERSON_NAME] [PERSON_NAME] [PERSON_NAME]" at bounding box center [790, 478] width 80 height 39
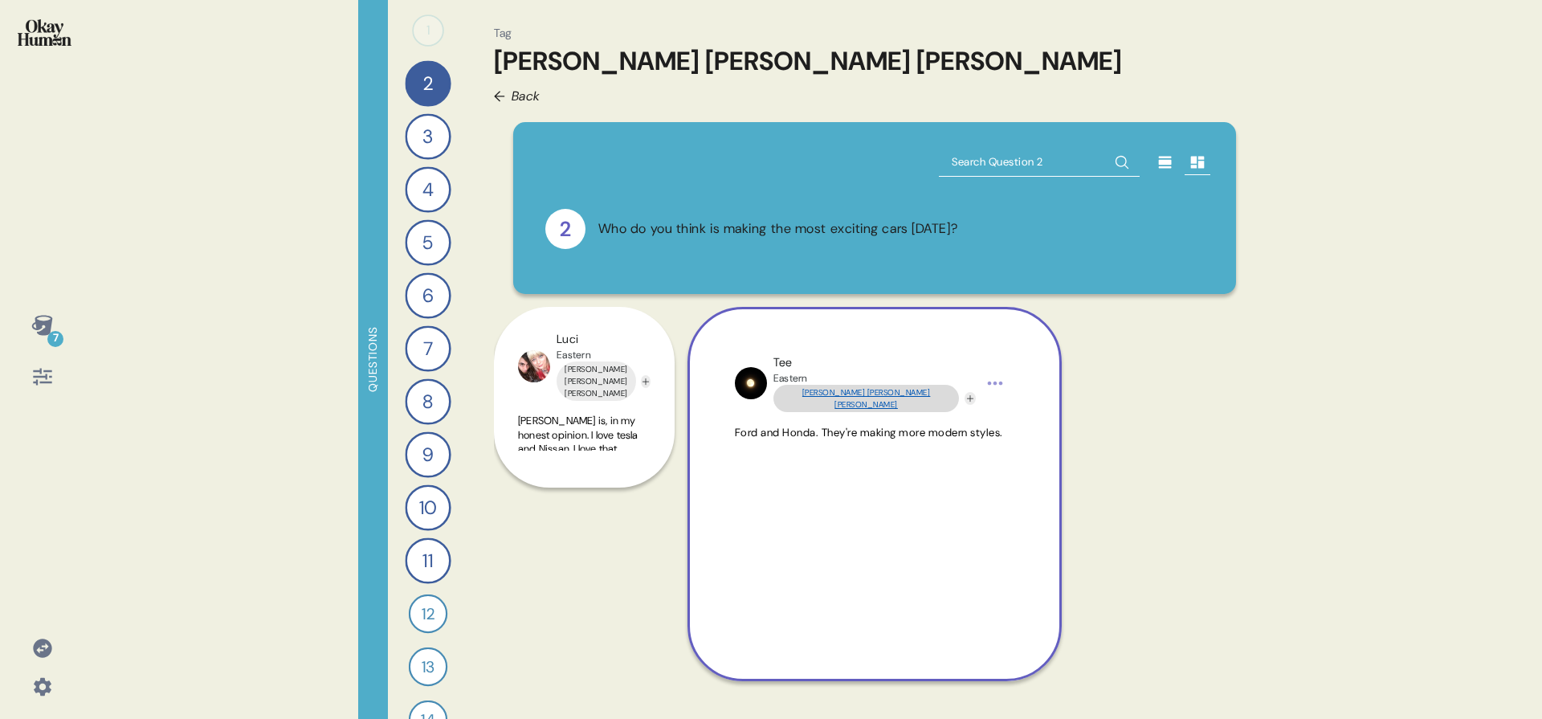
click at [810, 390] on link "[PERSON_NAME] [PERSON_NAME] [PERSON_NAME]" at bounding box center [867, 398] width 186 height 27
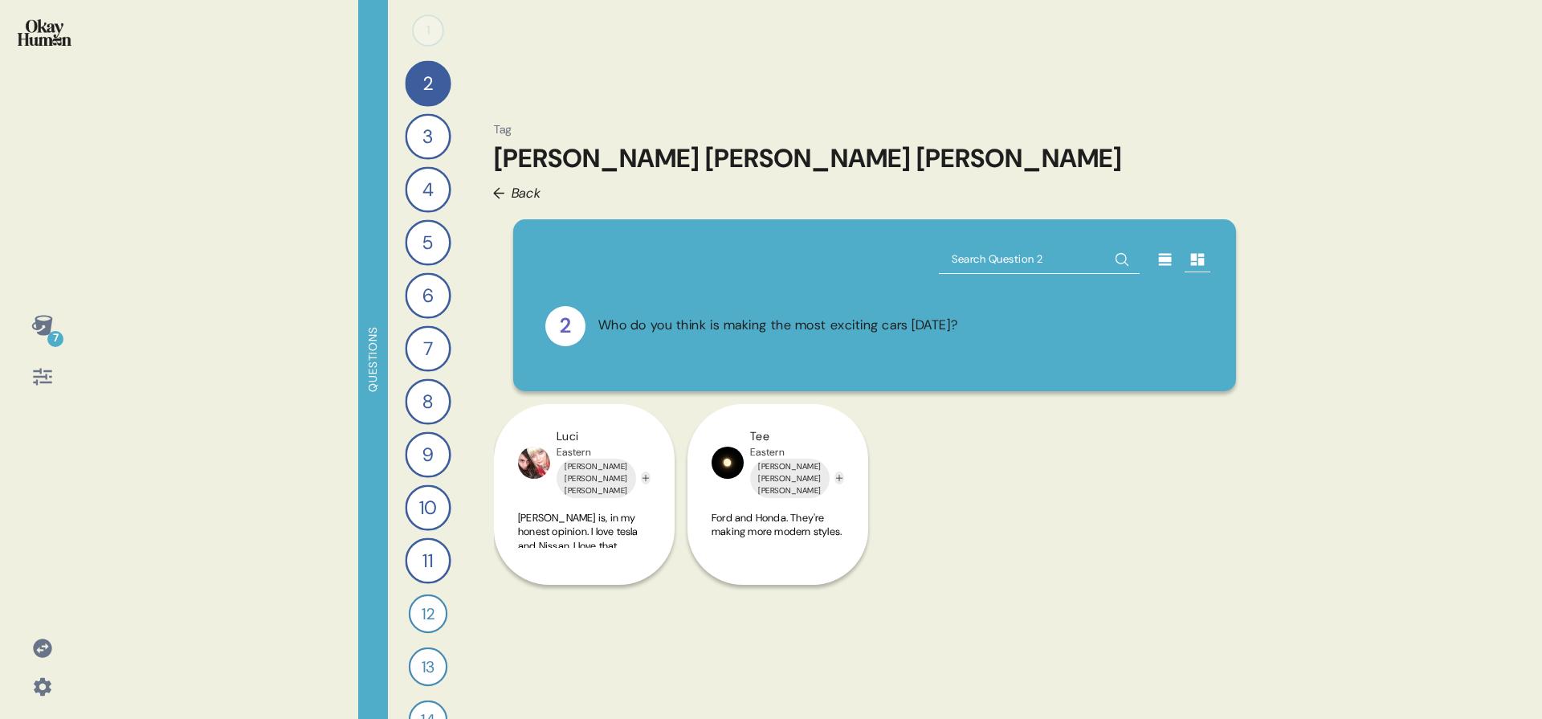
click at [508, 184] on div "← Back" at bounding box center [517, 193] width 48 height 20
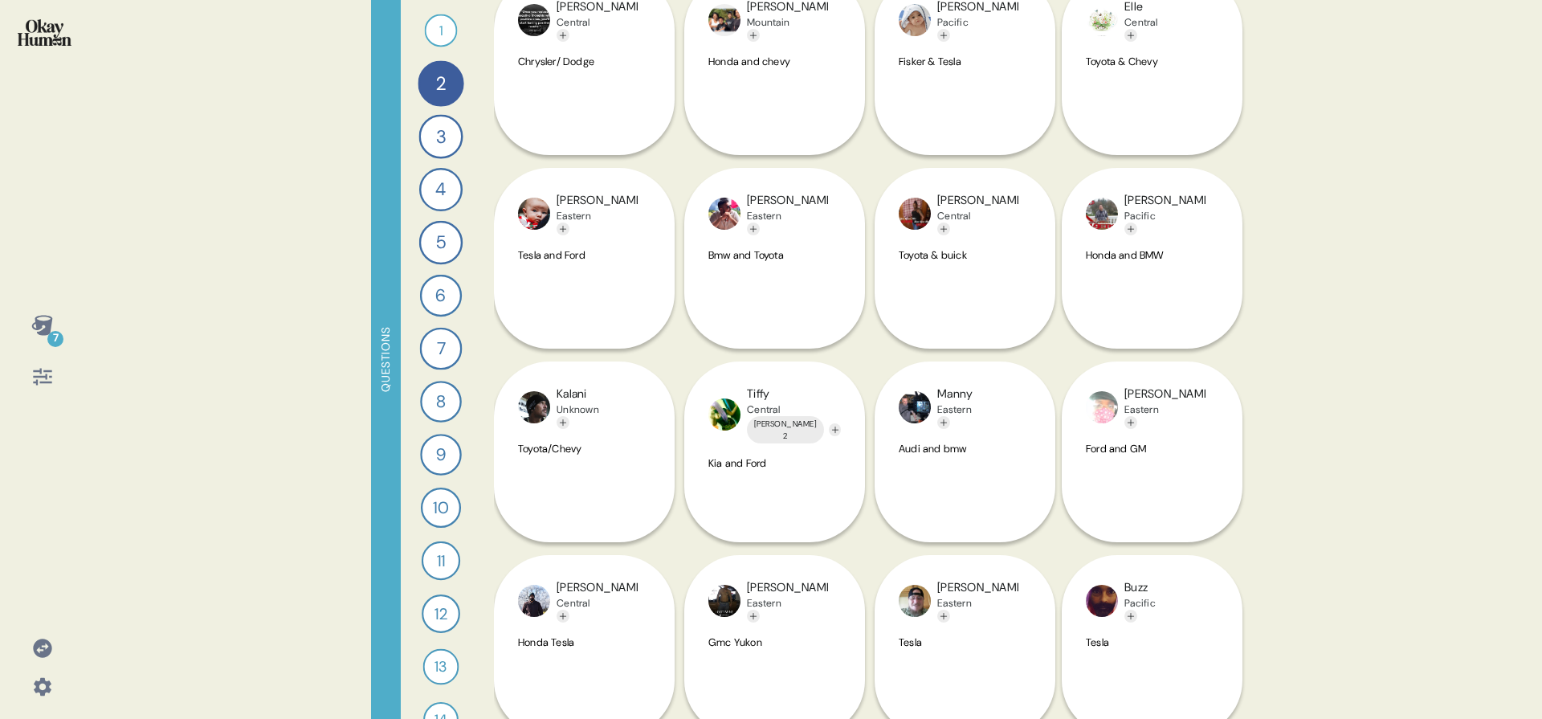
scroll to position [7997, 0]
